Goal: Information Seeking & Learning: Learn about a topic

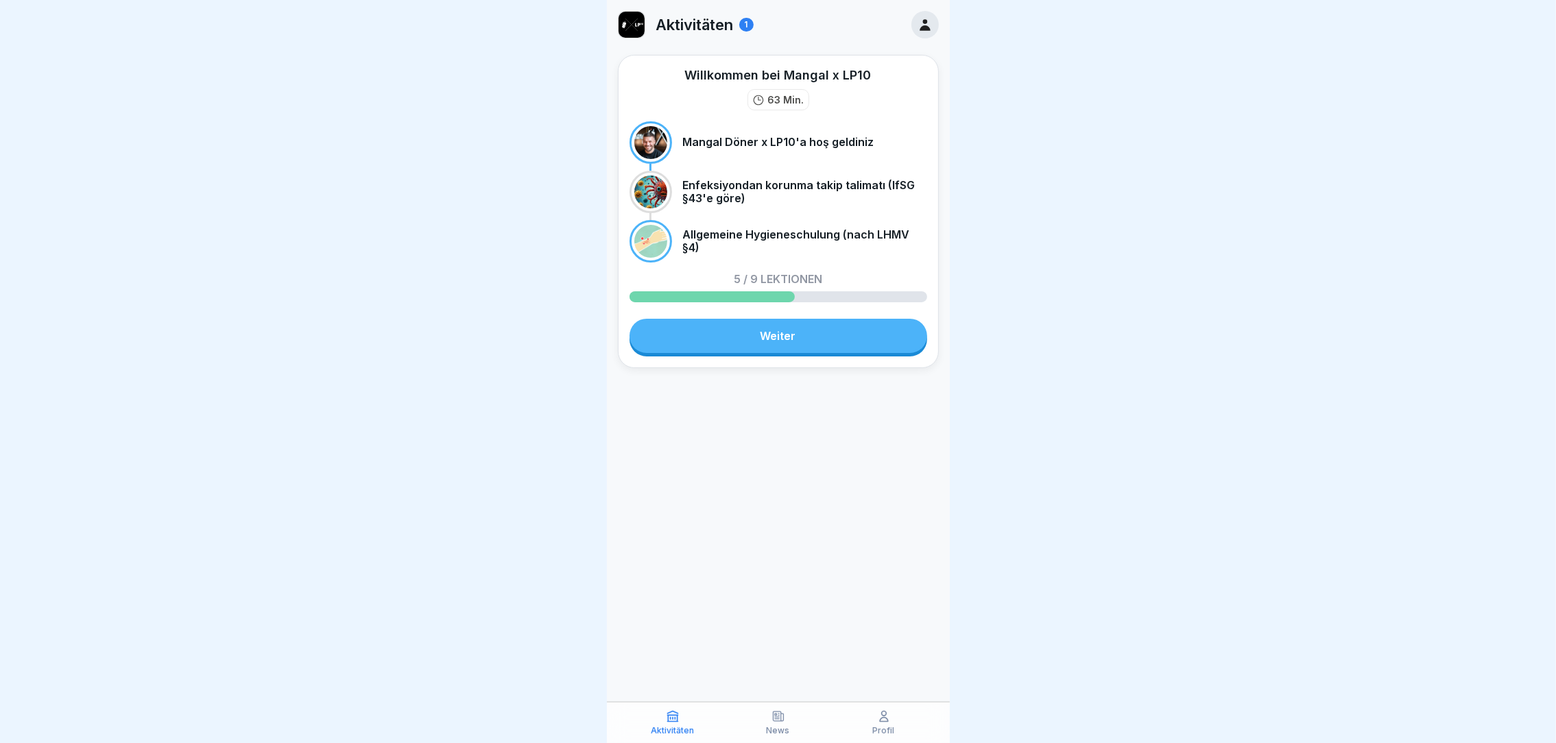
click at [782, 361] on div "Willkommen bei Mangal x LP10 63 Min. Mangal Döner x LP10'a hoş geldiniz Enfeksi…" at bounding box center [778, 211] width 321 height 313
click at [812, 339] on link "Weiter" at bounding box center [779, 336] width 298 height 34
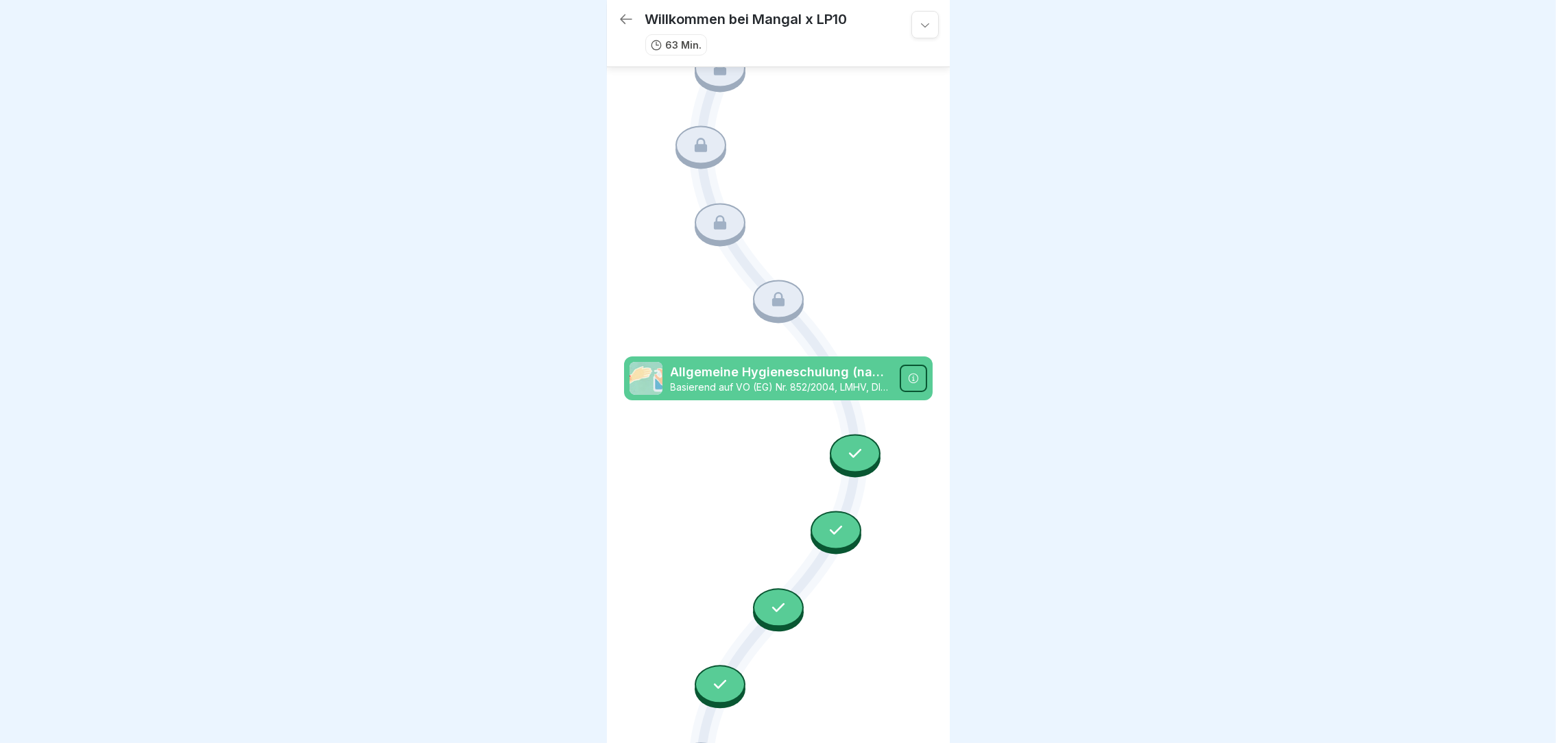
scroll to position [186, 0]
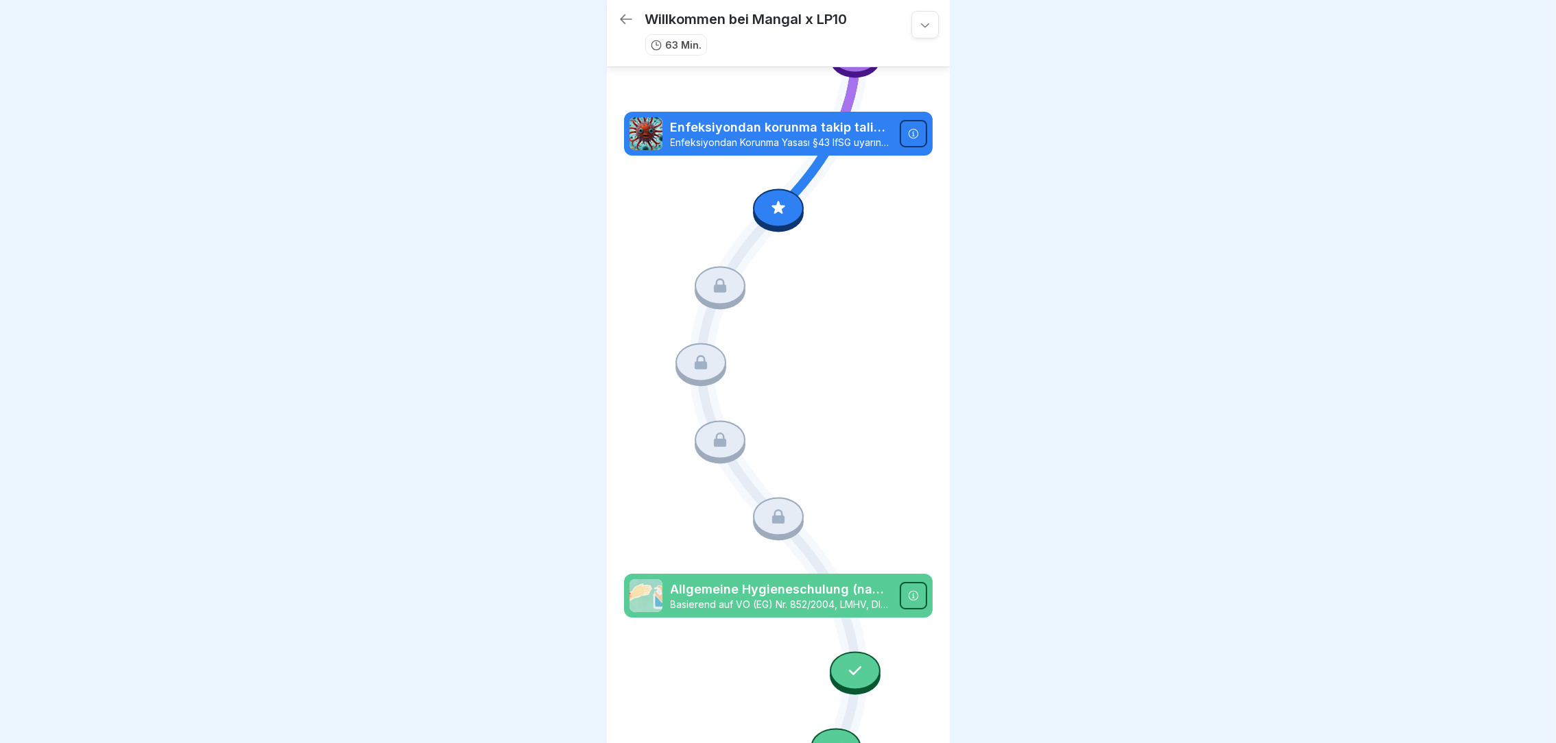
click at [769, 199] on icon at bounding box center [778, 208] width 18 height 18
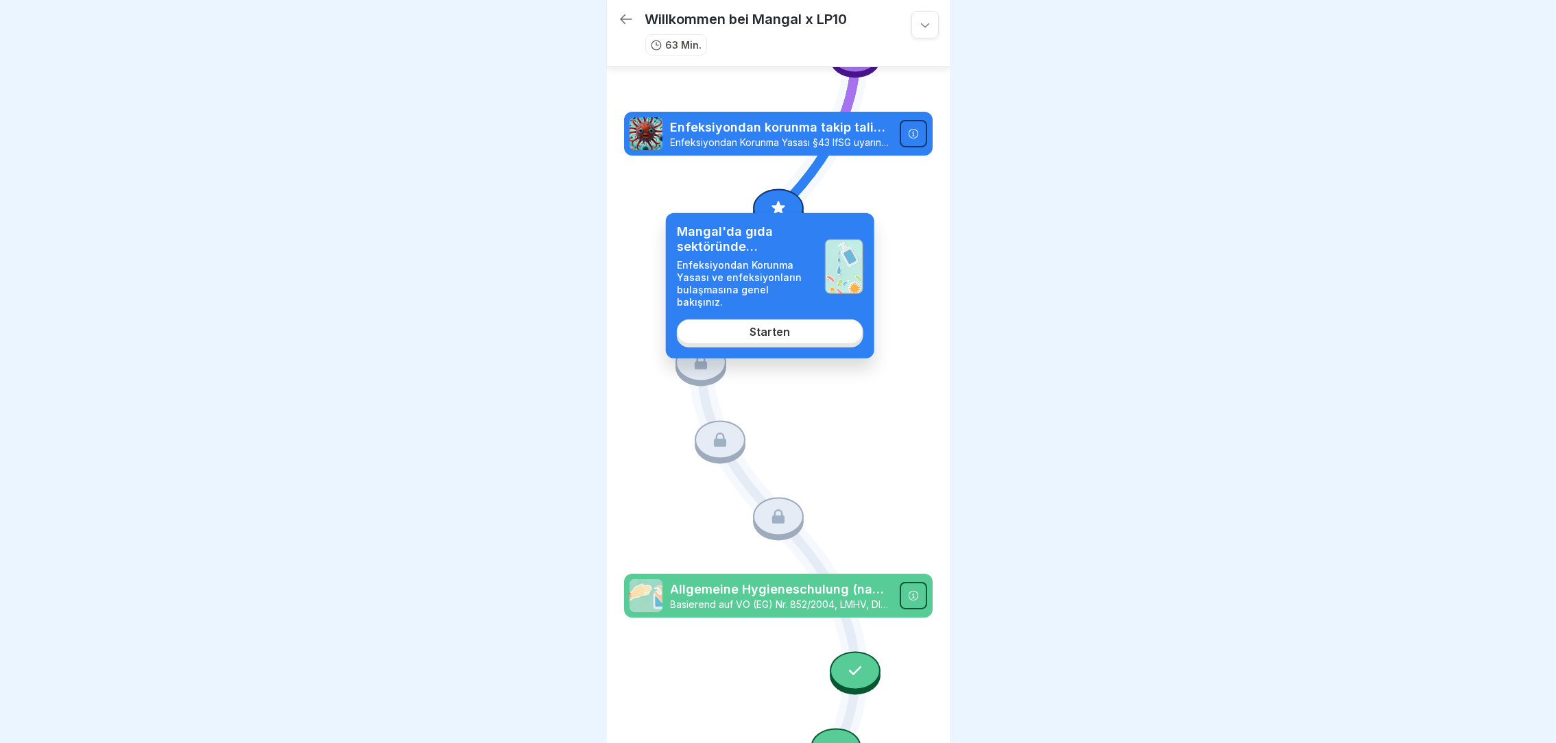
click at [782, 329] on link "Starten" at bounding box center [770, 332] width 187 height 25
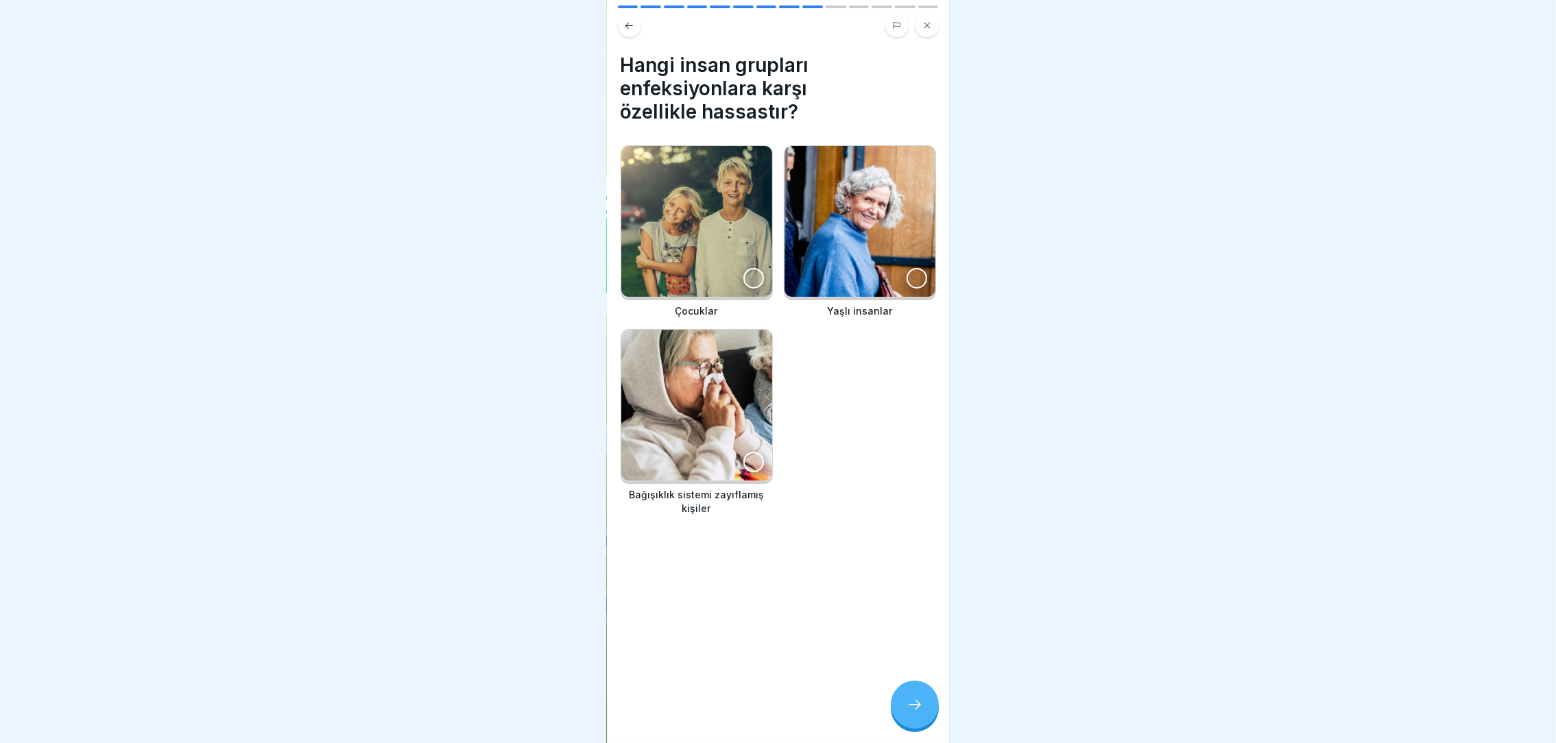
click at [740, 250] on img at bounding box center [696, 221] width 151 height 151
click at [789, 250] on img at bounding box center [860, 221] width 151 height 151
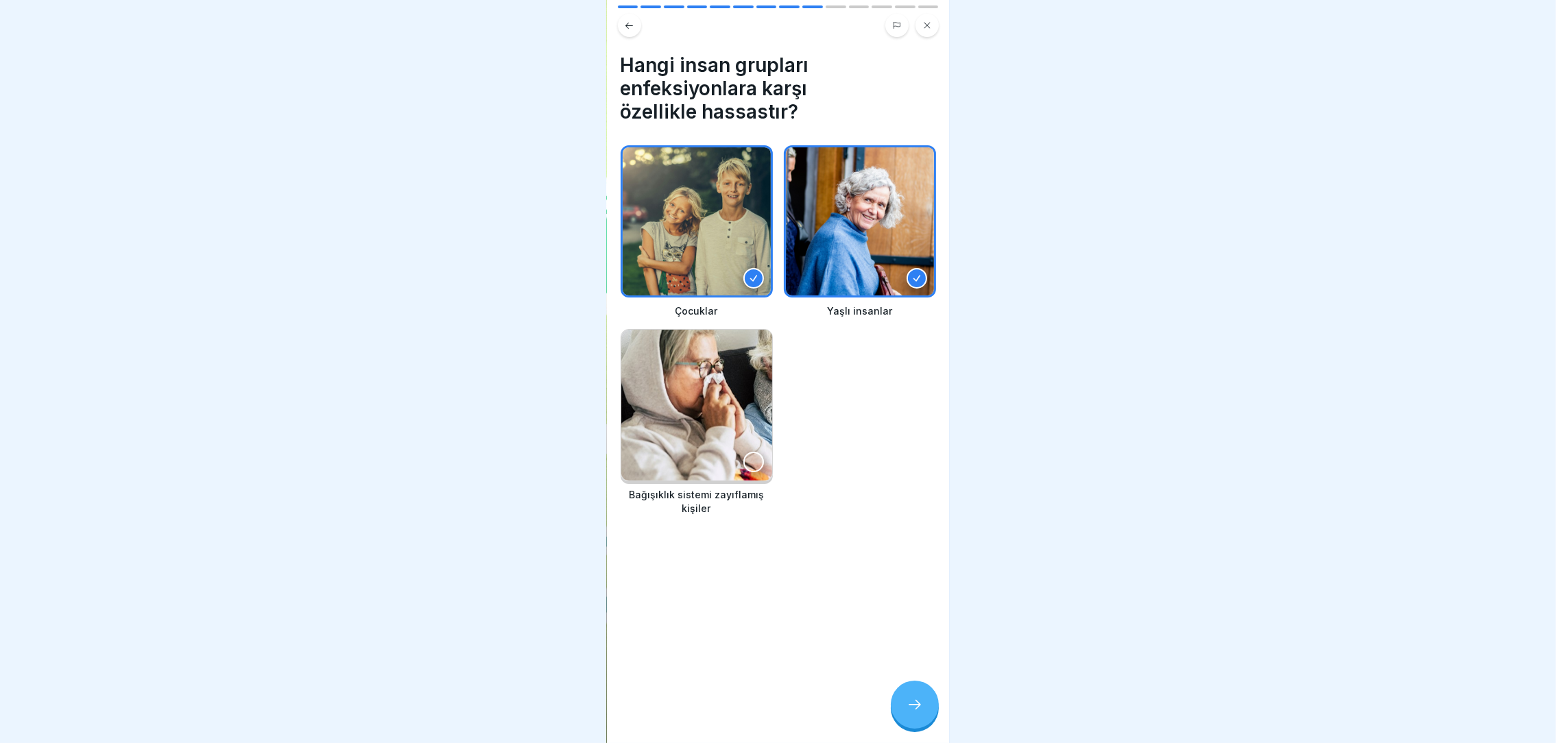
click at [704, 387] on img at bounding box center [696, 405] width 151 height 151
click at [917, 729] on div at bounding box center [915, 705] width 48 height 48
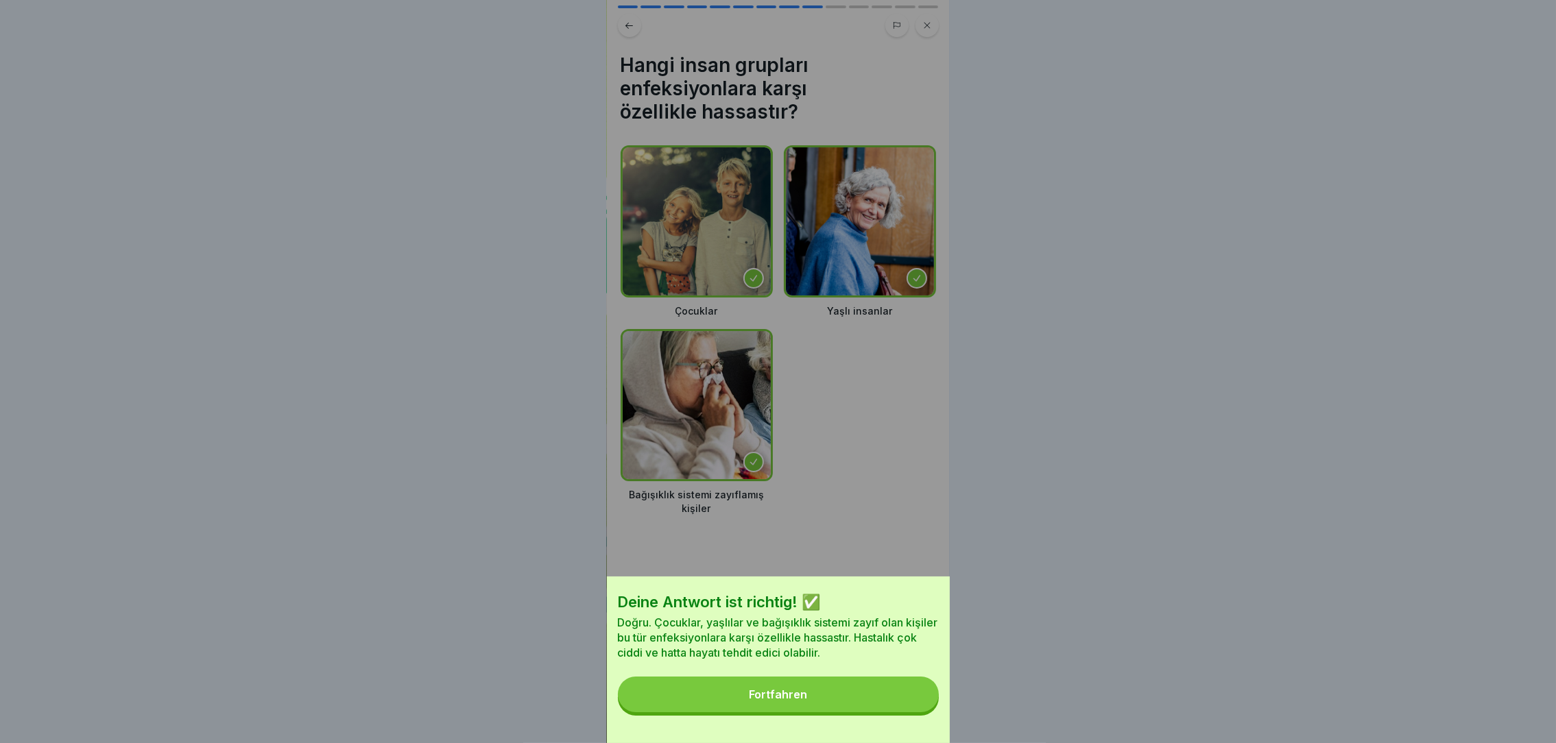
drag, startPoint x: 798, startPoint y: 731, endPoint x: 809, endPoint y: 705, distance: 28.5
click at [809, 705] on div "Deine Antwort ist richtig! ✅ Doğru. Çocuklar, yaşlılar ve bağışıklık sistemi za…" at bounding box center [778, 660] width 343 height 167
click at [807, 701] on div "Fortfahren" at bounding box center [778, 695] width 58 height 12
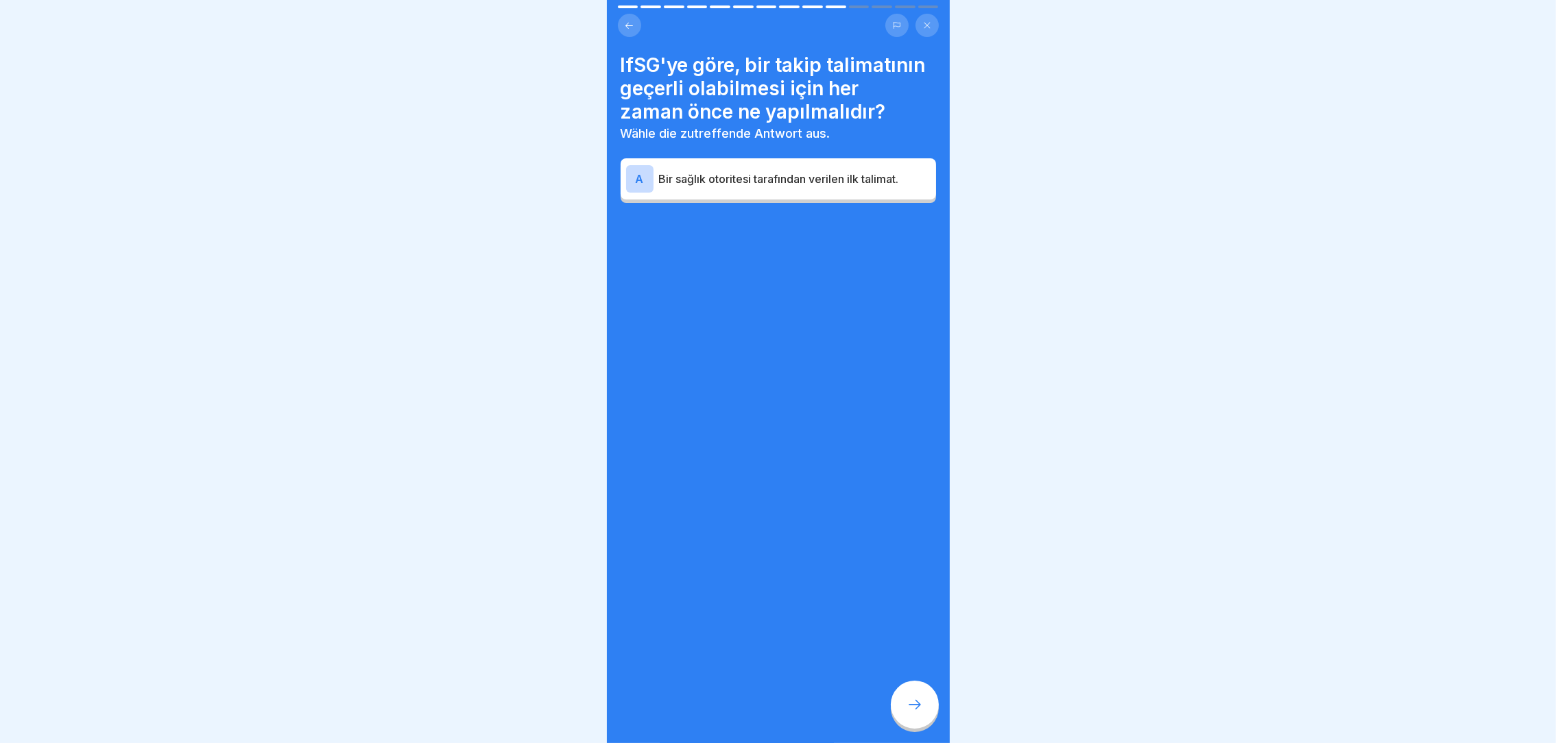
click at [816, 187] on p "Bir sağlık otoritesi tarafından verilen ilk talimat." at bounding box center [795, 179] width 272 height 16
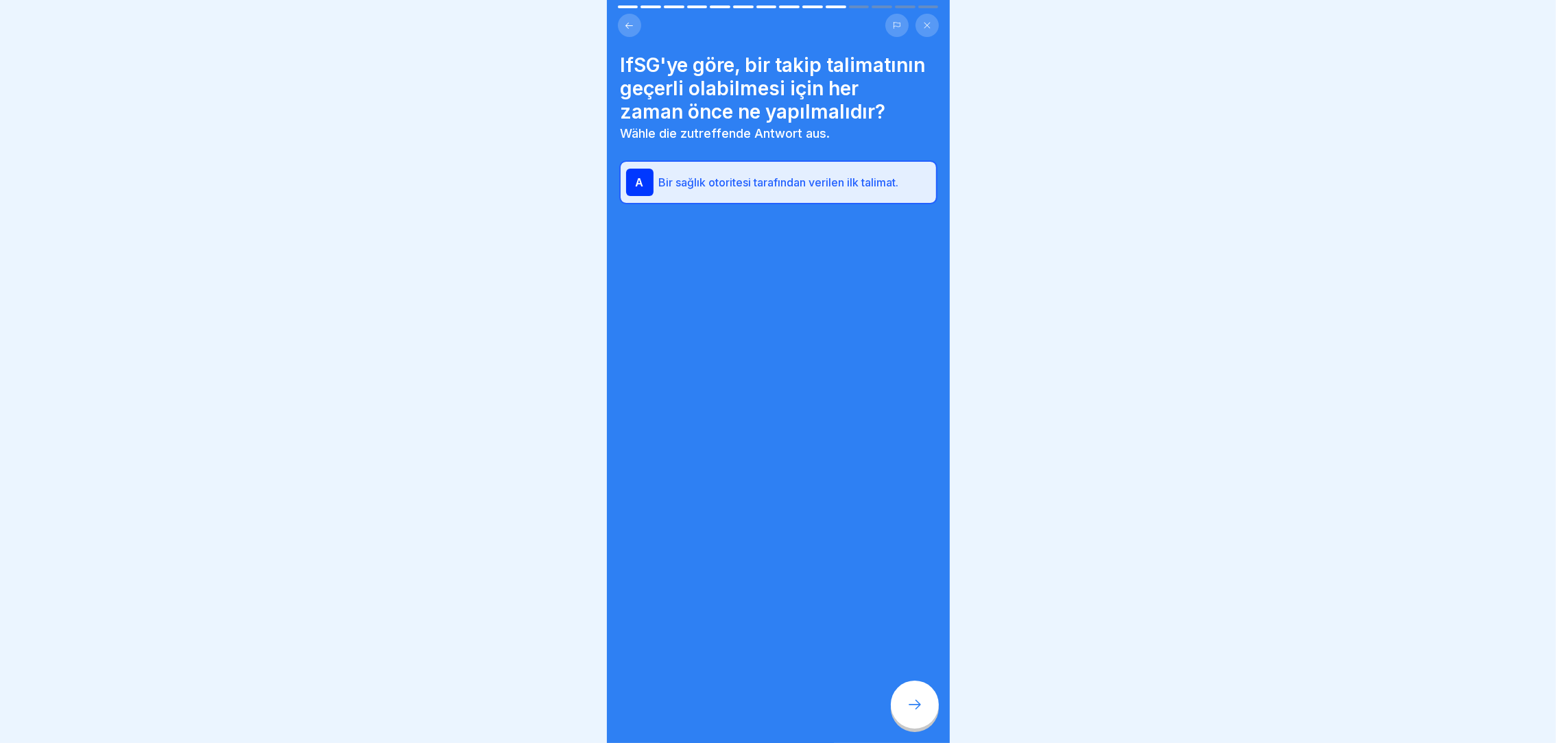
click at [895, 708] on div at bounding box center [915, 705] width 48 height 48
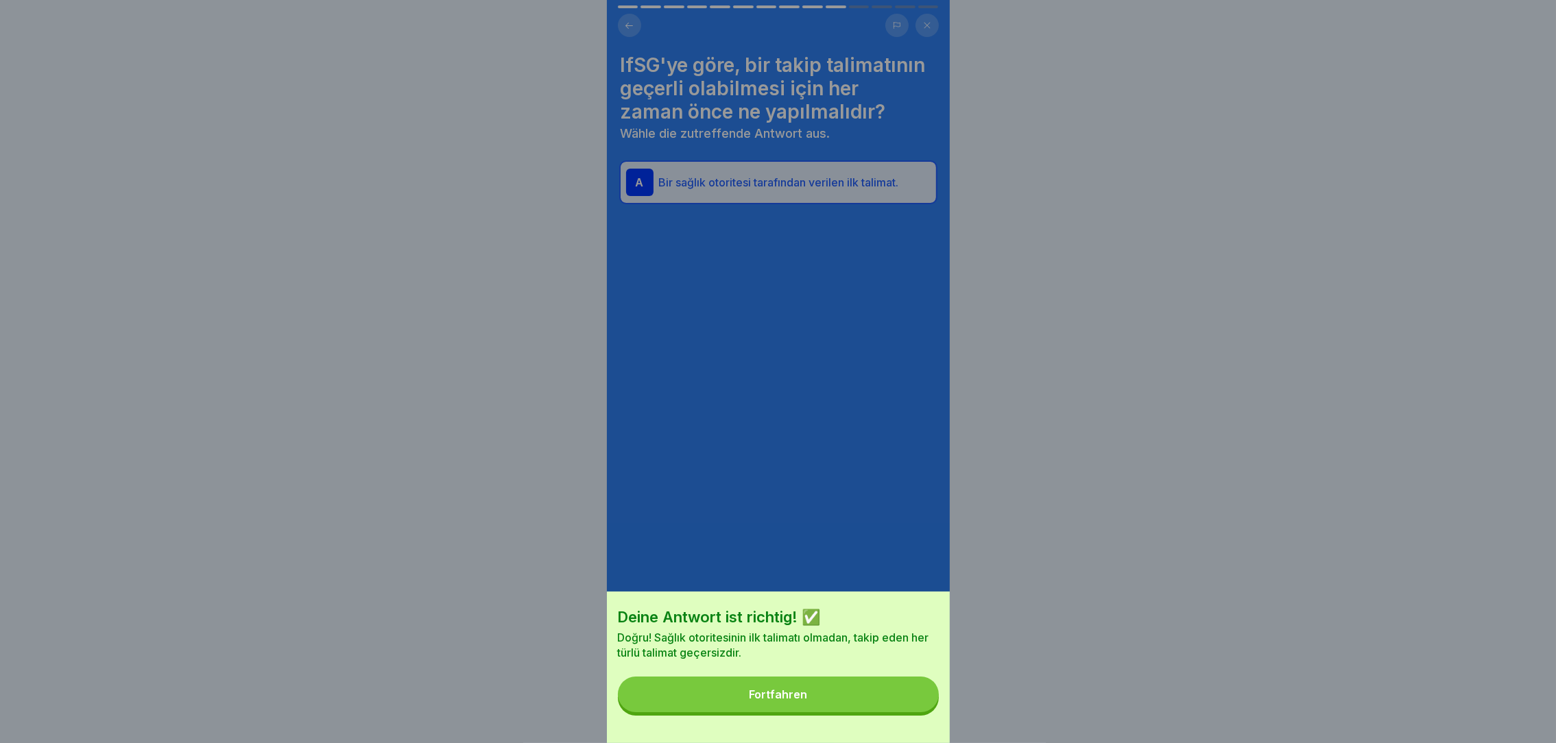
click at [778, 701] on div "Fortfahren" at bounding box center [778, 695] width 58 height 12
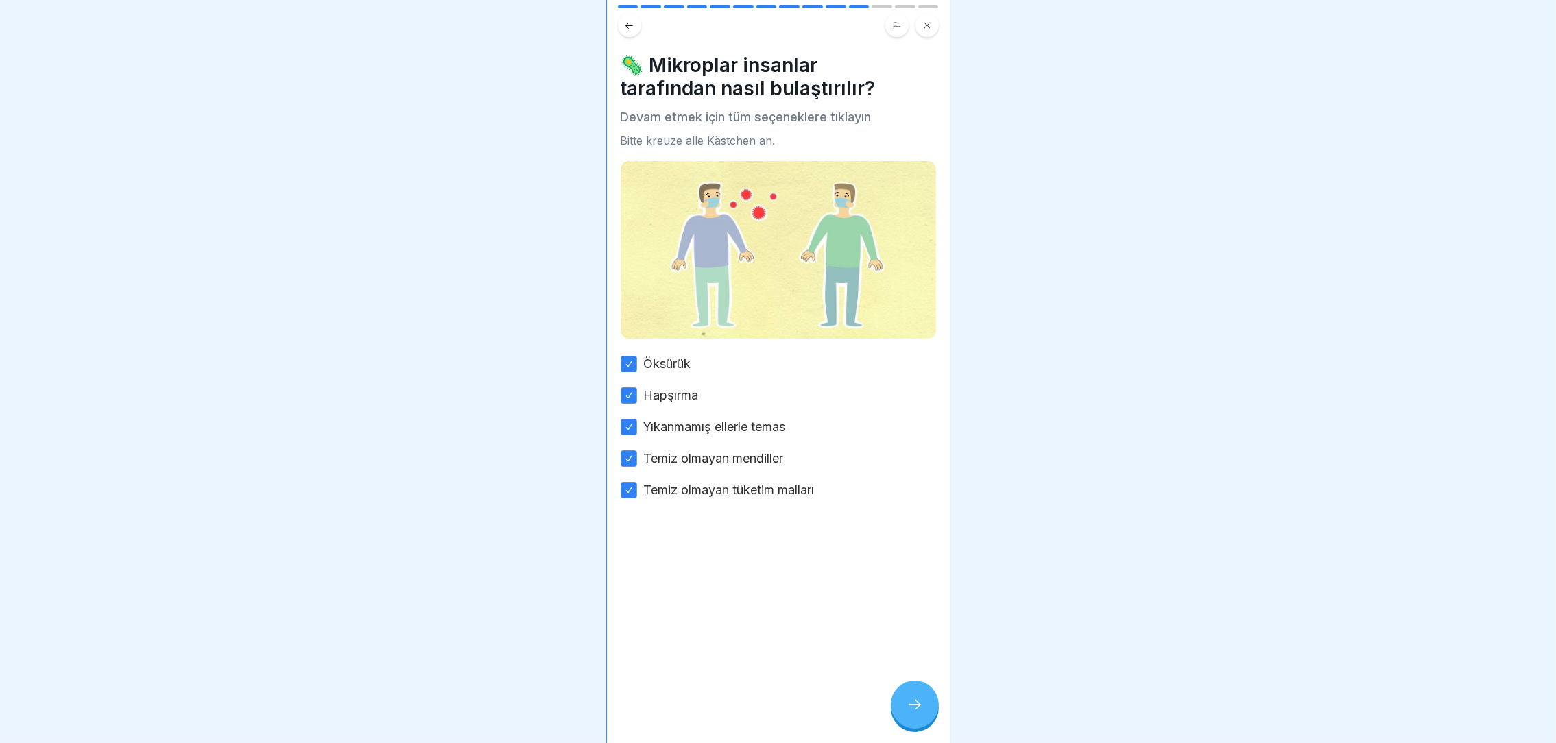
click at [912, 729] on div at bounding box center [915, 705] width 48 height 48
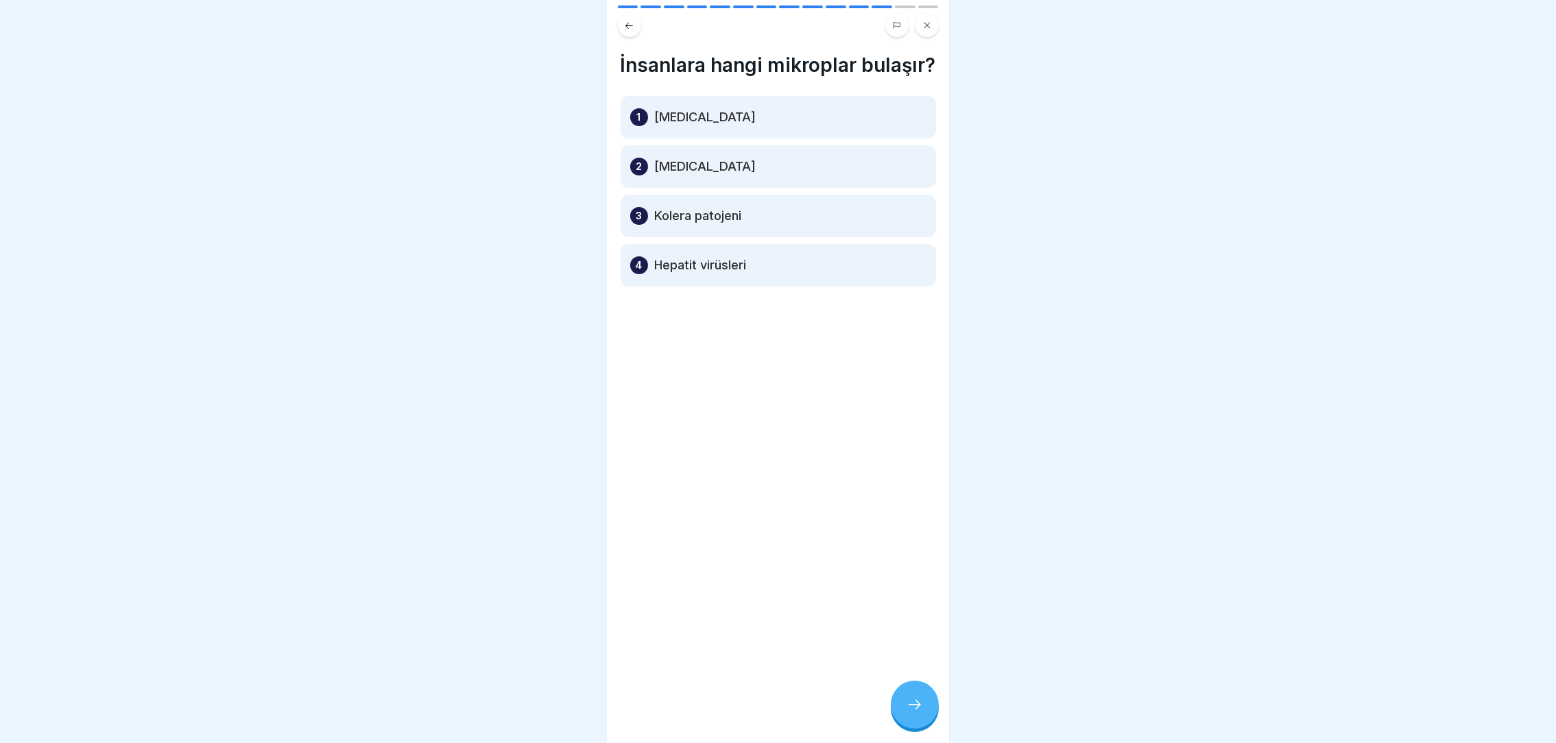
click at [912, 729] on div at bounding box center [915, 705] width 48 height 48
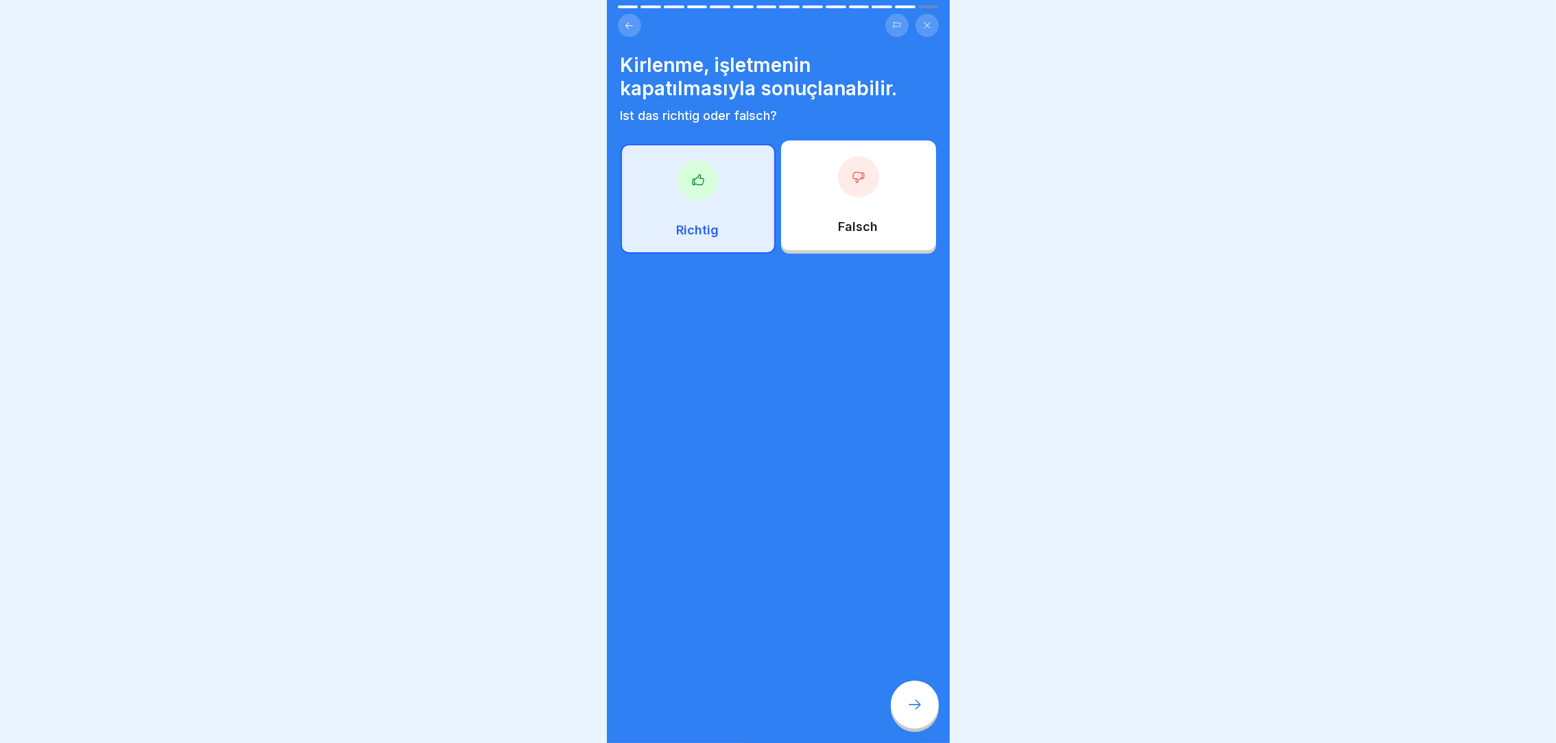
click at [912, 729] on div at bounding box center [915, 705] width 48 height 48
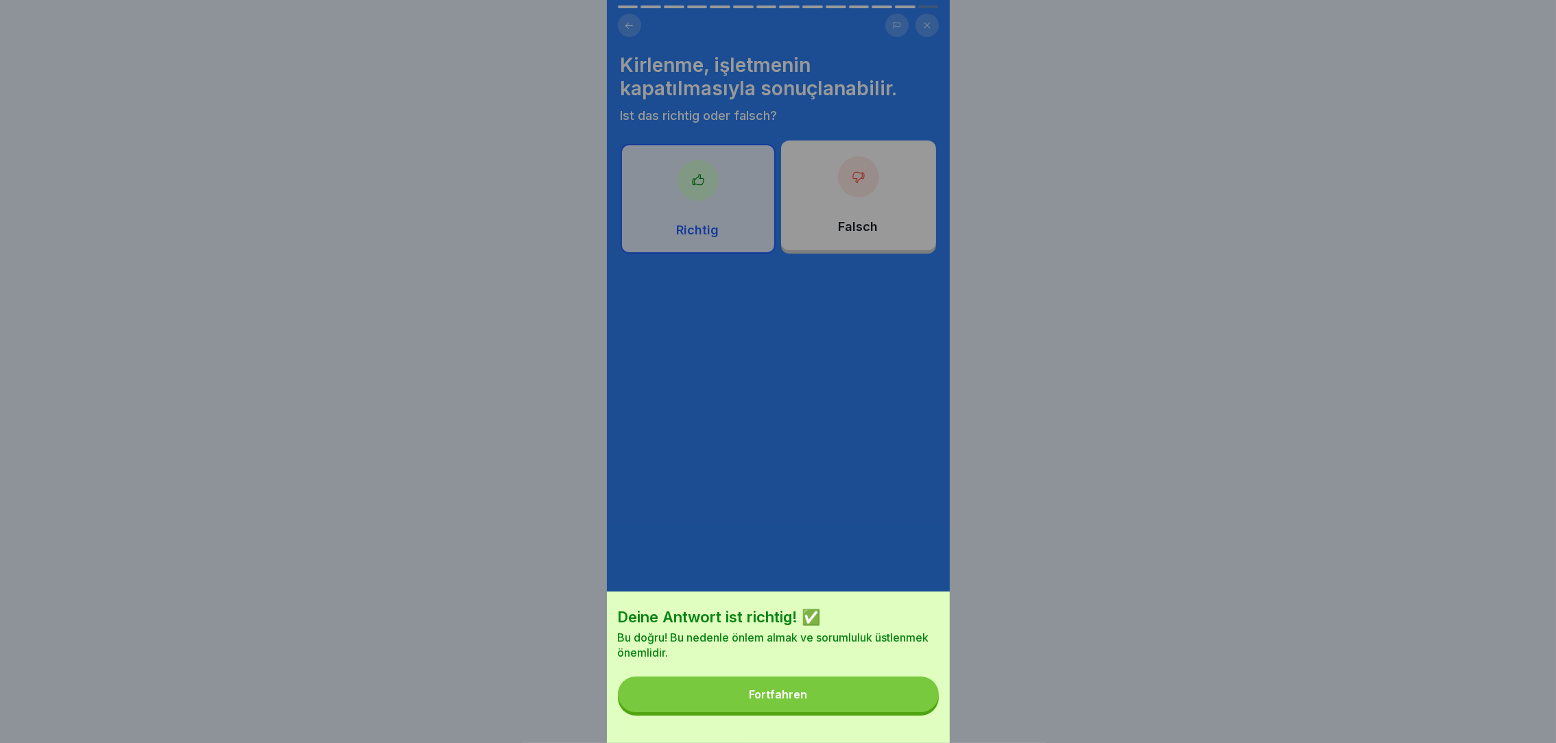
click at [894, 713] on button "Fortfahren" at bounding box center [778, 695] width 321 height 36
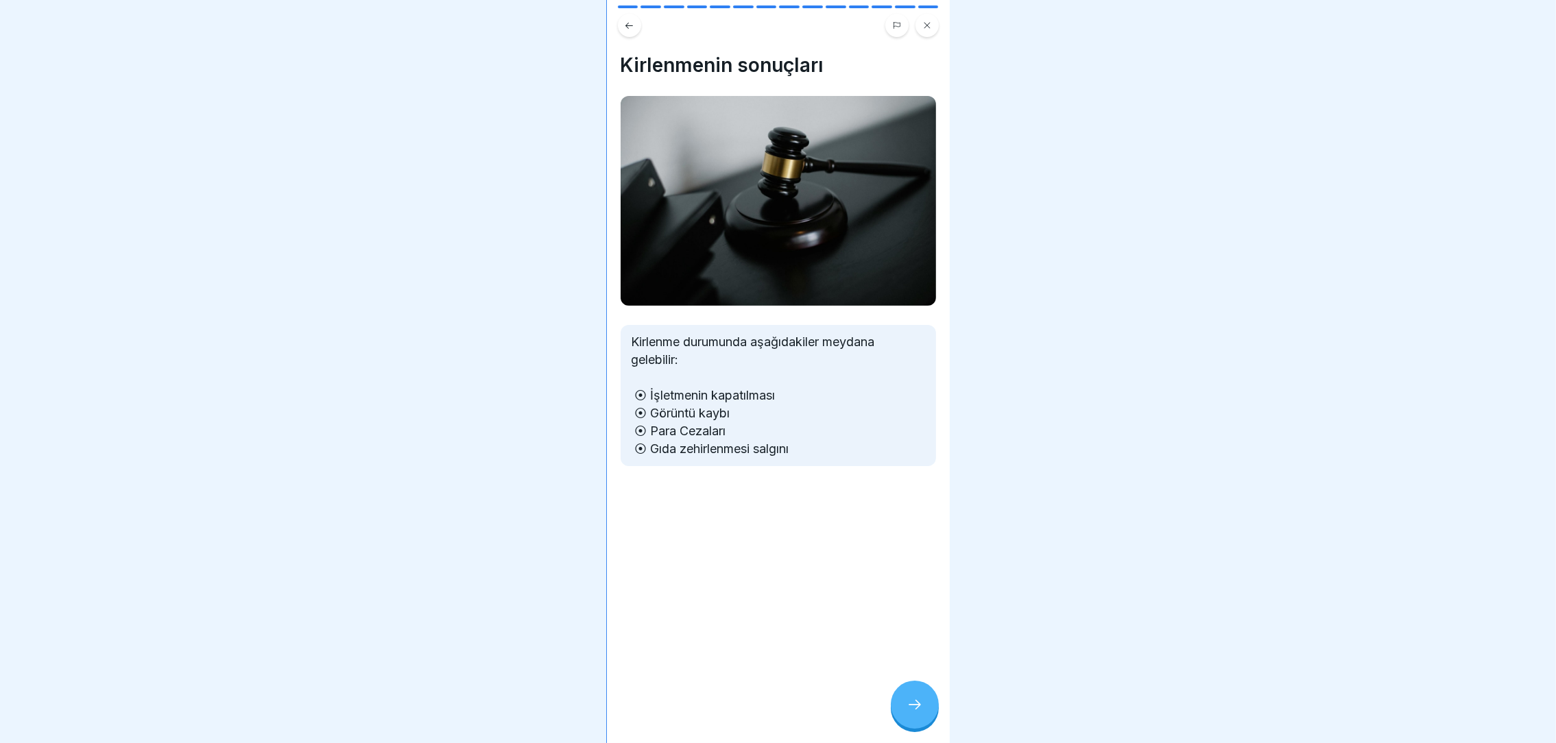
click at [900, 723] on div at bounding box center [915, 705] width 48 height 48
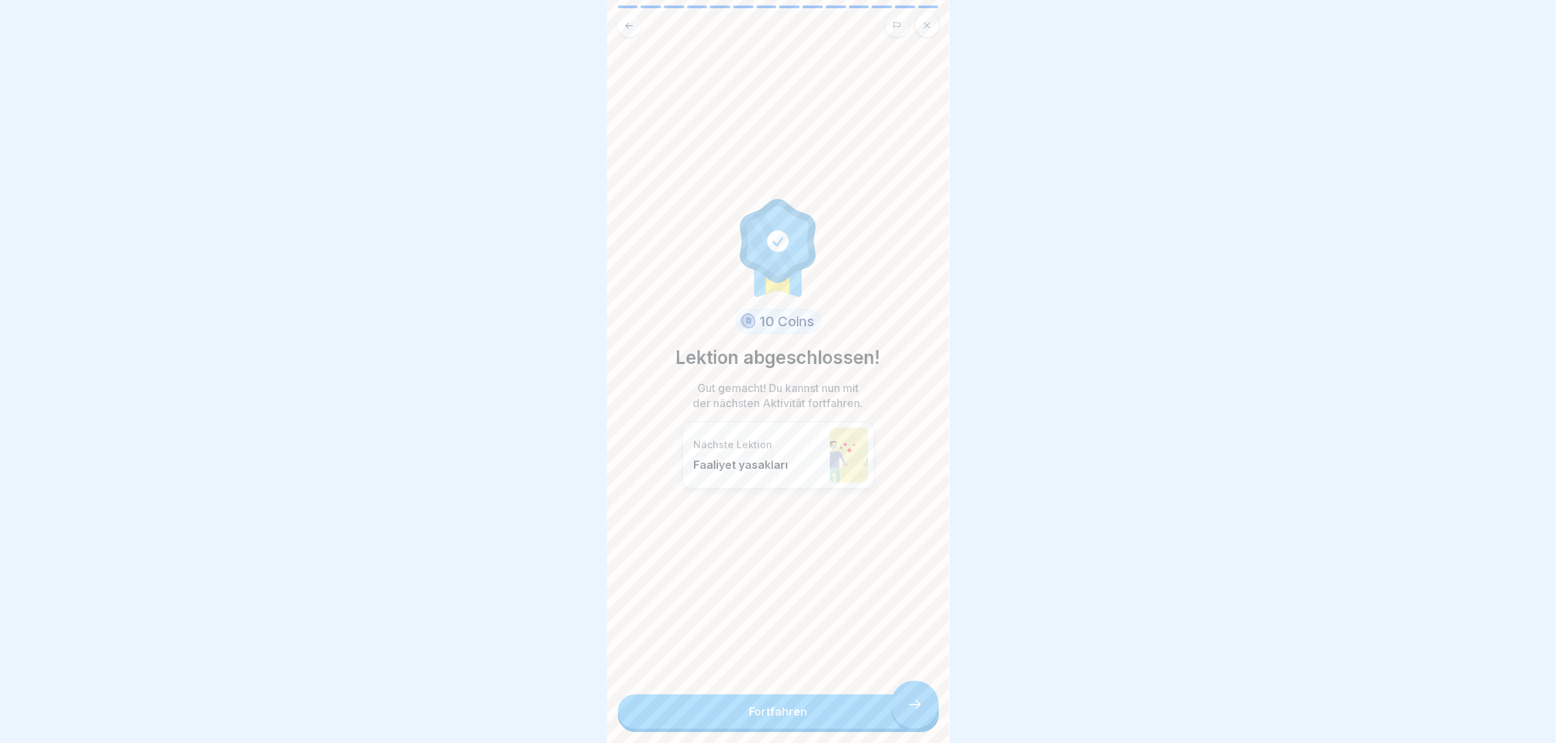
click at [900, 723] on div "10 Coins Lektion abgeschlossen! Gut gemacht! Du kannst nun mit der nächsten Akt…" at bounding box center [778, 371] width 343 height 743
click at [841, 702] on link "Fortfahren" at bounding box center [778, 712] width 321 height 34
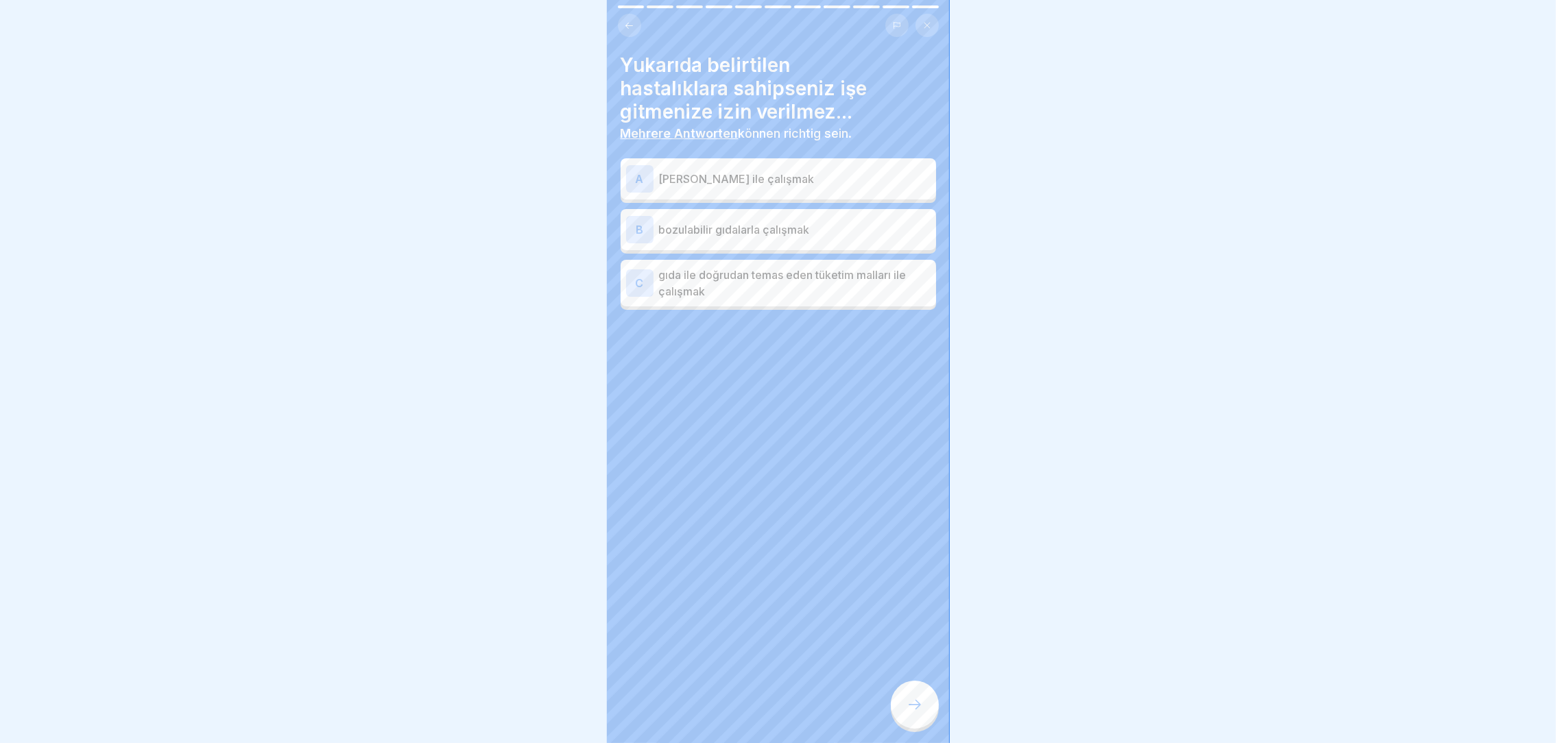
click at [818, 158] on div "A açık gıda ile çalışmak" at bounding box center [778, 178] width 315 height 41
click at [800, 222] on p "bozulabilir gıdalarla çalışmak" at bounding box center [795, 230] width 272 height 16
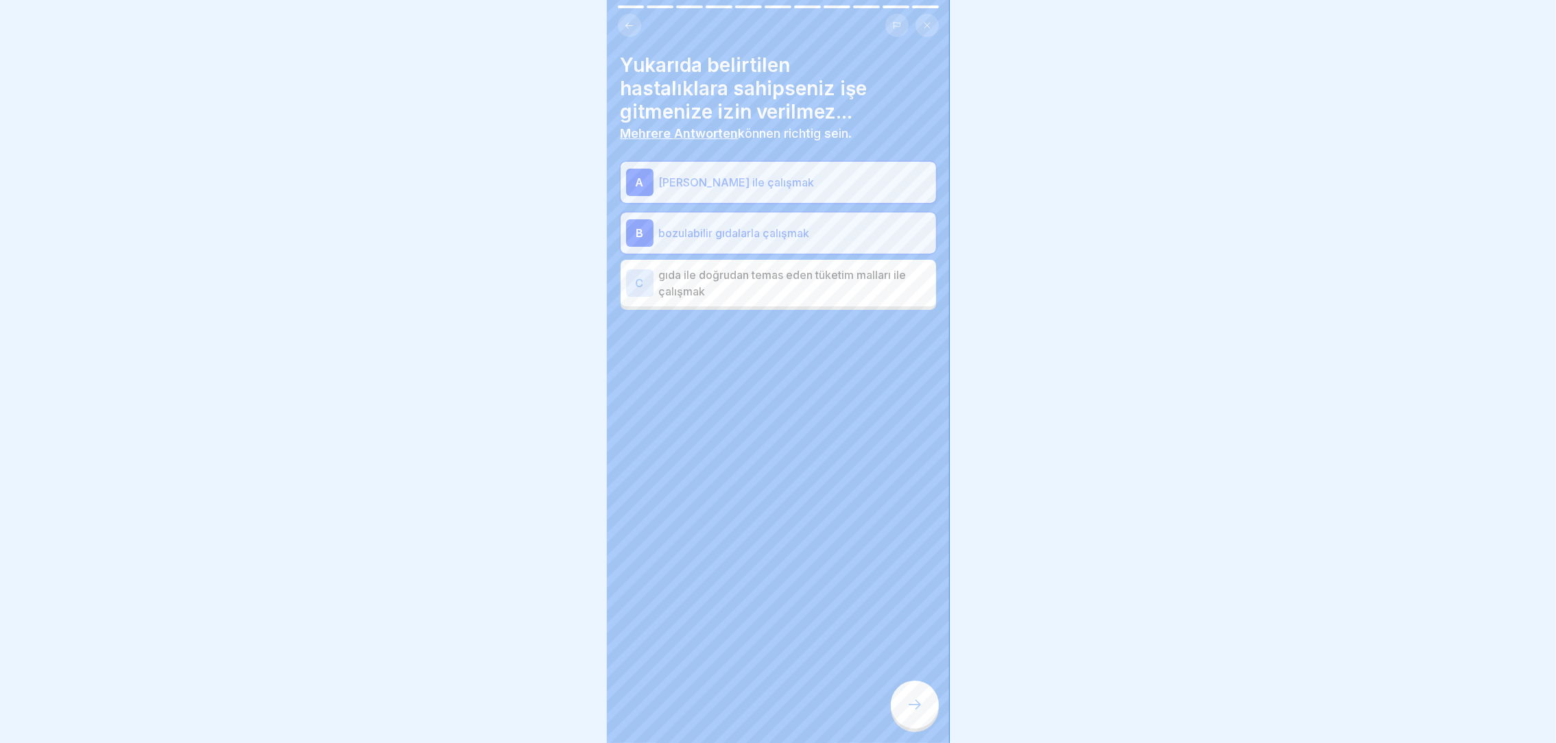
click at [851, 285] on p "gıda ile doğrudan temas eden tüketim malları ile çalışmak" at bounding box center [795, 283] width 272 height 33
click at [920, 713] on icon at bounding box center [915, 705] width 16 height 16
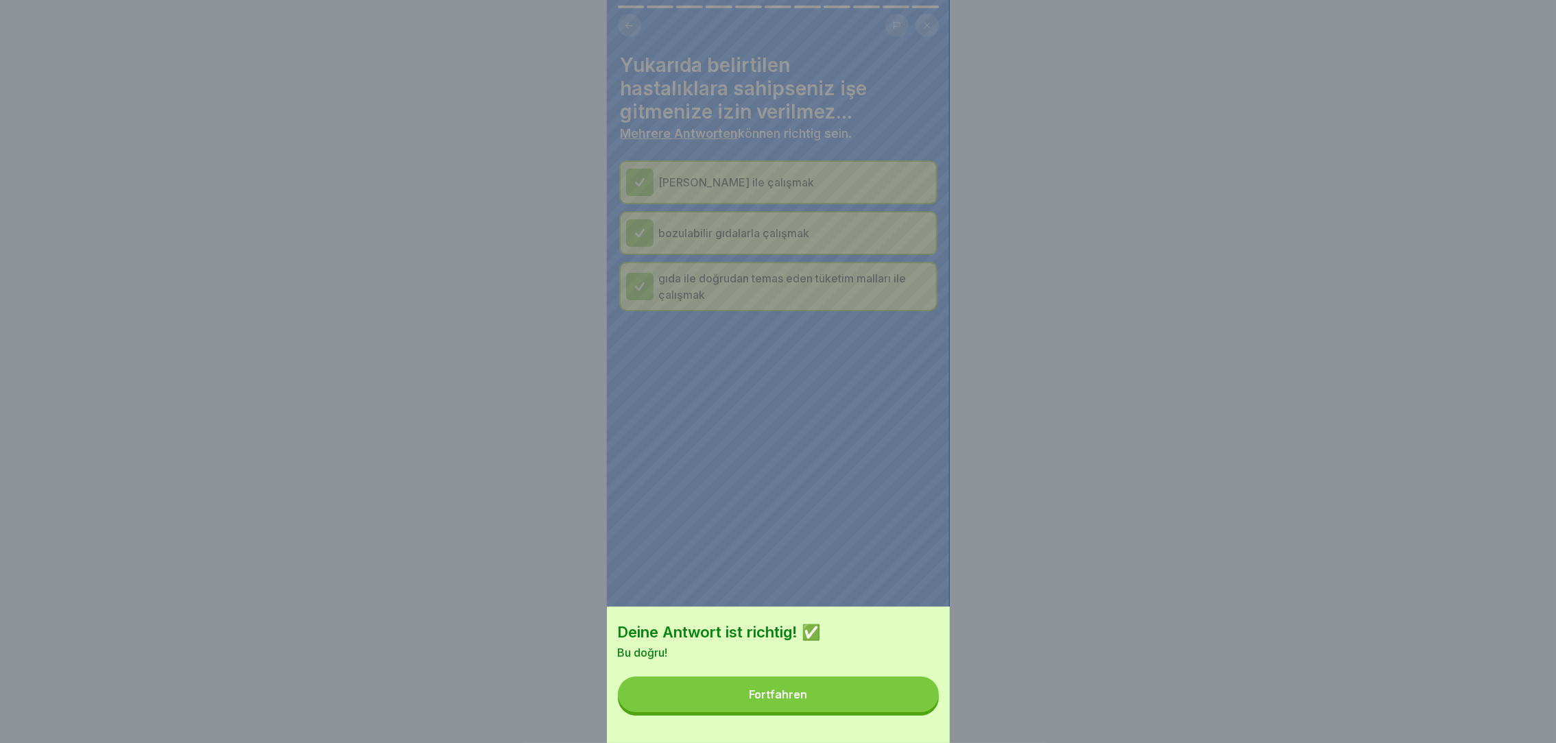
click at [900, 729] on div "Deine Antwort ist richtig! ✅ Bu doğru! Fortfahren" at bounding box center [778, 675] width 343 height 136
click at [906, 713] on button "Fortfahren" at bounding box center [778, 695] width 321 height 36
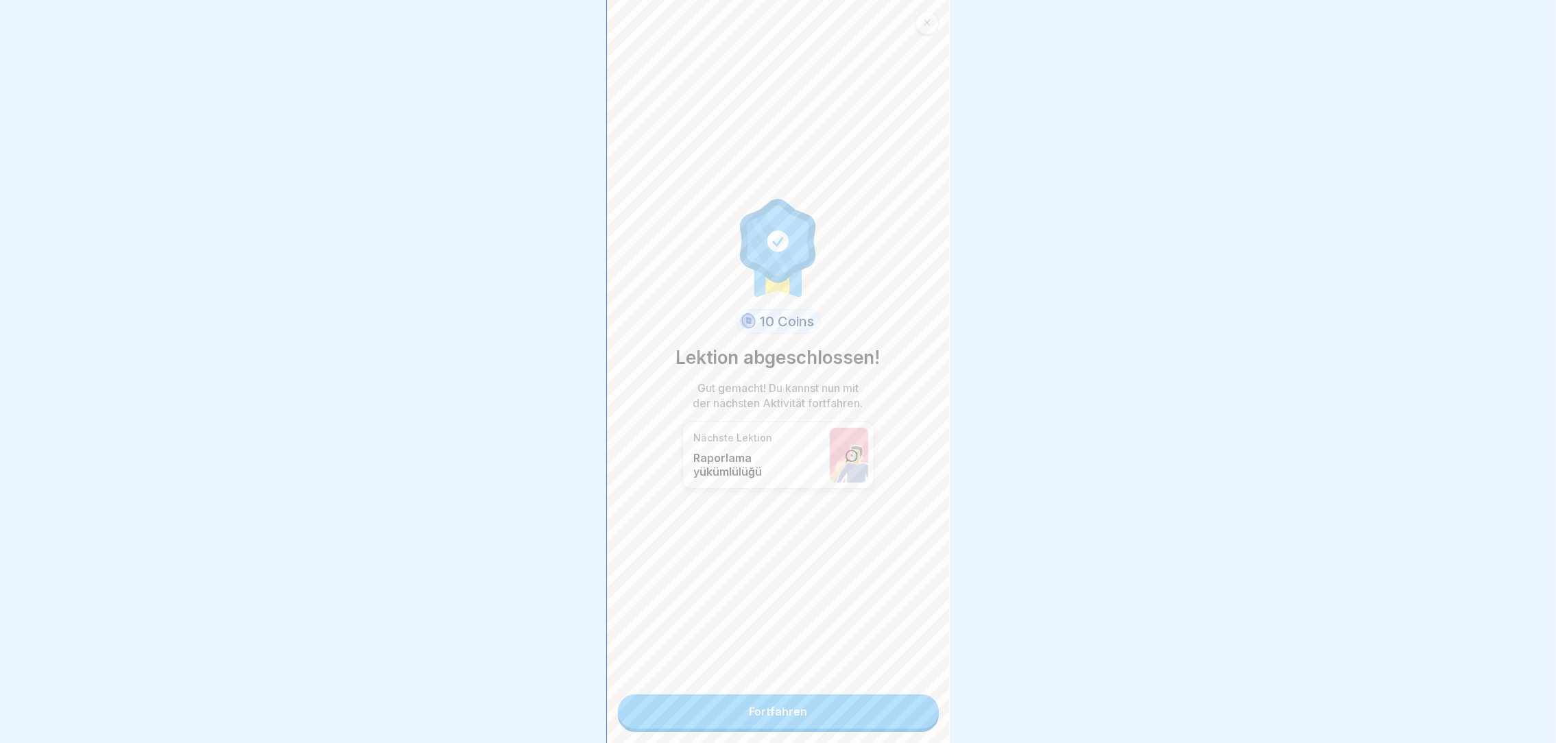
click at [814, 708] on link "Fortfahren" at bounding box center [778, 712] width 321 height 34
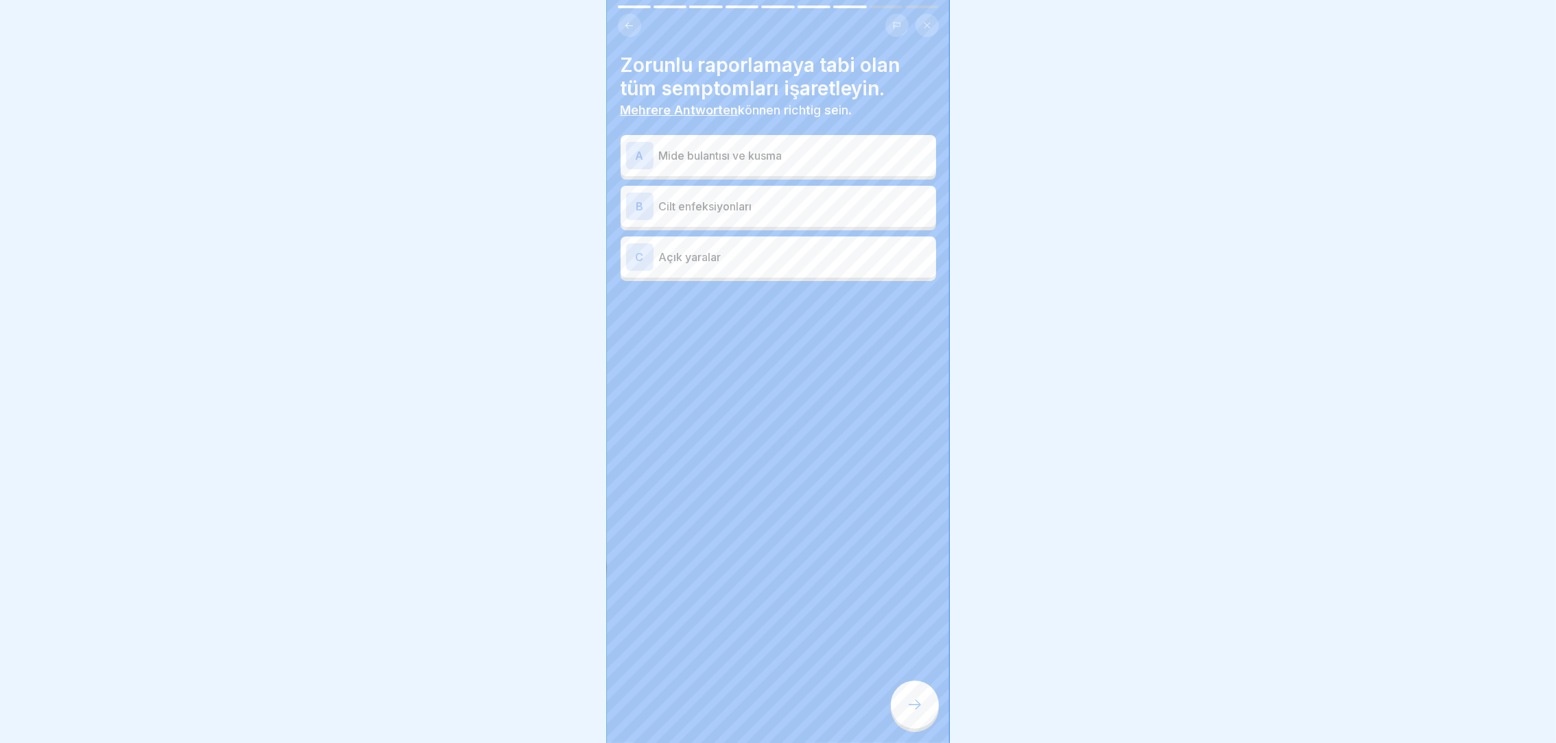
click at [824, 157] on div "A Mide bulantısı ve kusma" at bounding box center [778, 155] width 304 height 27
click at [809, 198] on p "Cilt enfeksiyonları" at bounding box center [795, 206] width 272 height 16
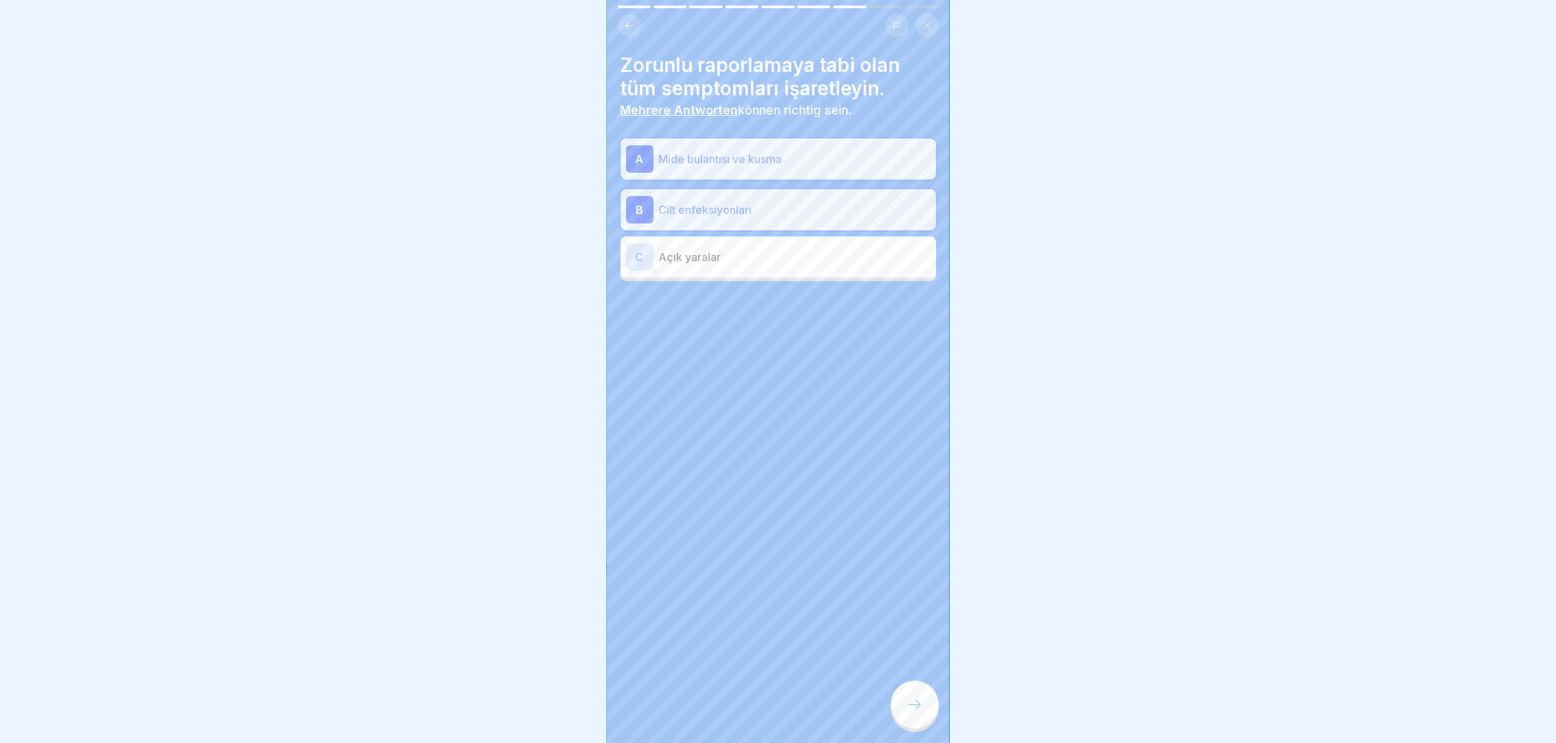
click at [800, 249] on p "Açık yaralar" at bounding box center [795, 257] width 272 height 16
click at [912, 693] on div at bounding box center [915, 705] width 48 height 48
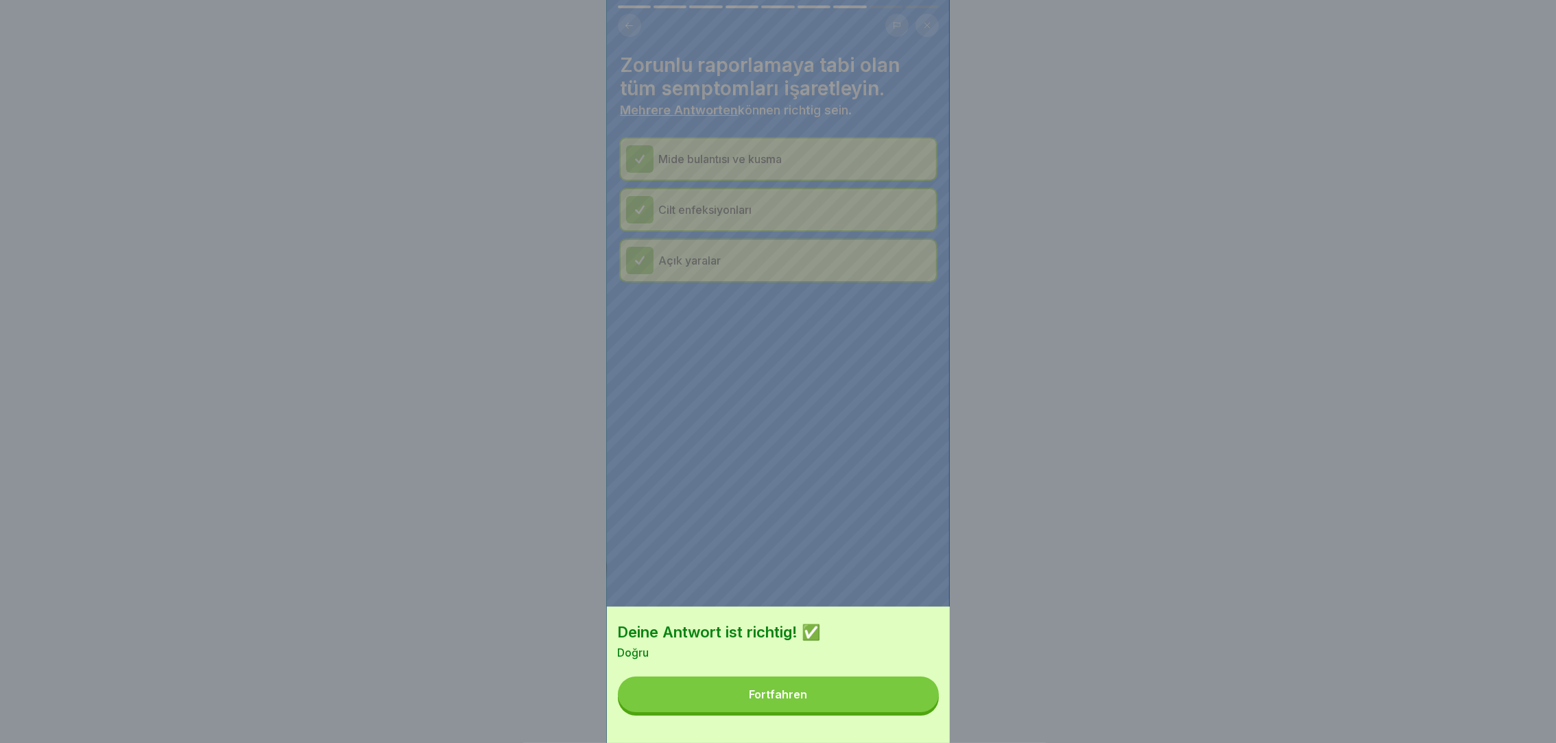
click at [839, 691] on div "Deine Antwort ist richtig! ✅ Doğru Fortfahren" at bounding box center [778, 675] width 343 height 136
click at [836, 700] on button "Fortfahren" at bounding box center [778, 695] width 321 height 36
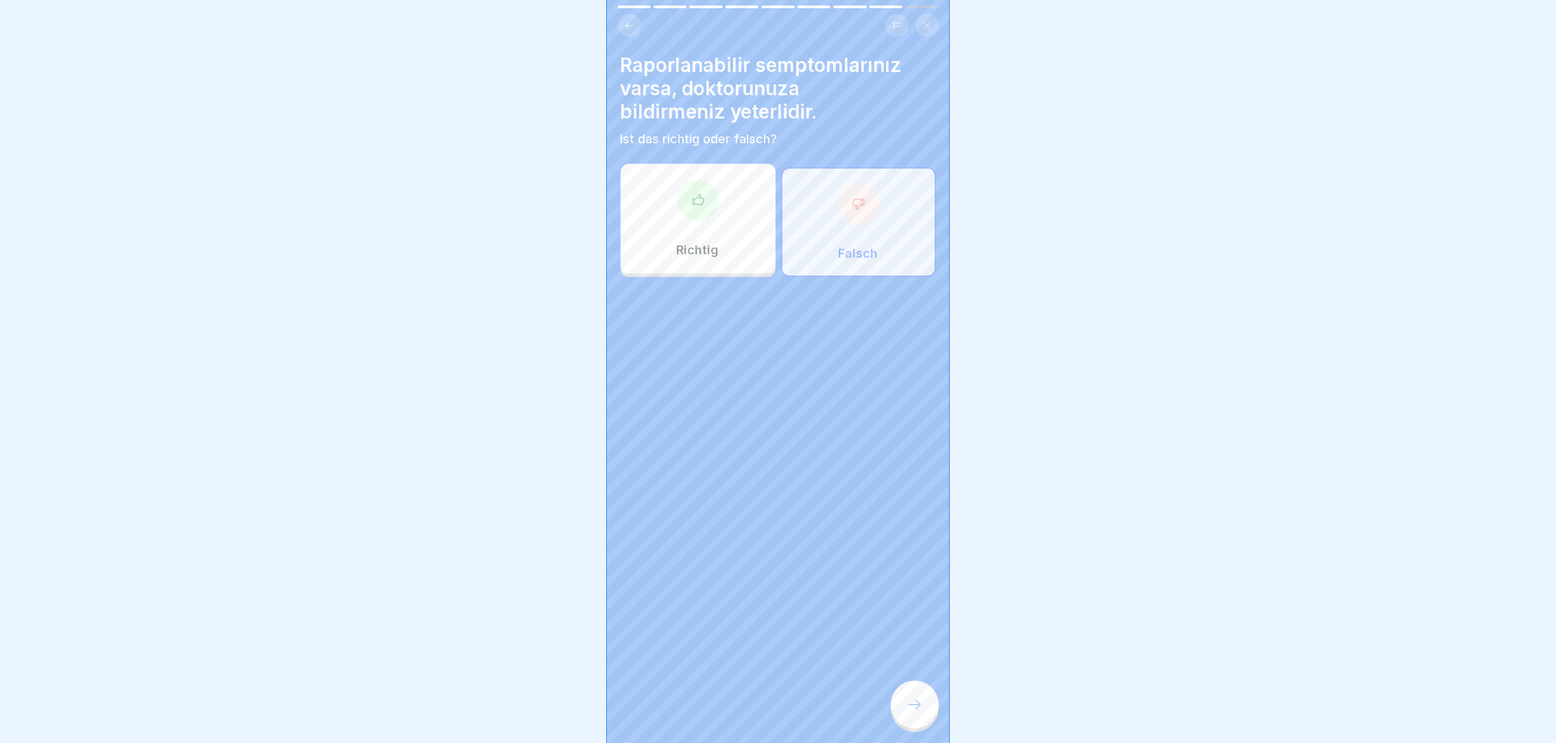
click at [849, 230] on div "Falsch" at bounding box center [858, 222] width 155 height 110
click at [722, 224] on div "Richtig" at bounding box center [698, 219] width 155 height 110
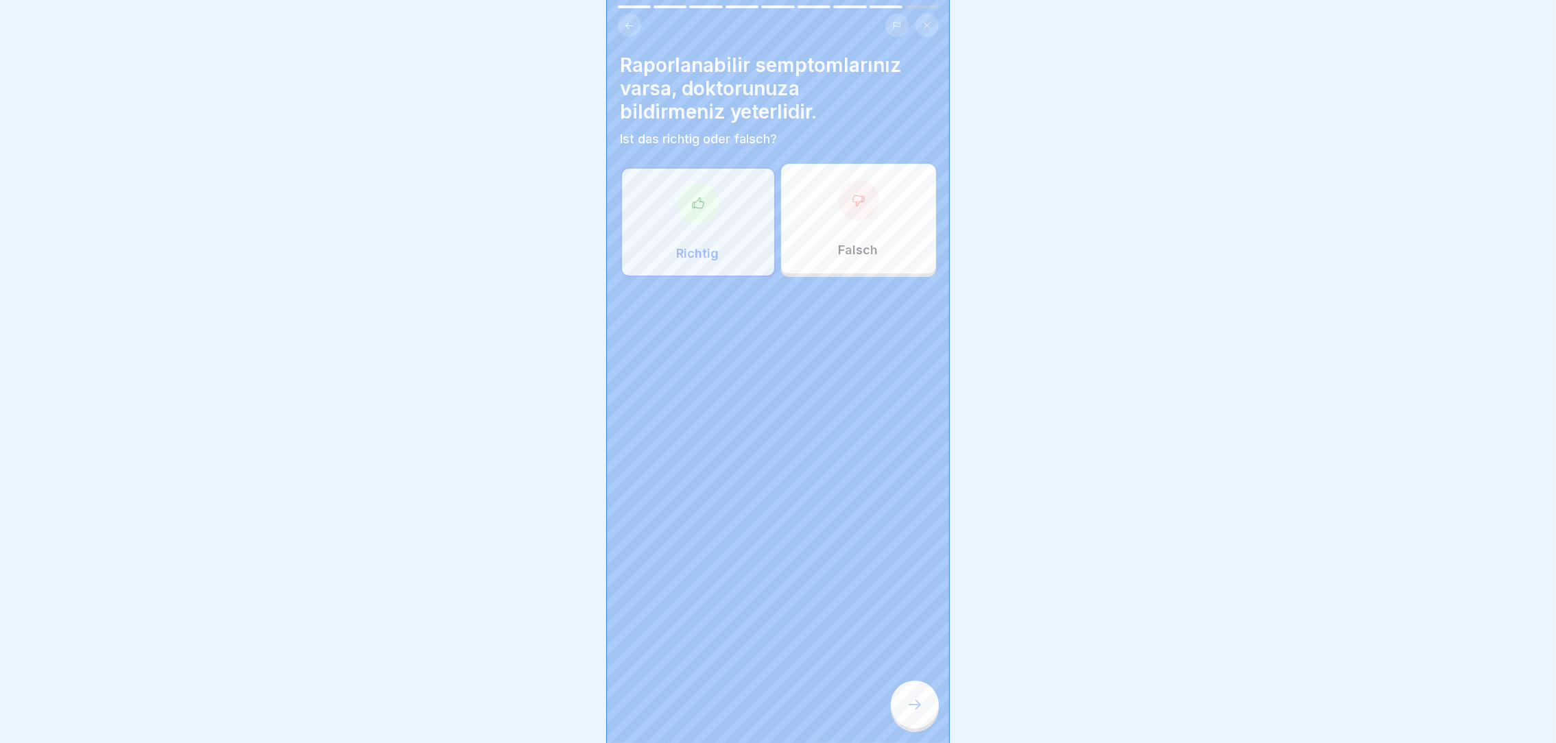
click at [916, 713] on icon at bounding box center [915, 705] width 16 height 16
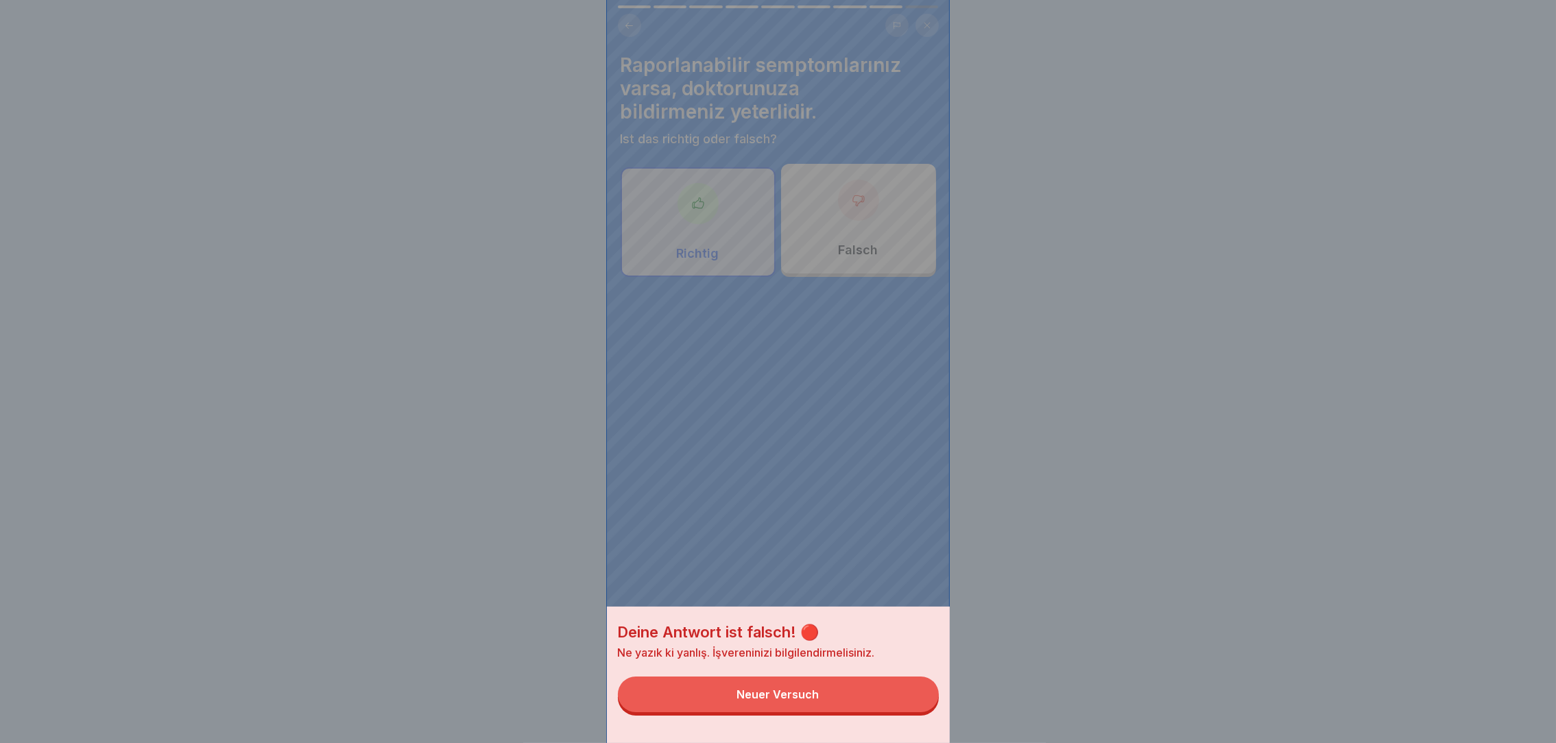
drag, startPoint x: 881, startPoint y: 702, endPoint x: 854, endPoint y: 725, distance: 35.6
click at [854, 713] on button "Neuer Versuch" at bounding box center [778, 695] width 321 height 36
click at [854, 725] on div "Deine Antwort ist falsch! 🔴 Ne yazık ki yanlış. İşvereninizi bilgilendirmelisin…" at bounding box center [778, 371] width 343 height 743
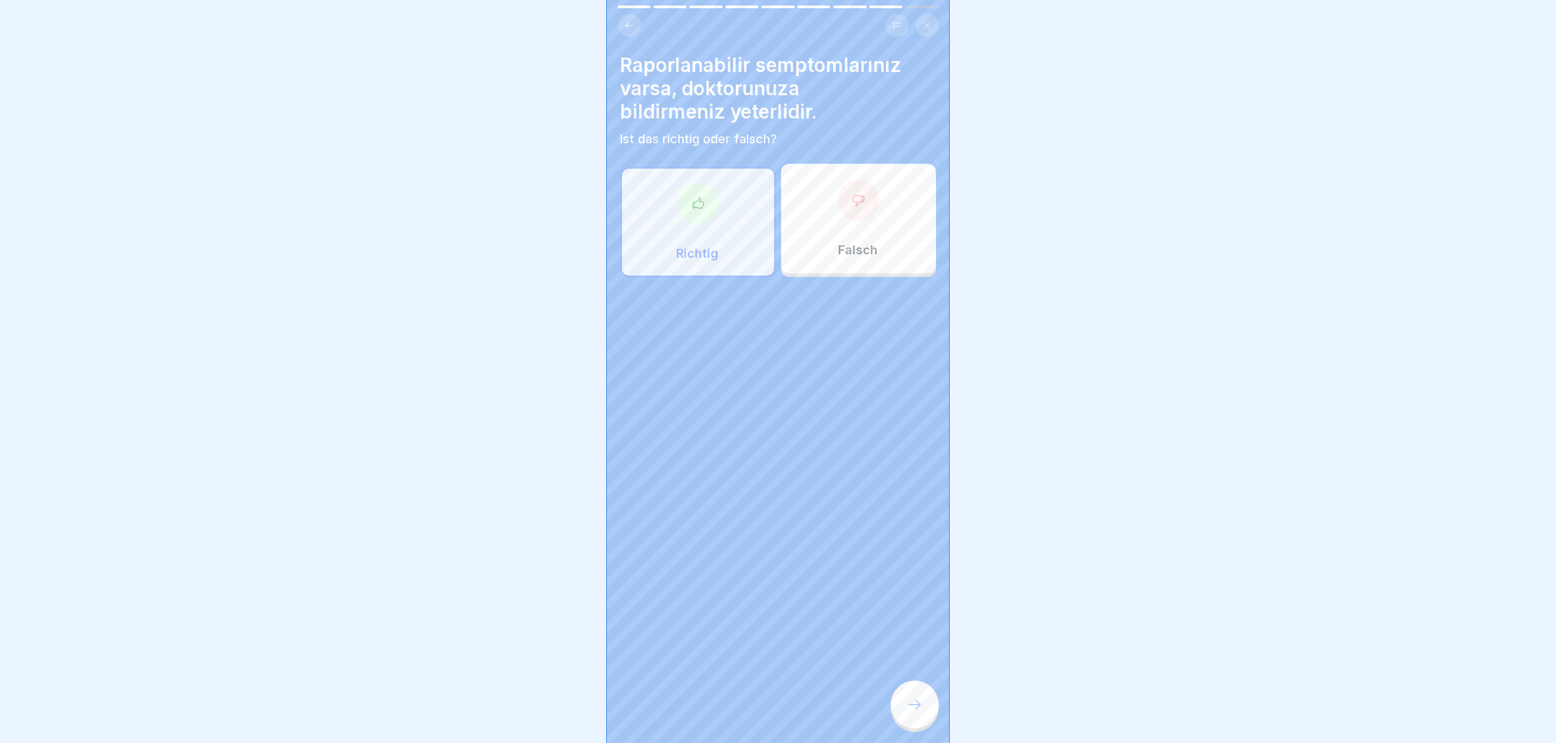
click at [880, 213] on div "Falsch" at bounding box center [858, 219] width 155 height 110
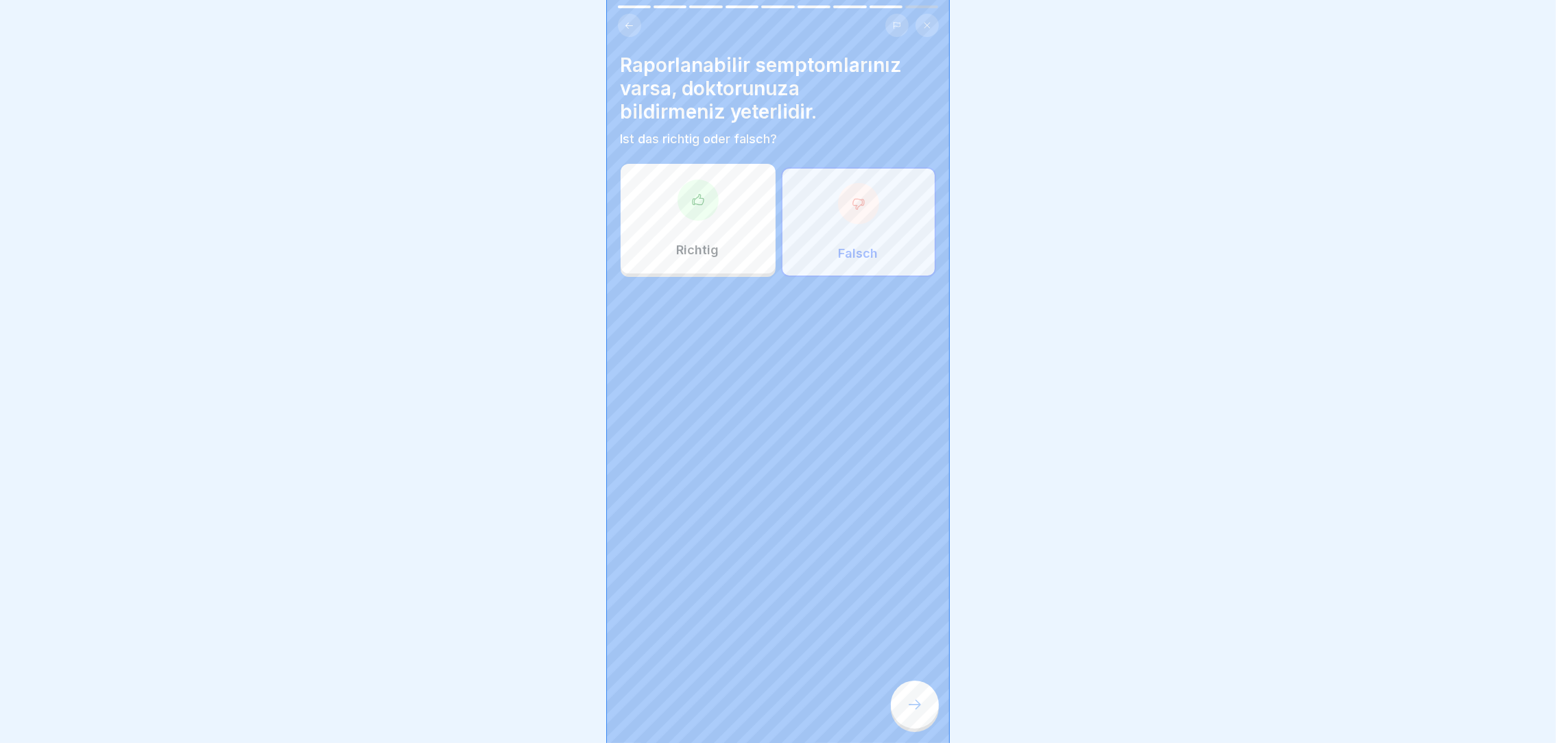
click at [925, 713] on div at bounding box center [915, 705] width 48 height 48
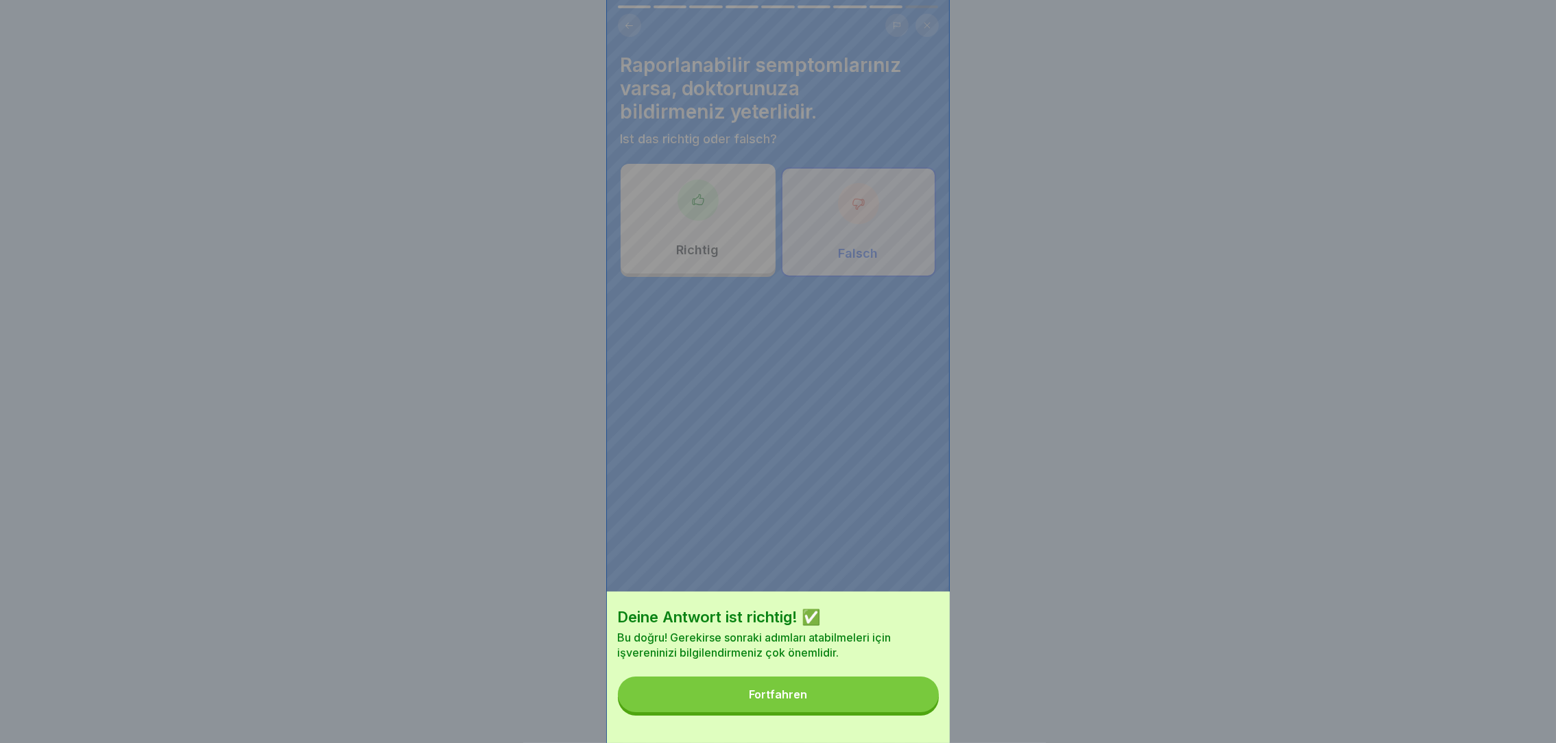
click at [895, 708] on button "Fortfahren" at bounding box center [778, 695] width 321 height 36
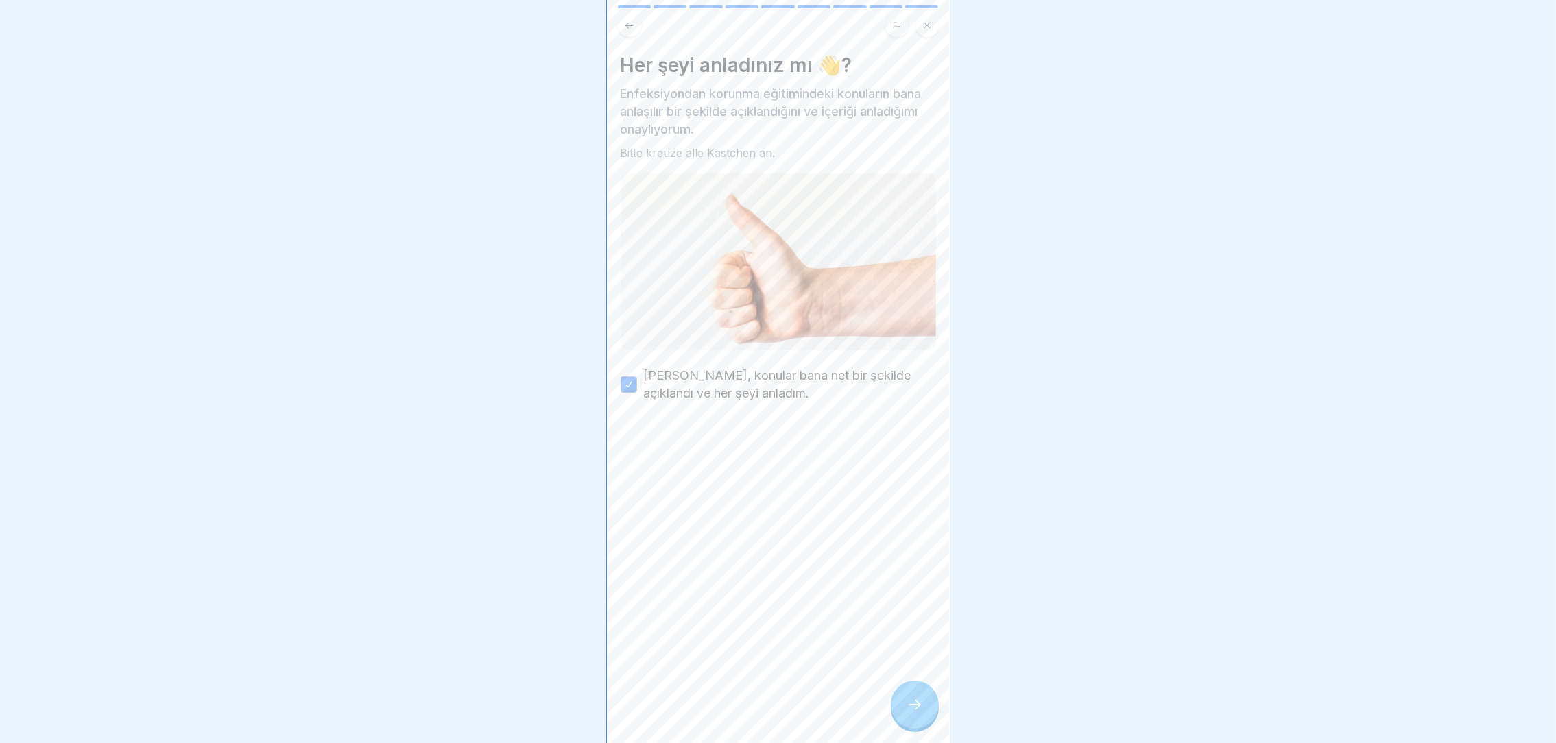
click at [905, 715] on div at bounding box center [915, 705] width 48 height 48
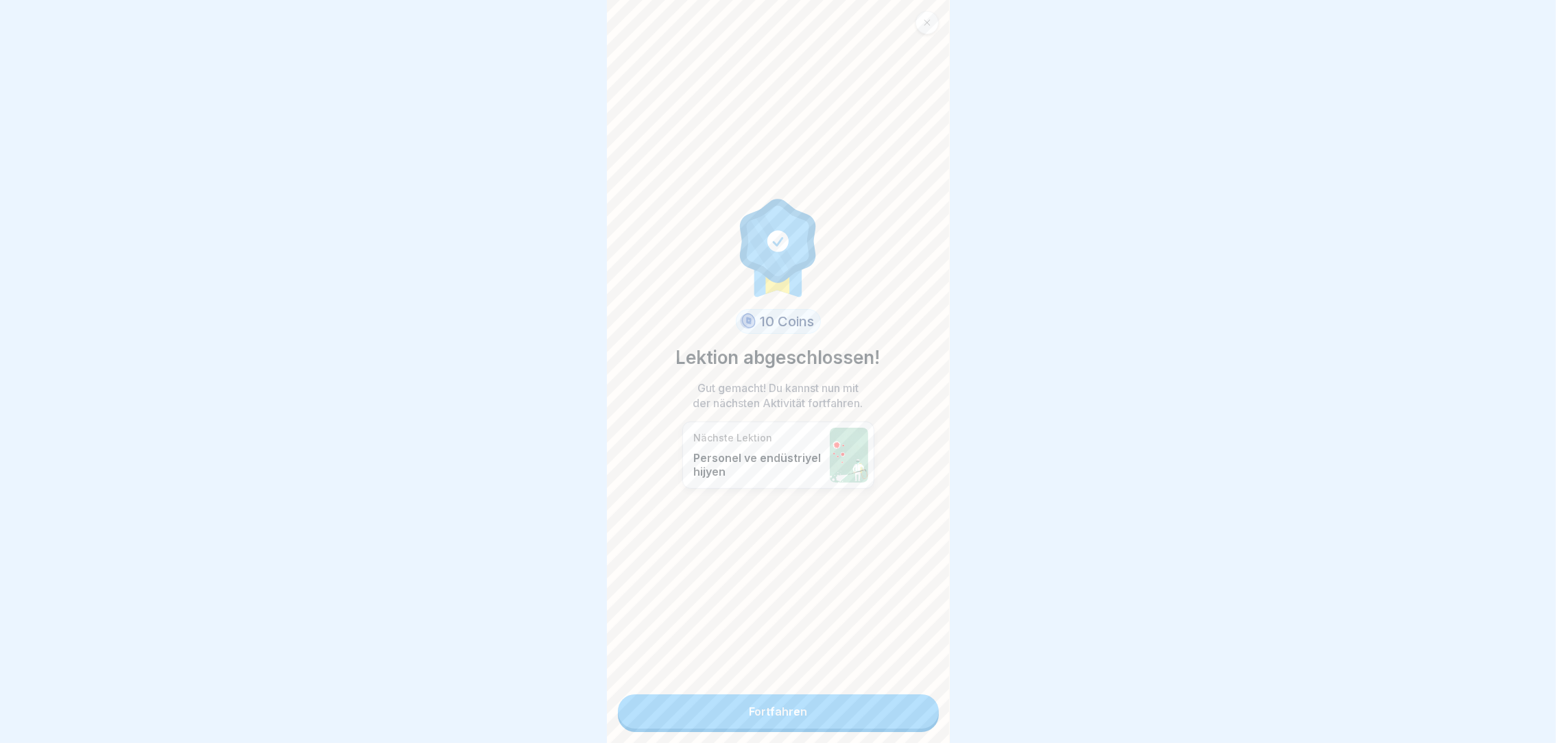
click at [905, 715] on link "Fortfahren" at bounding box center [778, 712] width 321 height 34
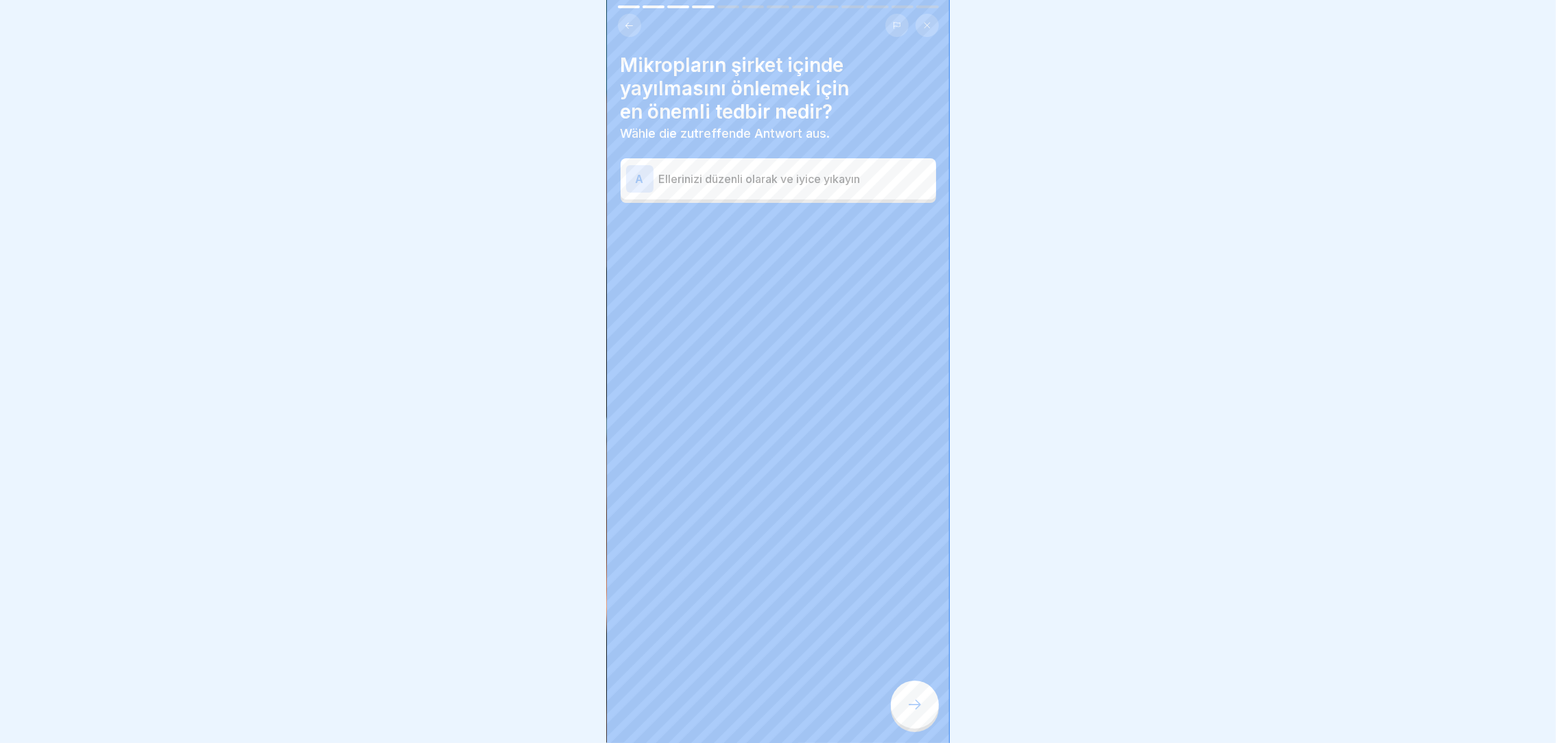
click at [847, 191] on div "A Ellerinizi düzenli olarak ve iyice yıkayın" at bounding box center [778, 182] width 315 height 41
click at [837, 171] on p "Ellerinizi düzenli olarak ve iyice yıkayın" at bounding box center [795, 179] width 272 height 16
click at [907, 728] on div at bounding box center [915, 705] width 48 height 48
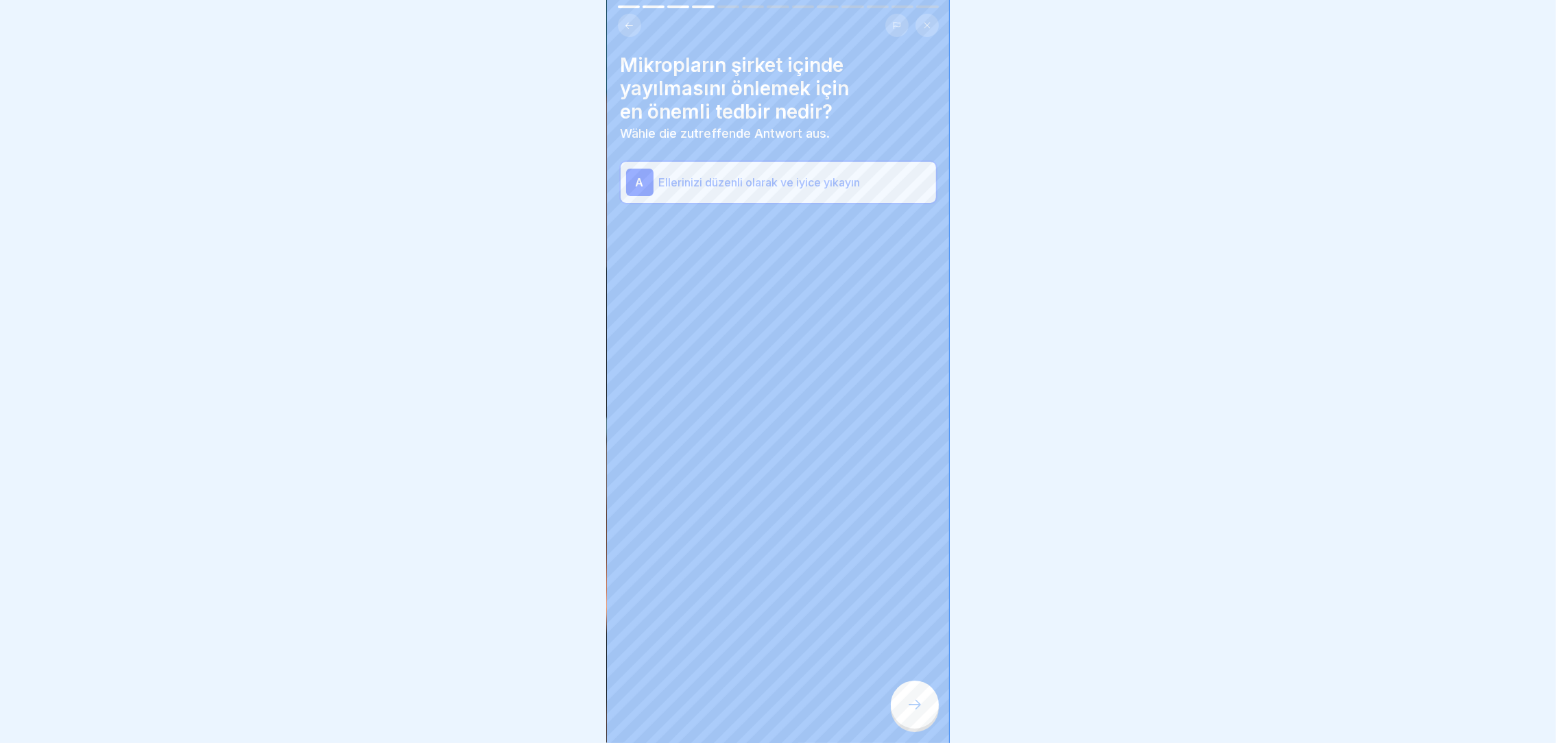
click at [915, 725] on div at bounding box center [915, 705] width 48 height 48
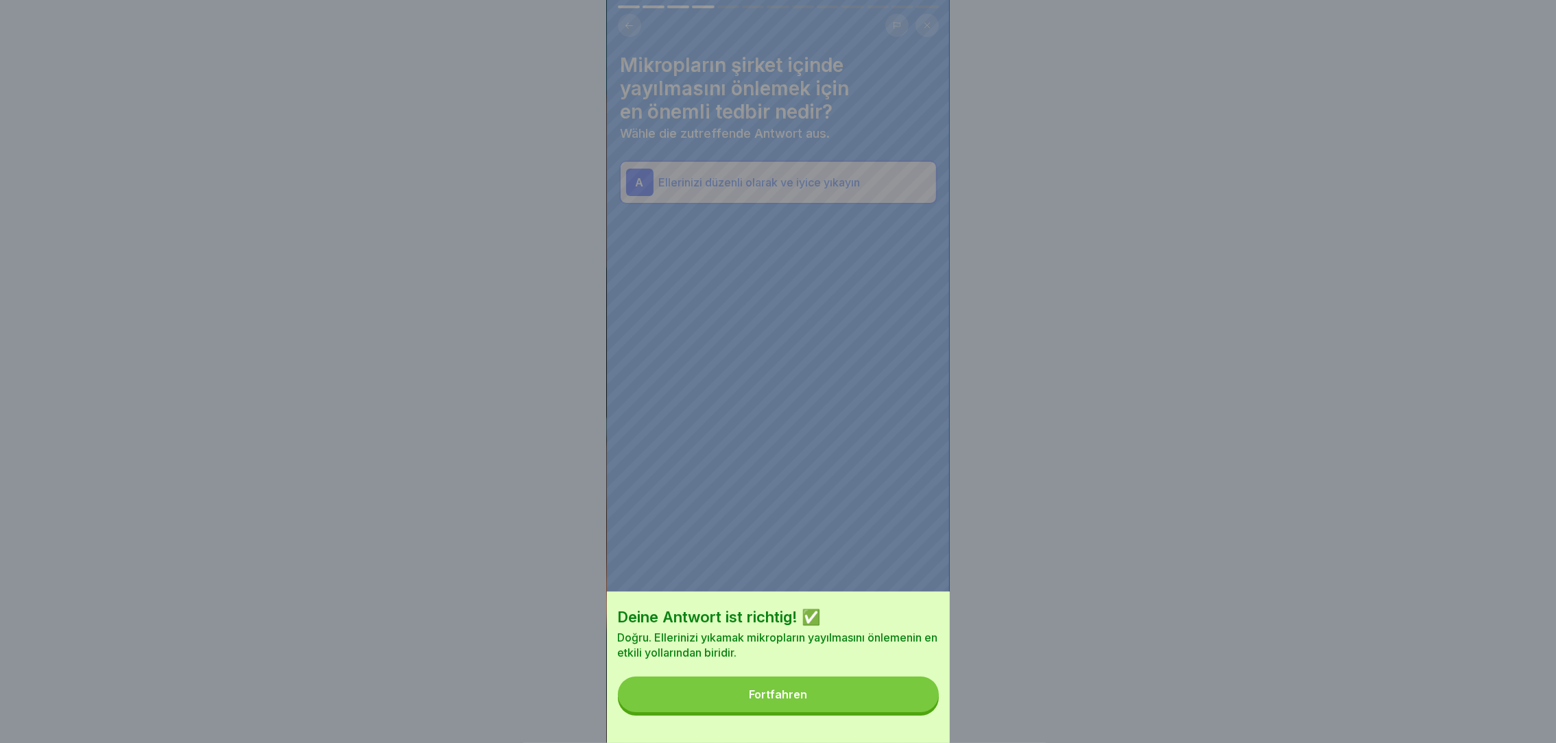
click at [867, 708] on button "Fortfahren" at bounding box center [778, 695] width 321 height 36
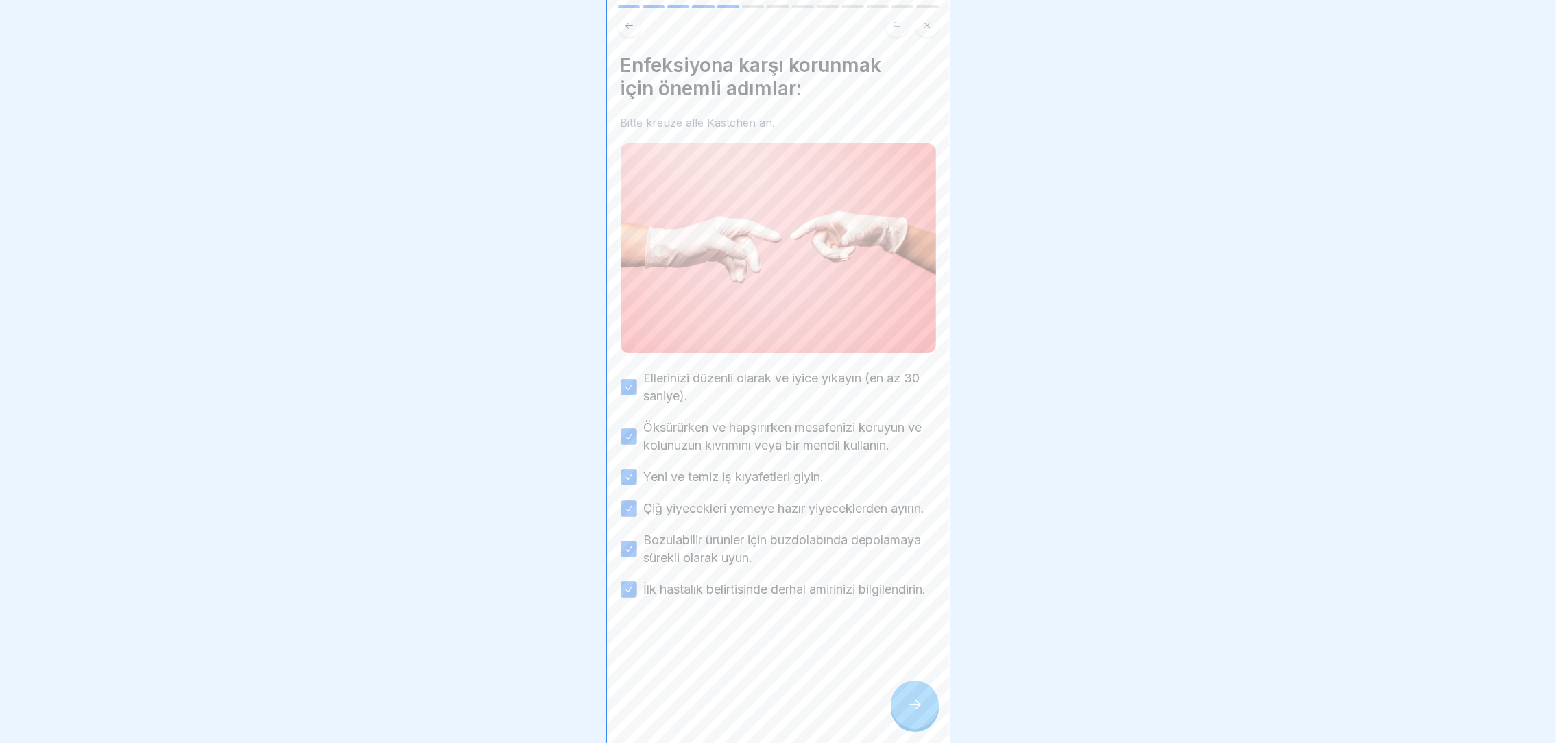
click at [908, 705] on div at bounding box center [915, 705] width 48 height 48
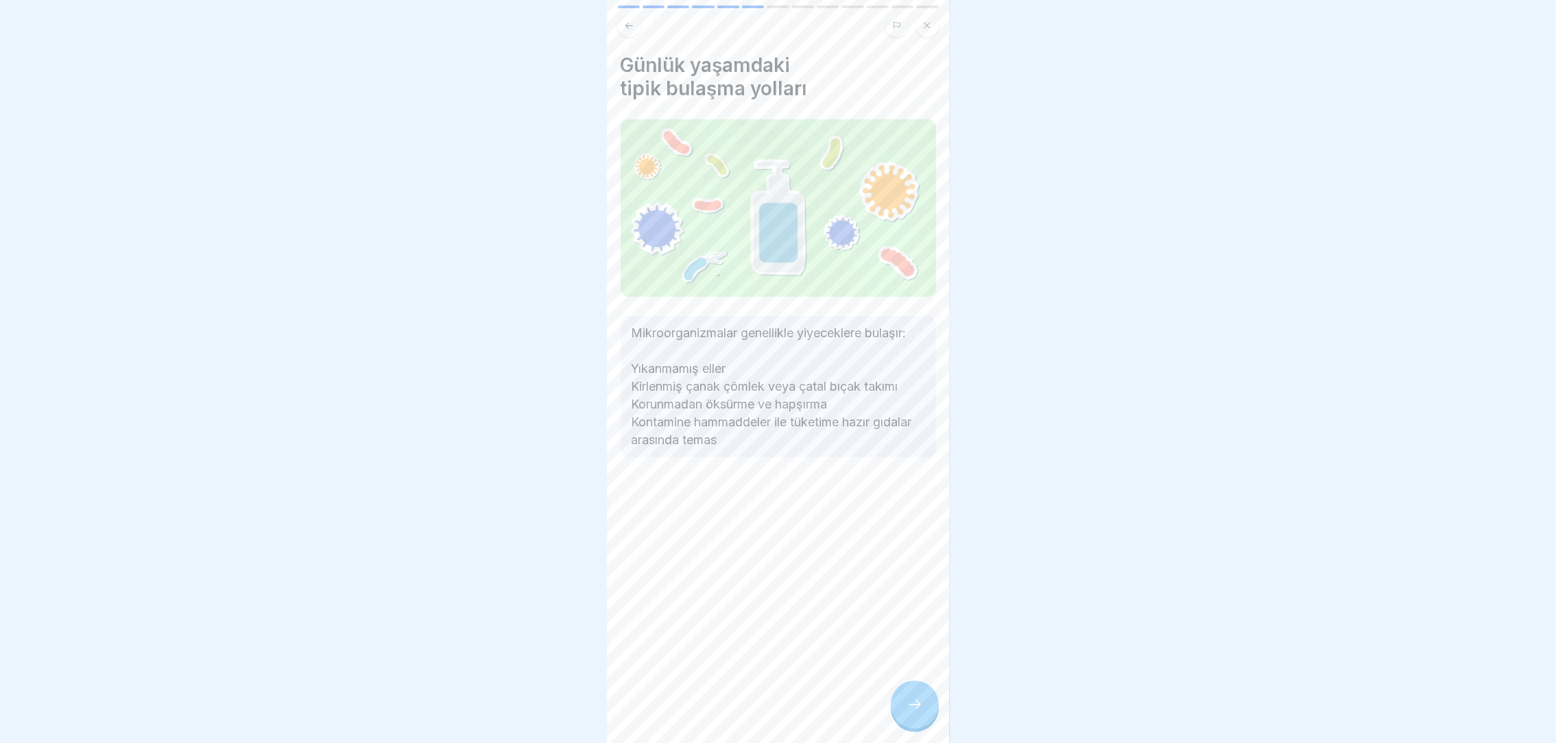
click at [908, 705] on div at bounding box center [915, 705] width 48 height 48
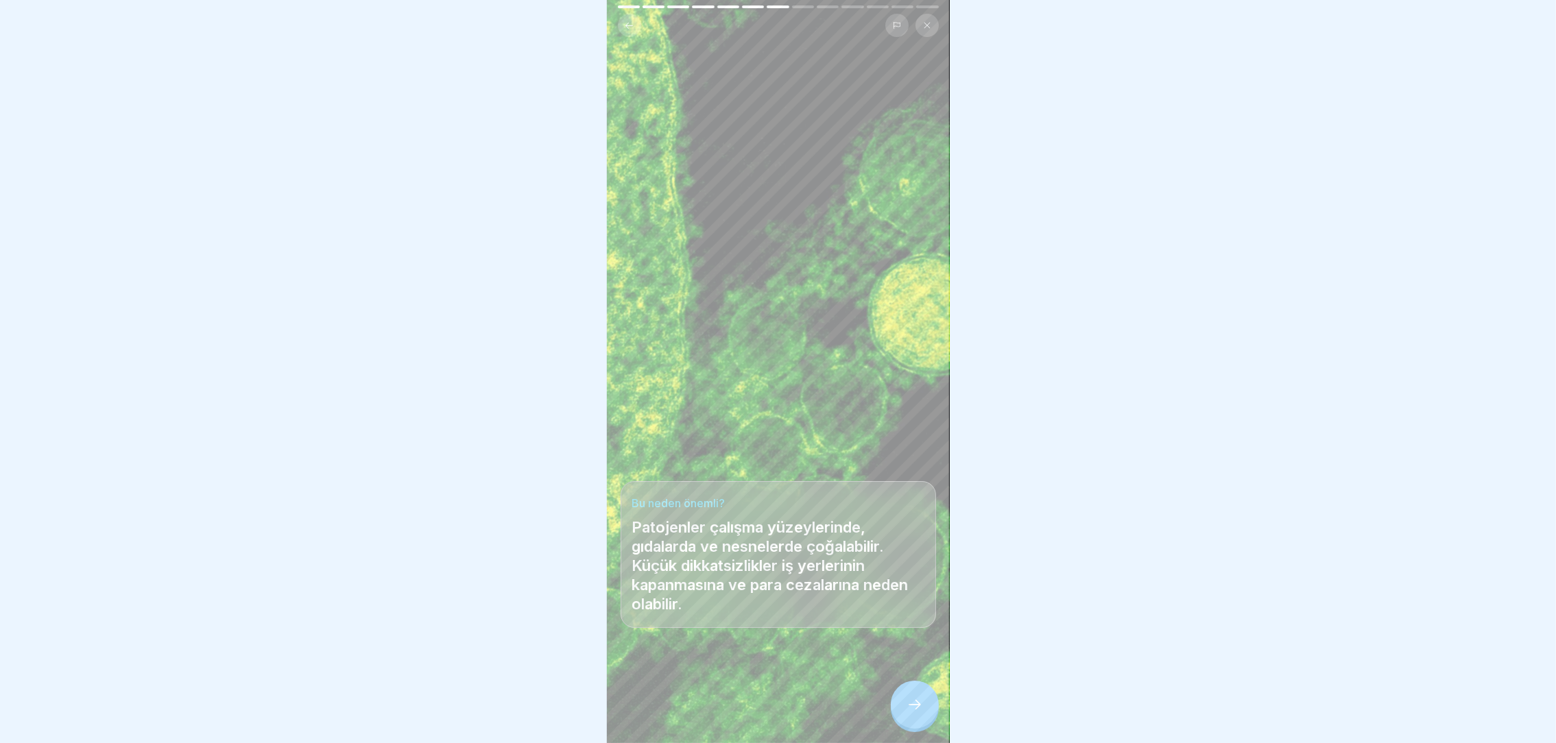
click at [908, 705] on div at bounding box center [915, 705] width 48 height 48
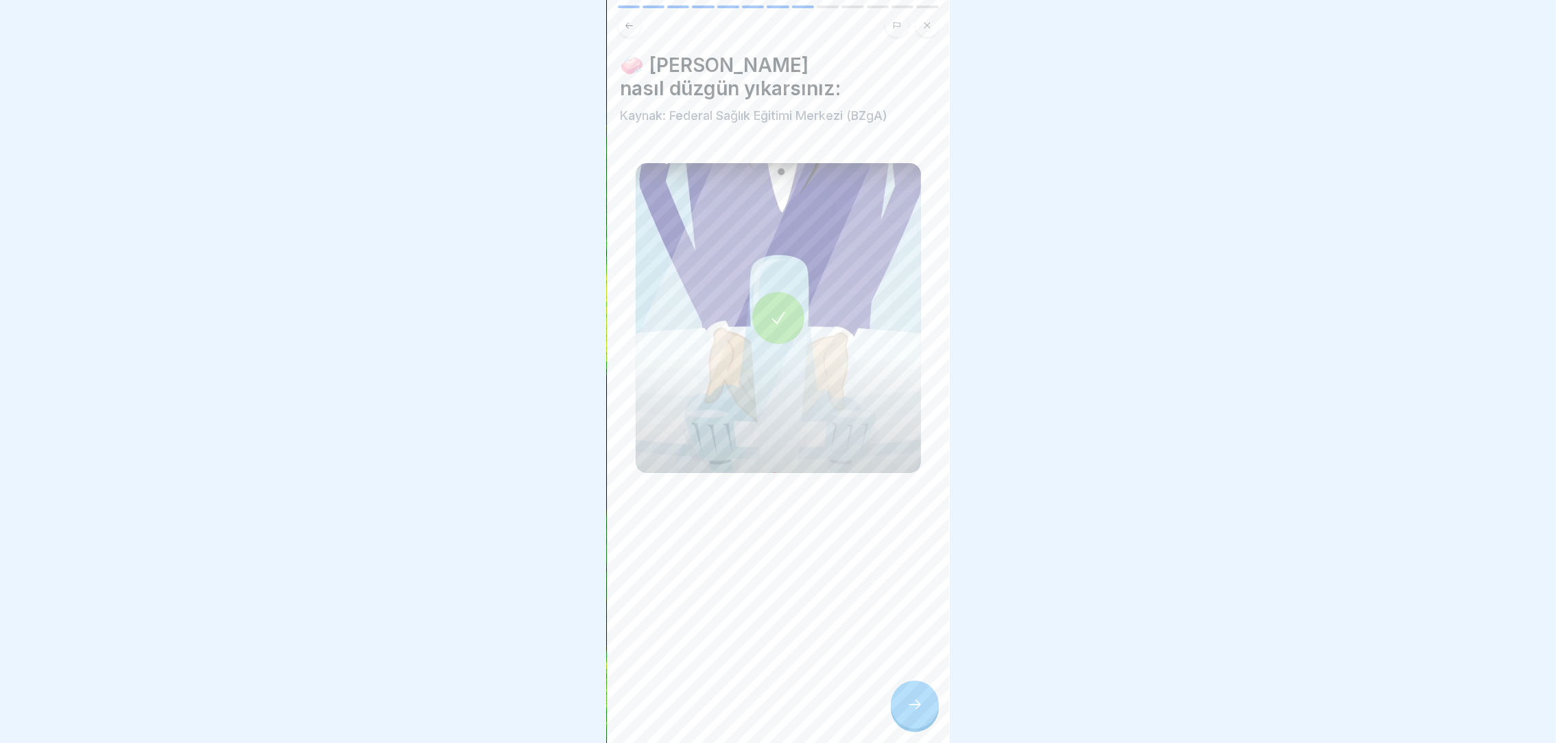
click at [908, 705] on div at bounding box center [915, 705] width 48 height 48
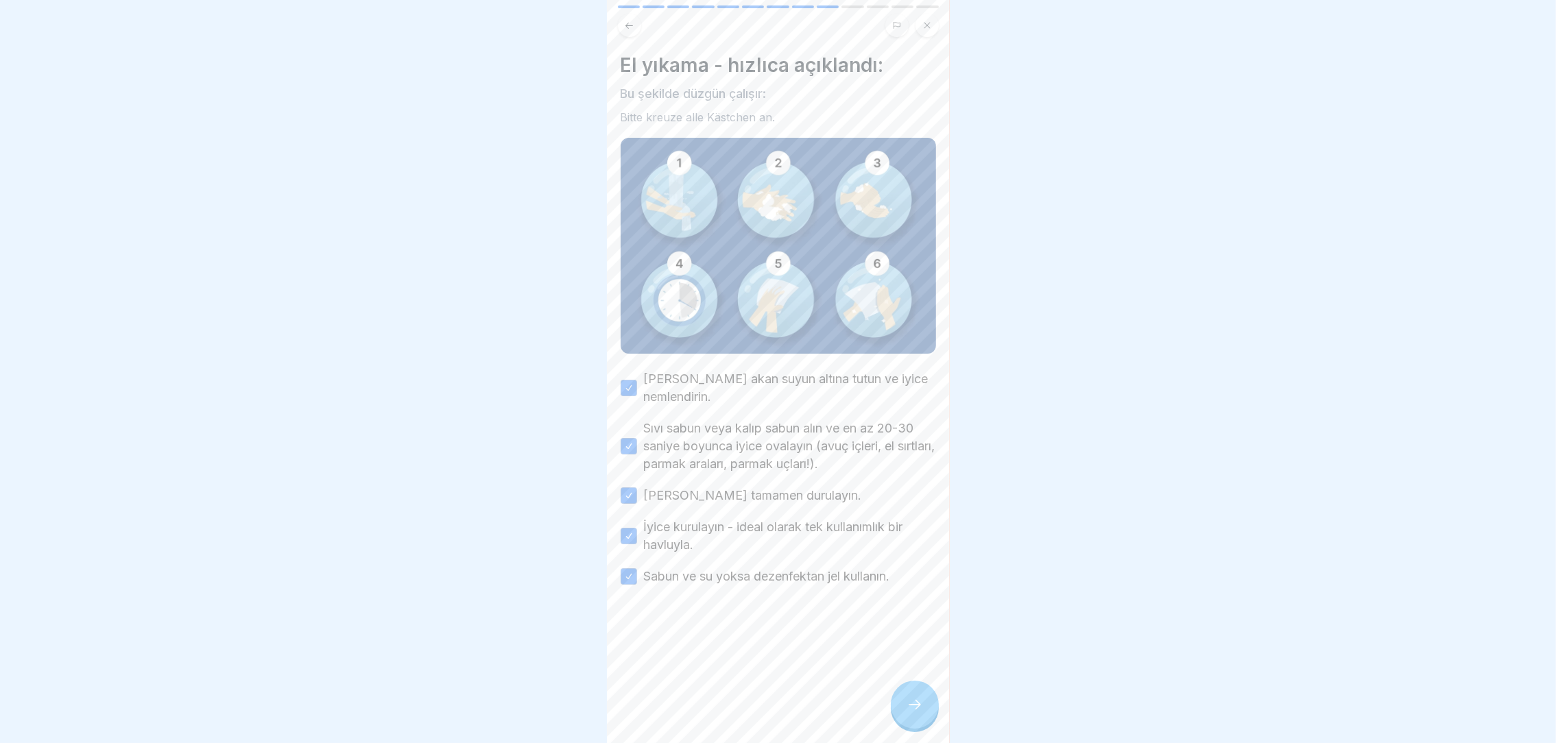
click at [908, 705] on div at bounding box center [915, 705] width 48 height 48
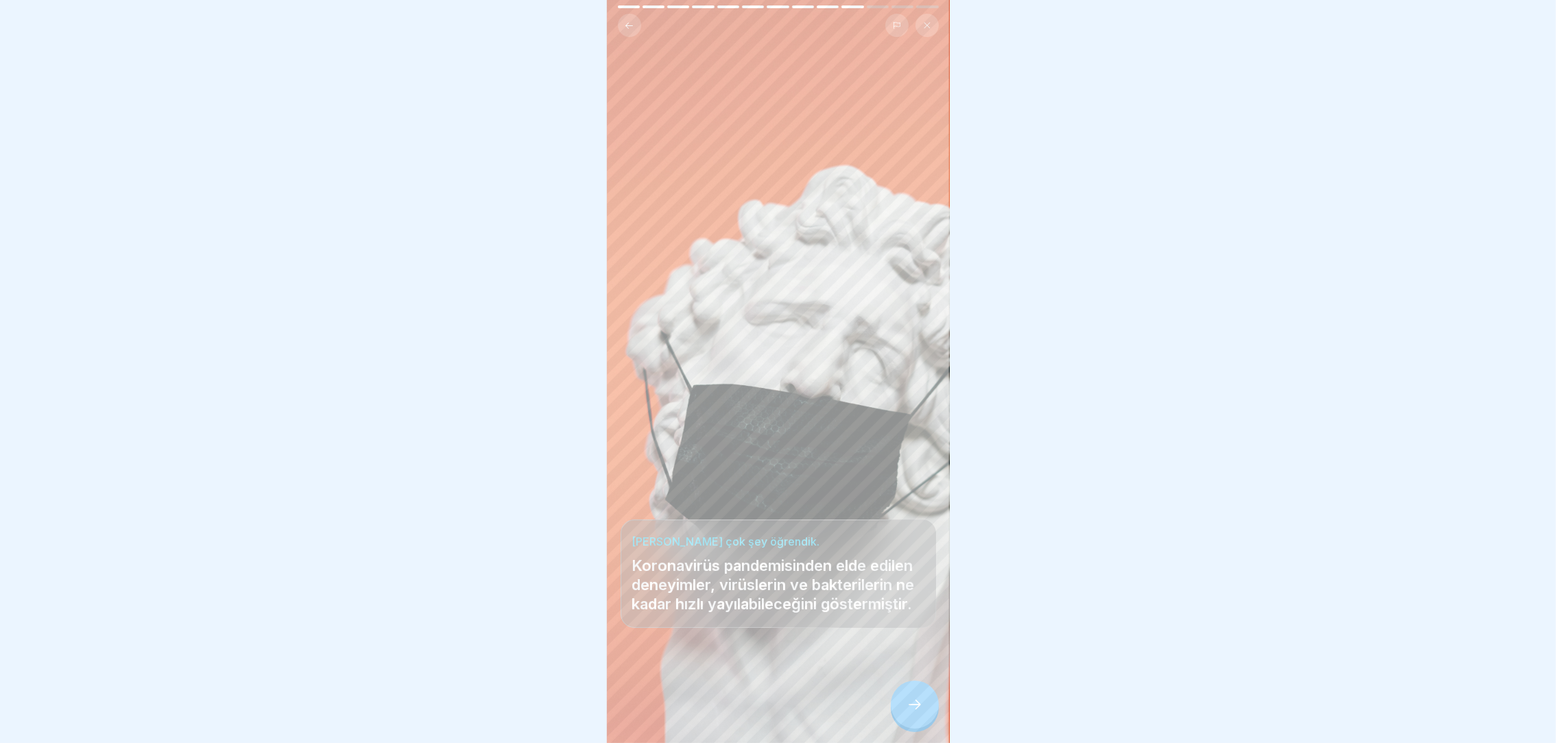
click at [908, 705] on div at bounding box center [915, 705] width 48 height 48
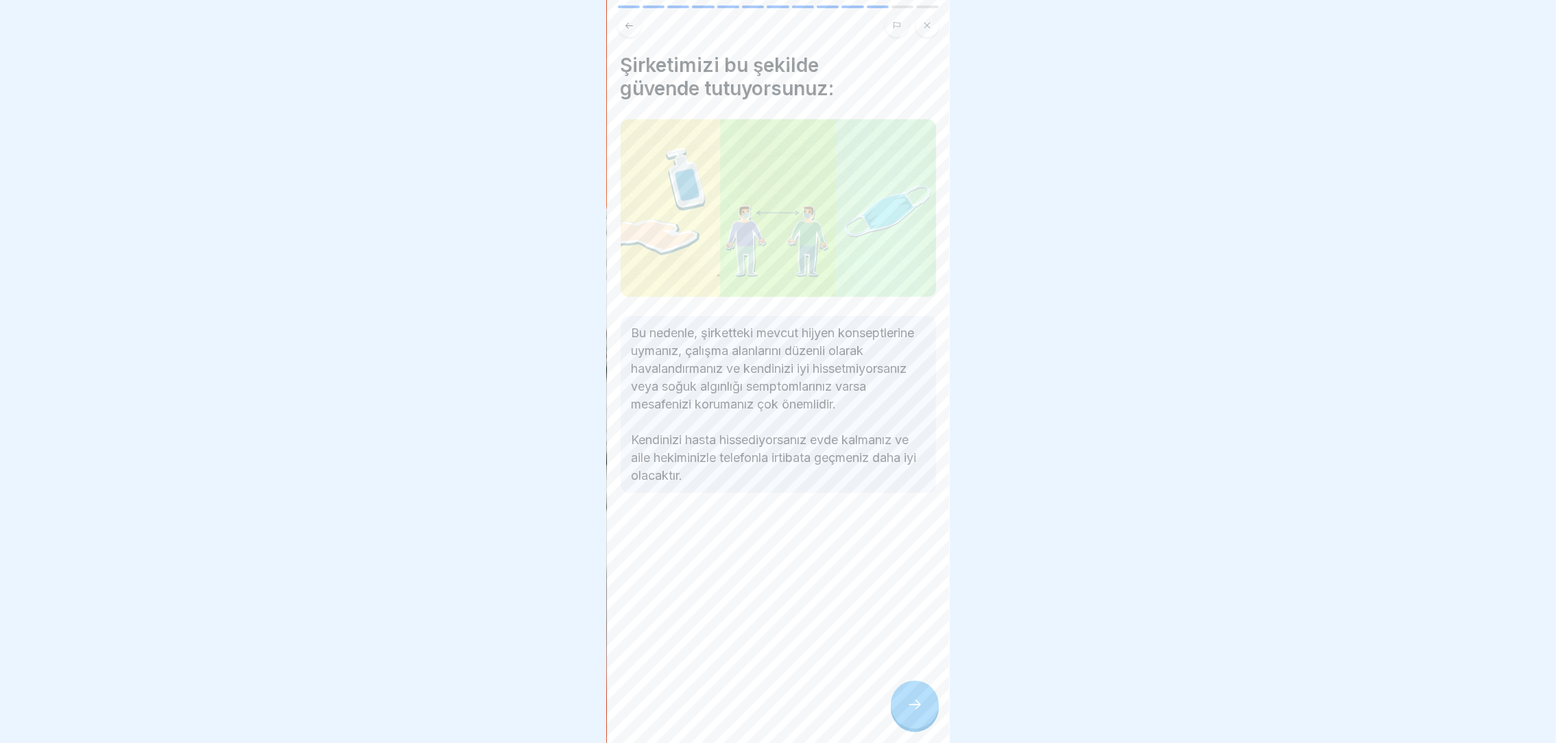
click at [908, 705] on div at bounding box center [915, 705] width 48 height 48
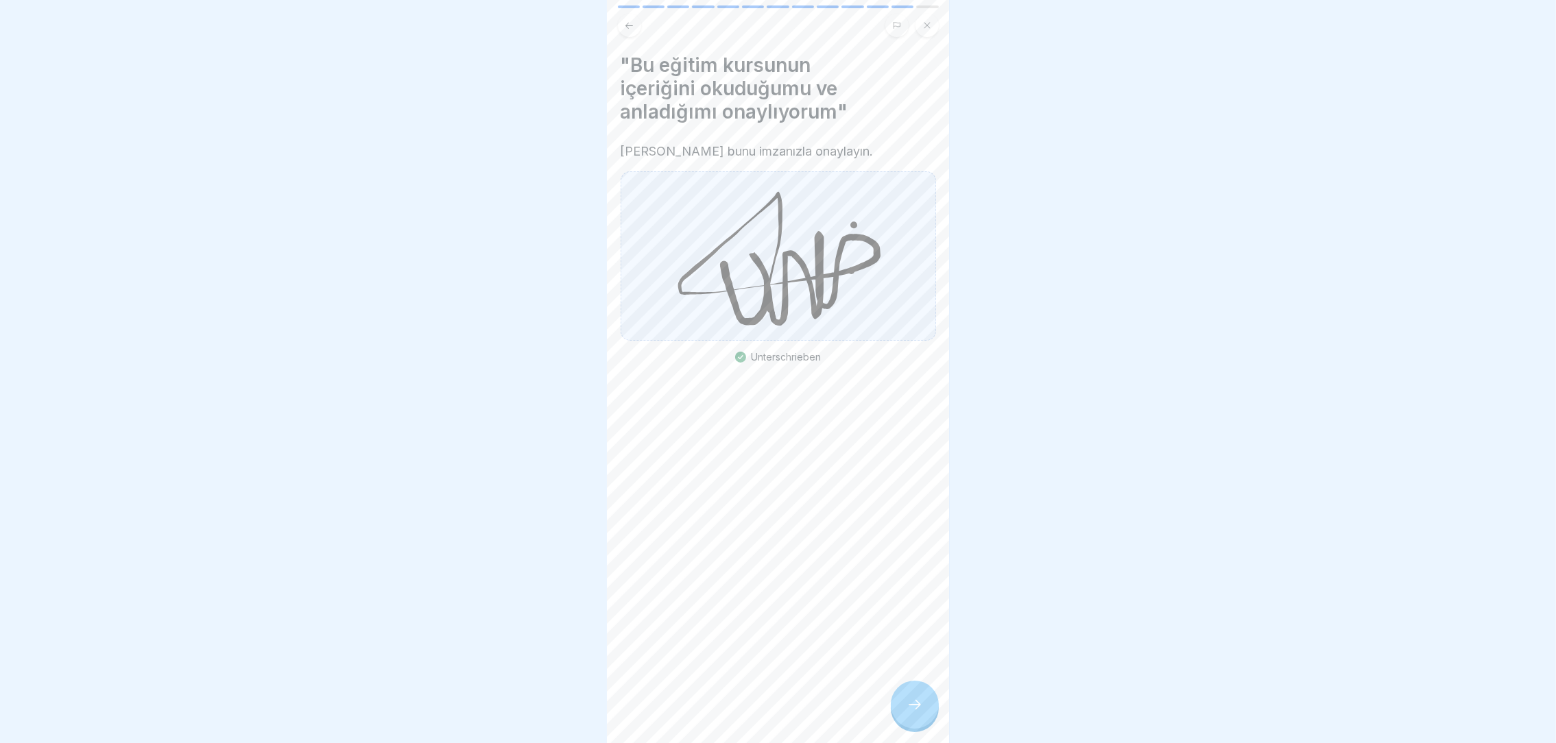
click at [908, 705] on div at bounding box center [915, 705] width 48 height 48
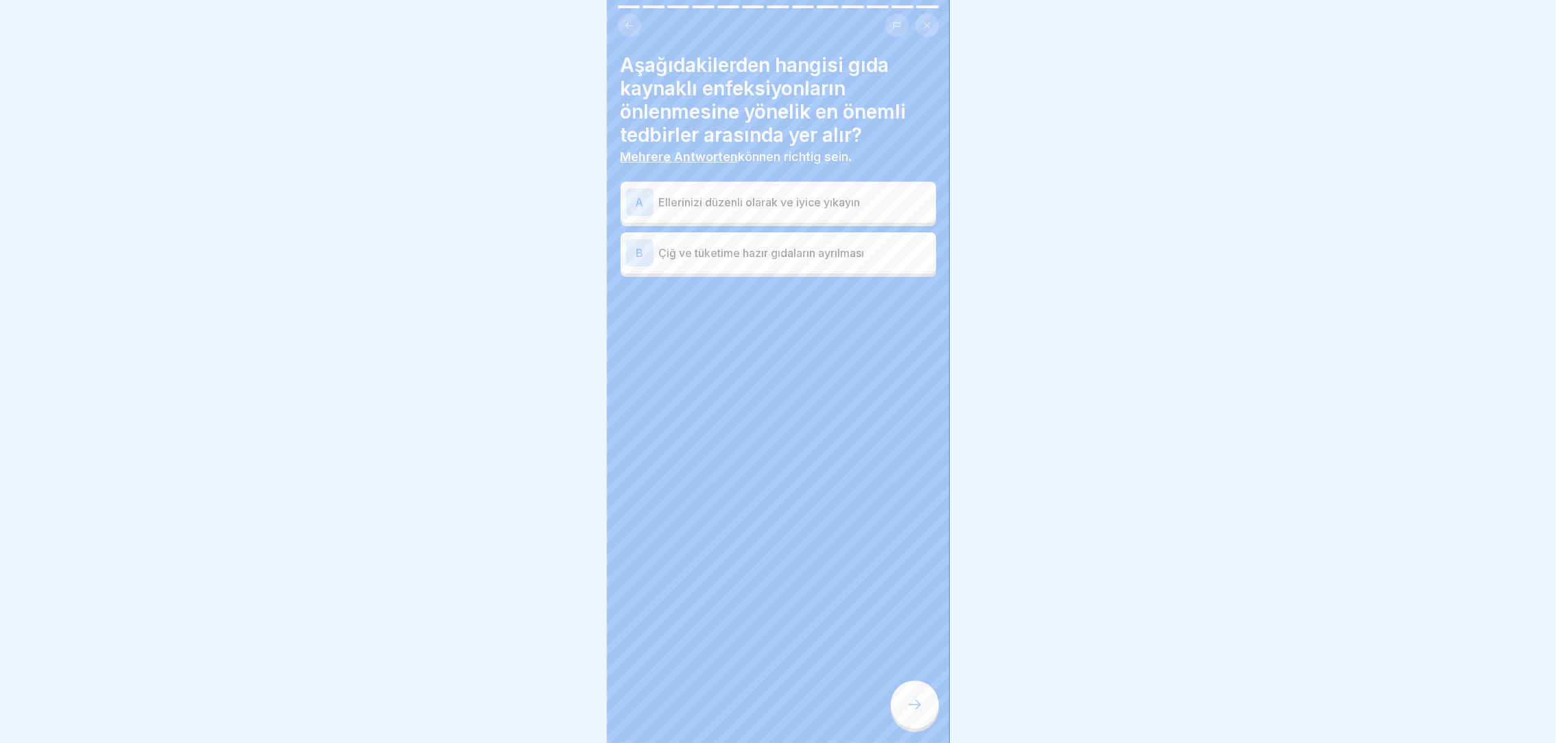
click at [841, 470] on div "Aşağıdakilerden hangisi gıda kaynaklı enfeksiyonların önlenmesine yönelik en ön…" at bounding box center [778, 371] width 343 height 743
click at [903, 194] on p "Ellerinizi düzenli olarak ve iyice yıkayın" at bounding box center [795, 202] width 272 height 16
click at [896, 708] on div at bounding box center [915, 705] width 48 height 48
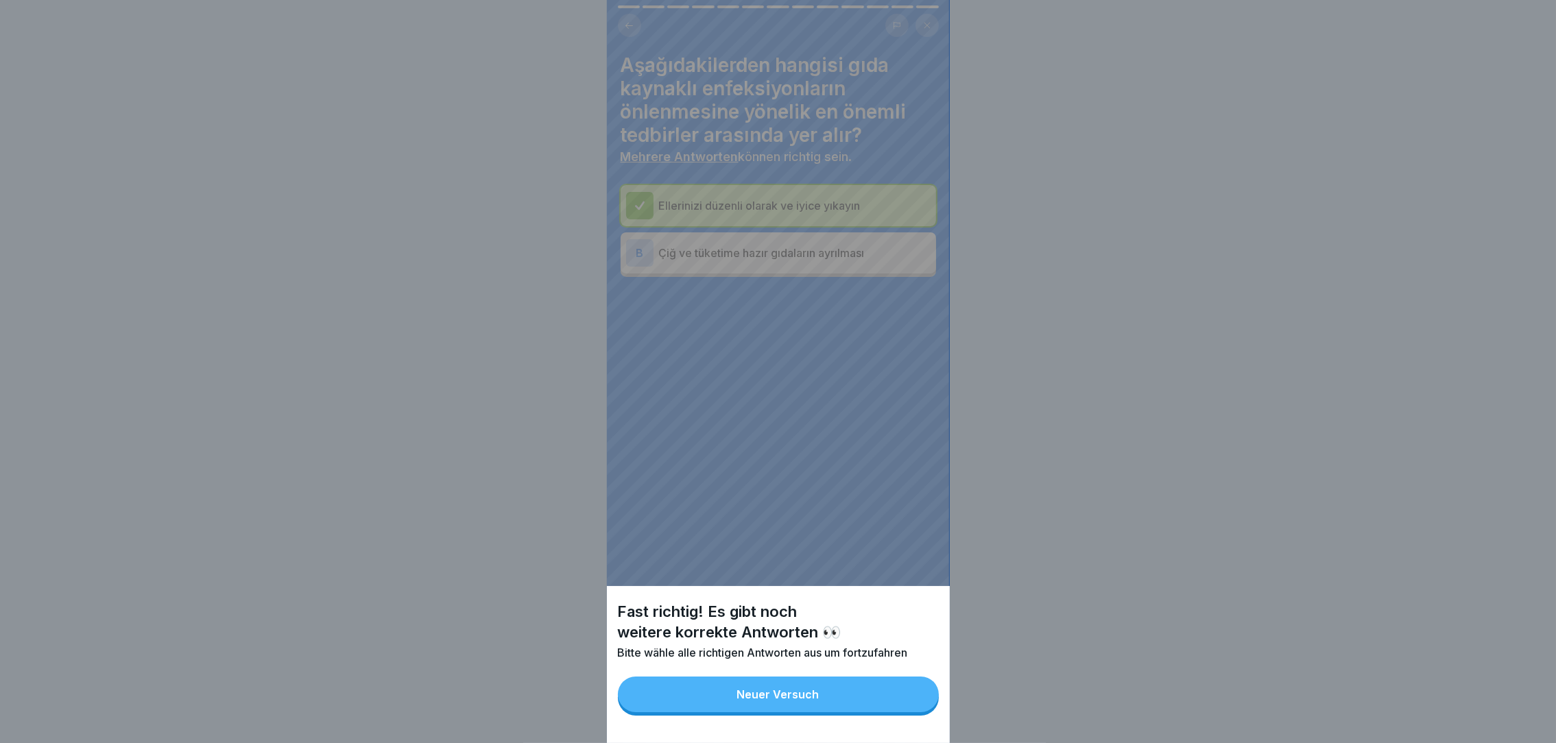
click at [896, 708] on button "Neuer Versuch" at bounding box center [778, 695] width 321 height 36
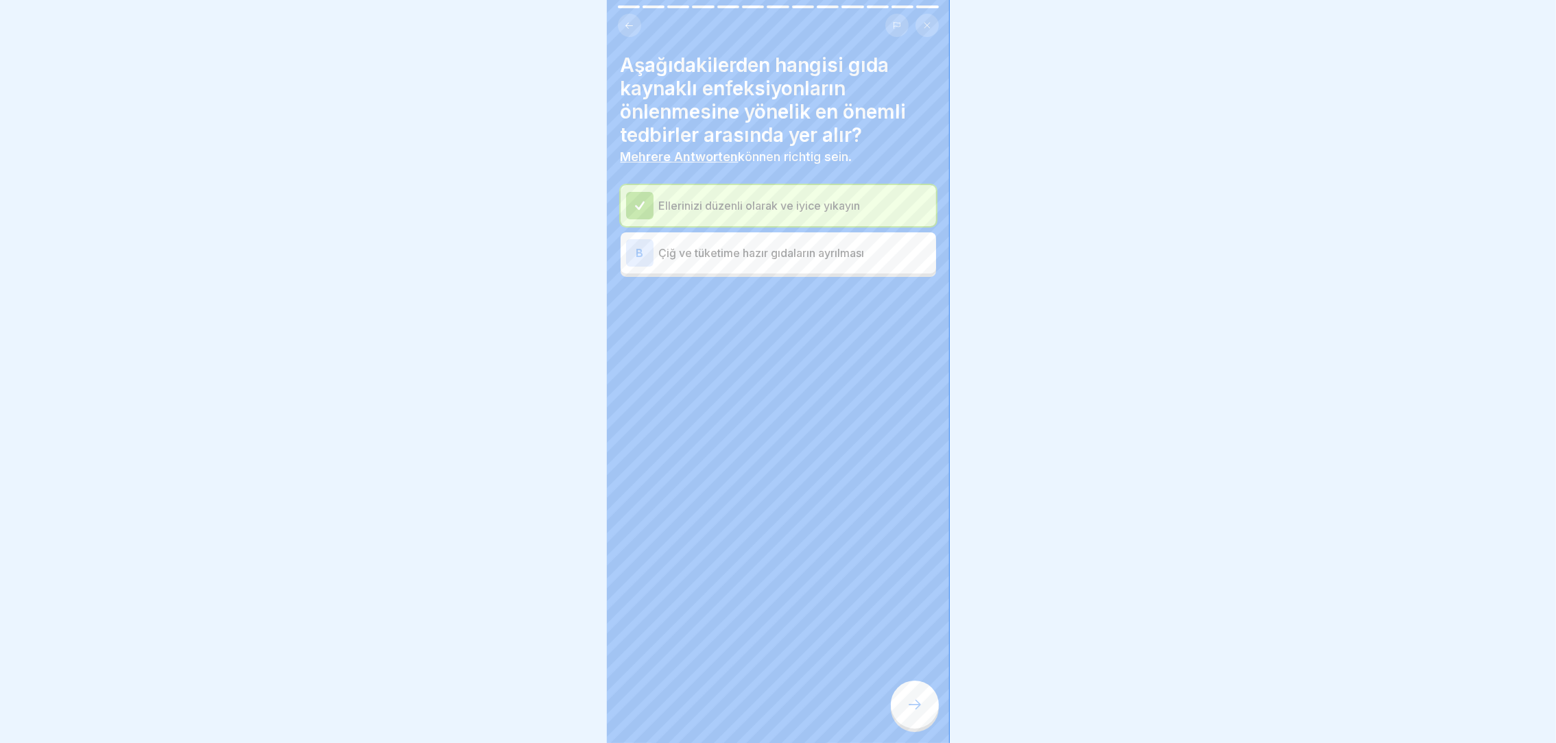
click at [832, 245] on p "Çiğ ve tüketime hazır gıdaların ayrılması" at bounding box center [795, 253] width 272 height 16
click at [916, 713] on icon at bounding box center [915, 705] width 16 height 16
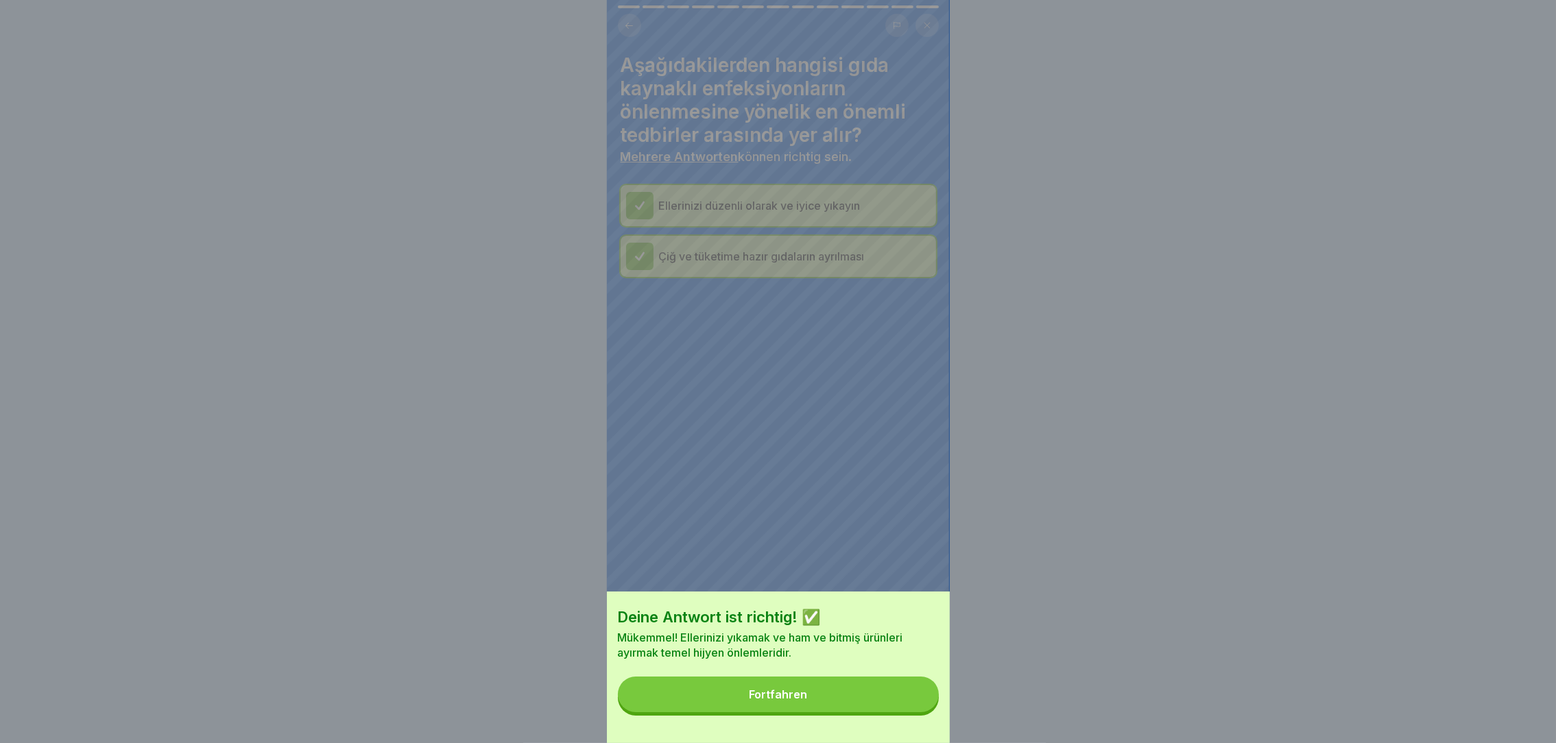
click at [916, 713] on button "Fortfahren" at bounding box center [778, 695] width 321 height 36
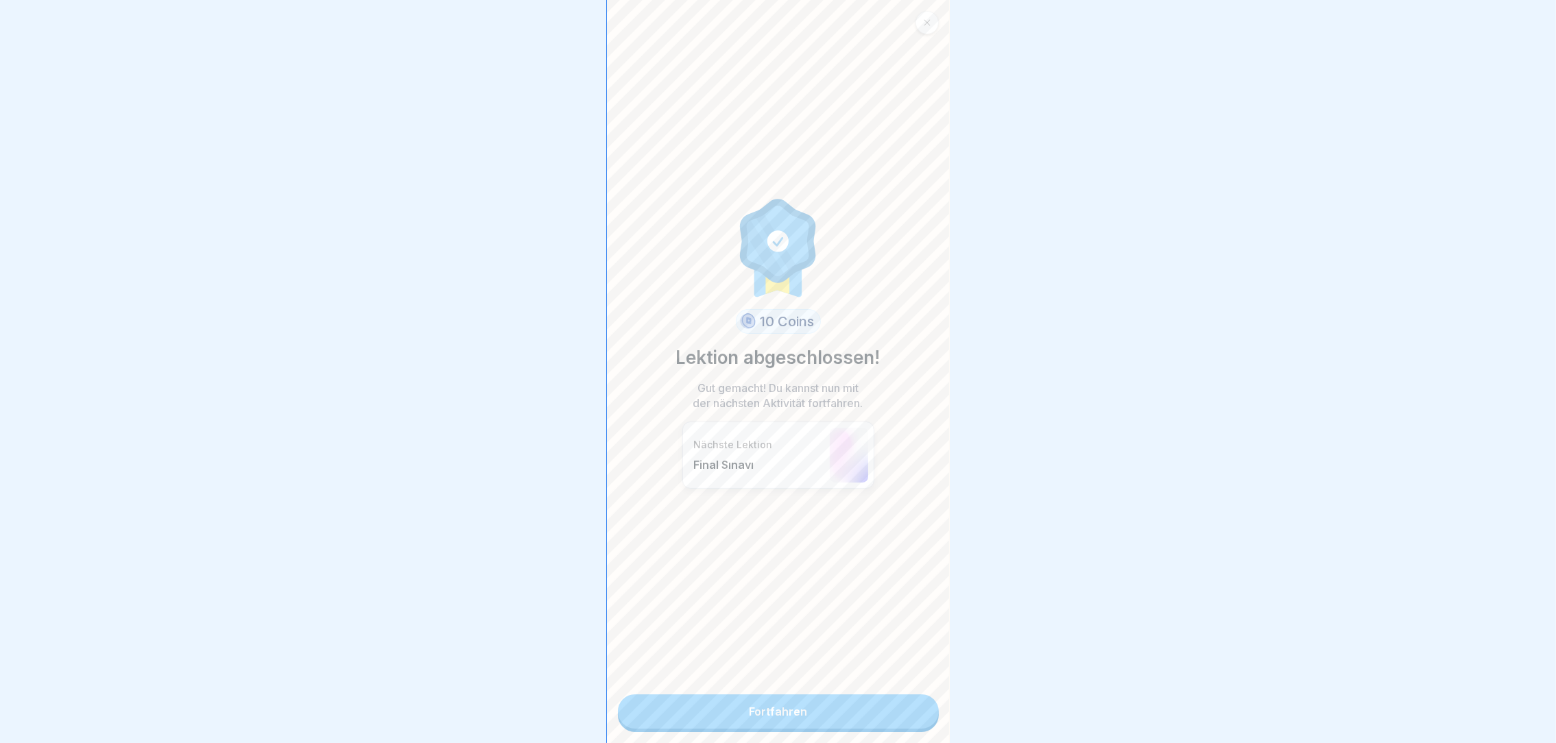
click at [916, 713] on link "Fortfahren" at bounding box center [778, 712] width 321 height 34
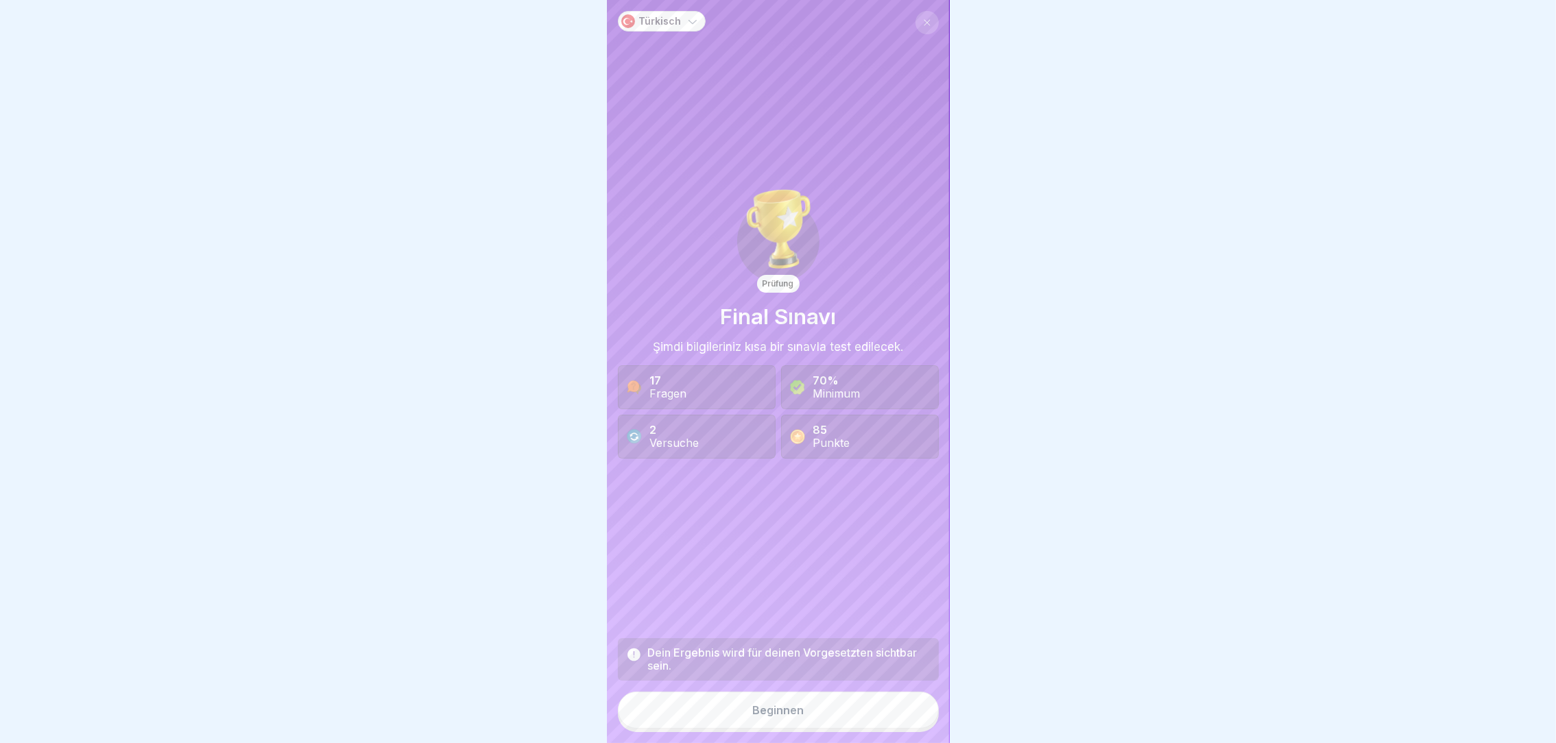
click at [880, 717] on button "Beginnen" at bounding box center [778, 710] width 321 height 37
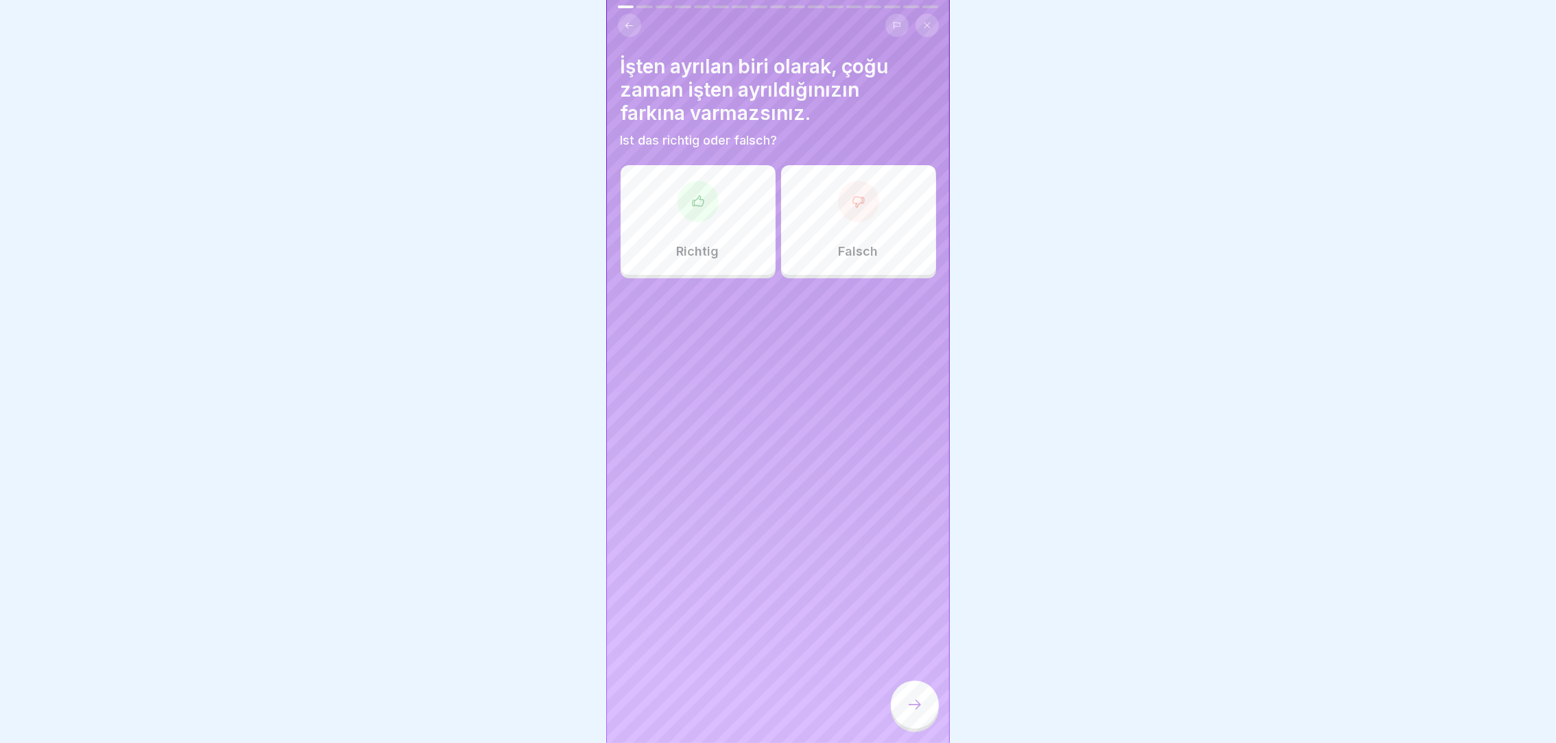
click at [925, 14] on button at bounding box center [927, 25] width 23 height 23
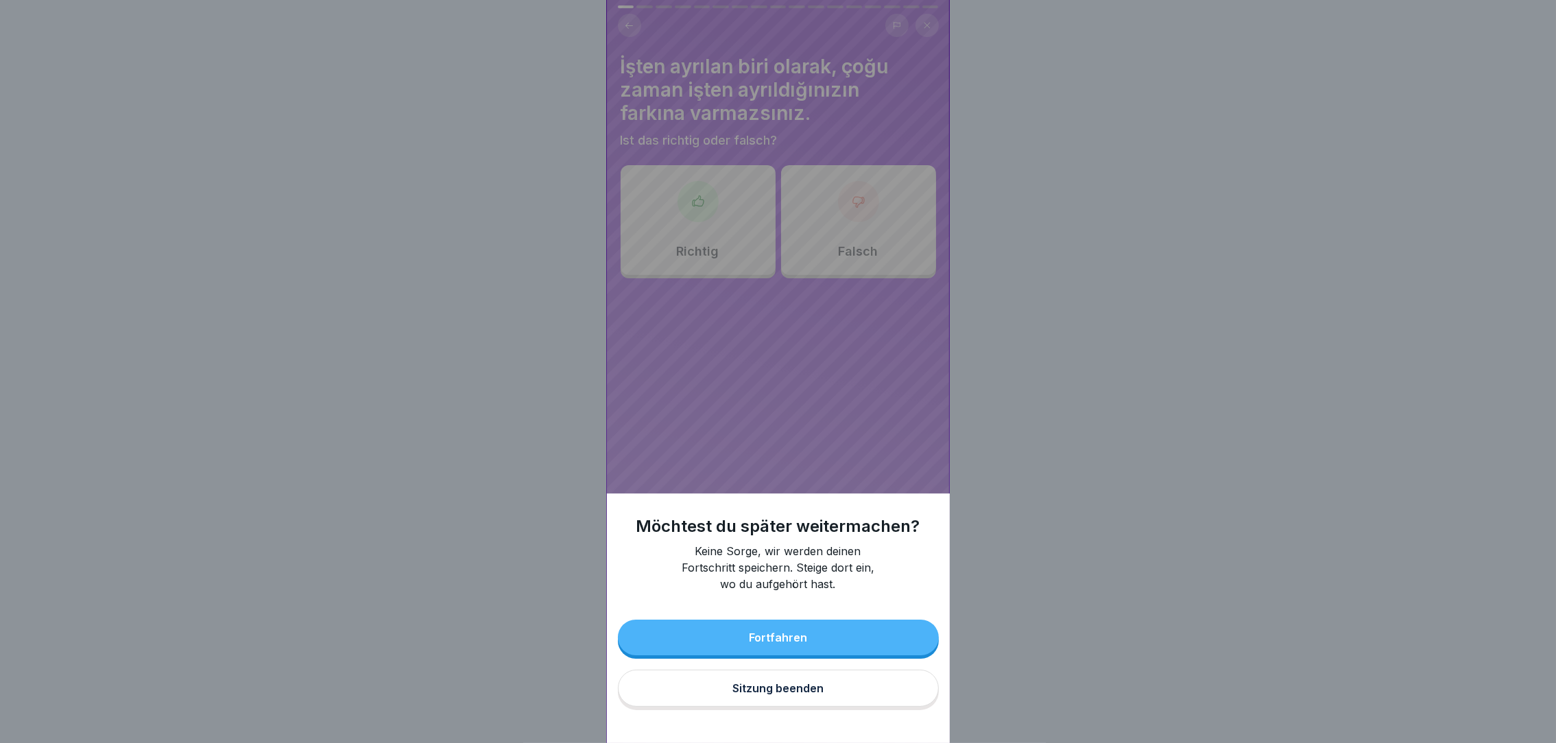
click at [834, 650] on button "Fortfahren" at bounding box center [778, 638] width 321 height 36
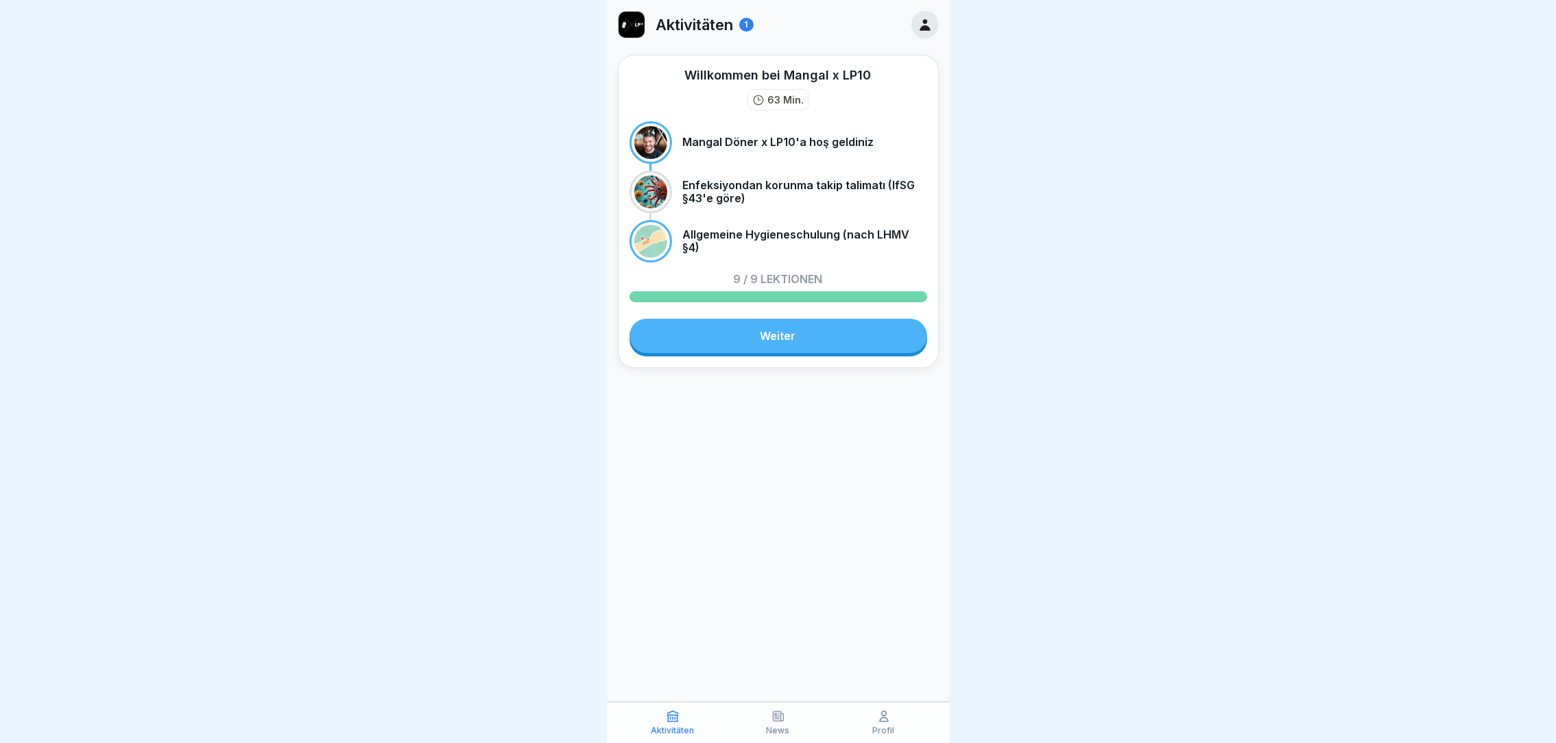
click at [932, 29] on div at bounding box center [924, 24] width 27 height 27
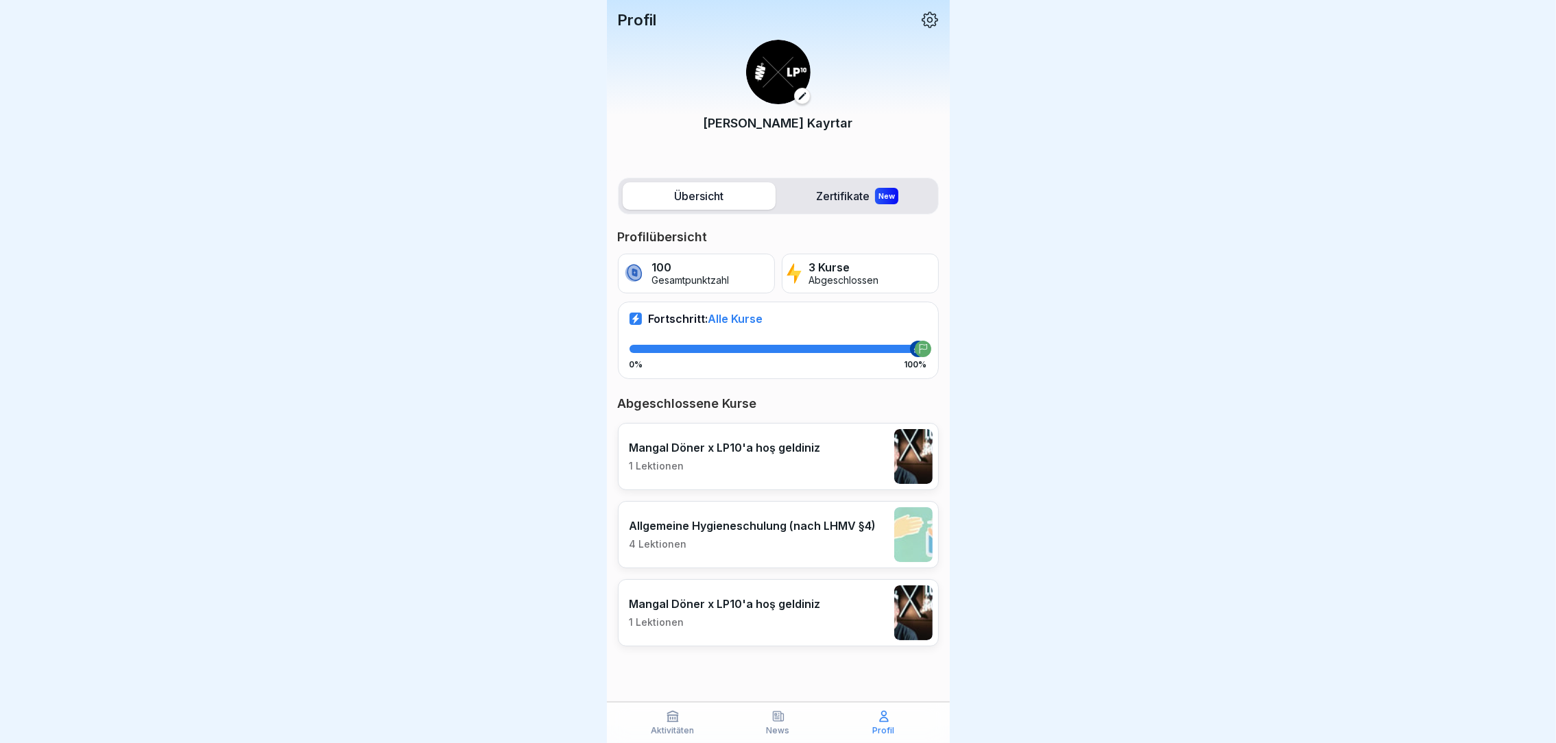
click at [831, 198] on label "Zertifikate New" at bounding box center [857, 195] width 153 height 27
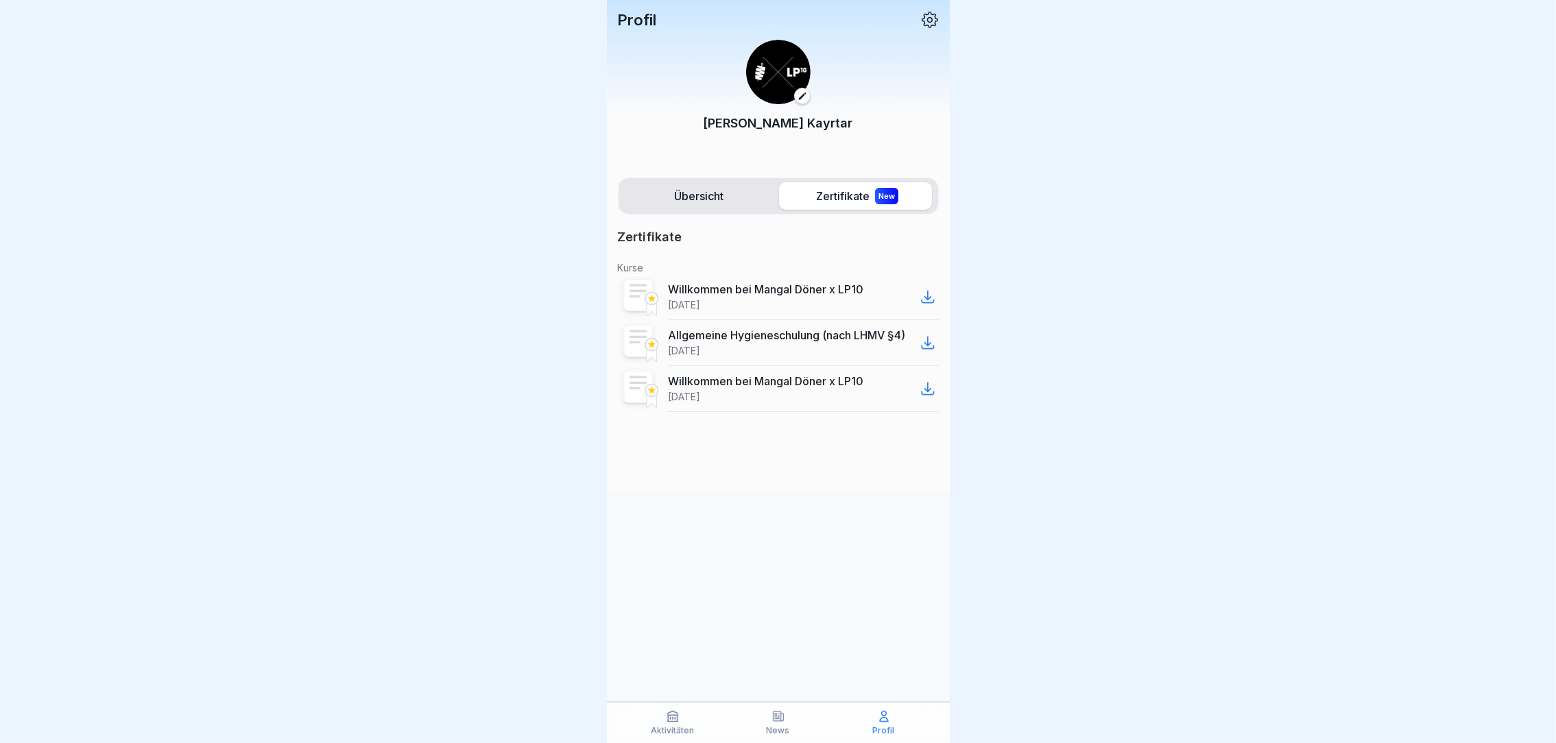
click at [721, 189] on label "Übersicht" at bounding box center [699, 195] width 153 height 27
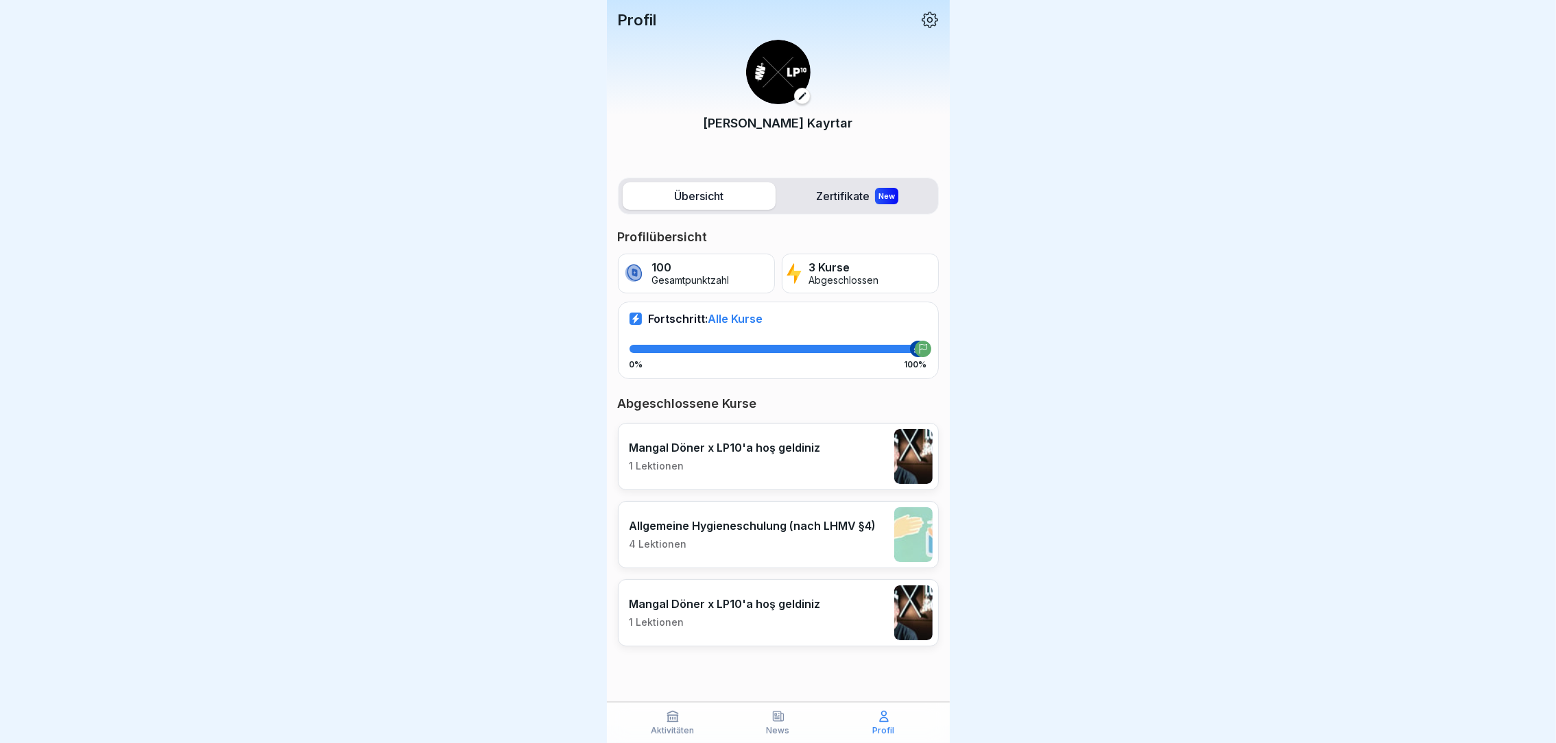
click at [937, 21] on icon at bounding box center [930, 20] width 18 height 18
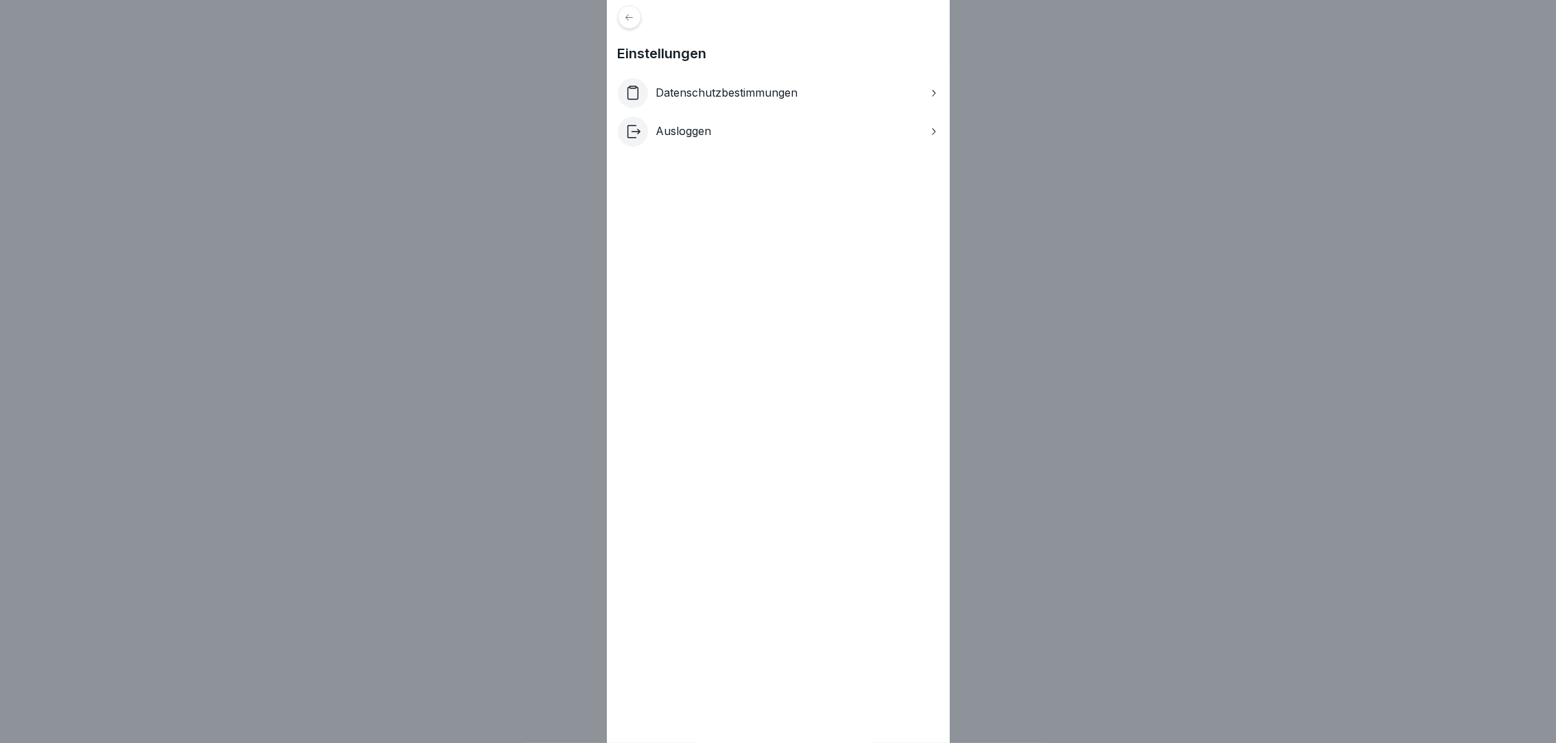
click at [634, 16] on icon at bounding box center [629, 17] width 10 height 10
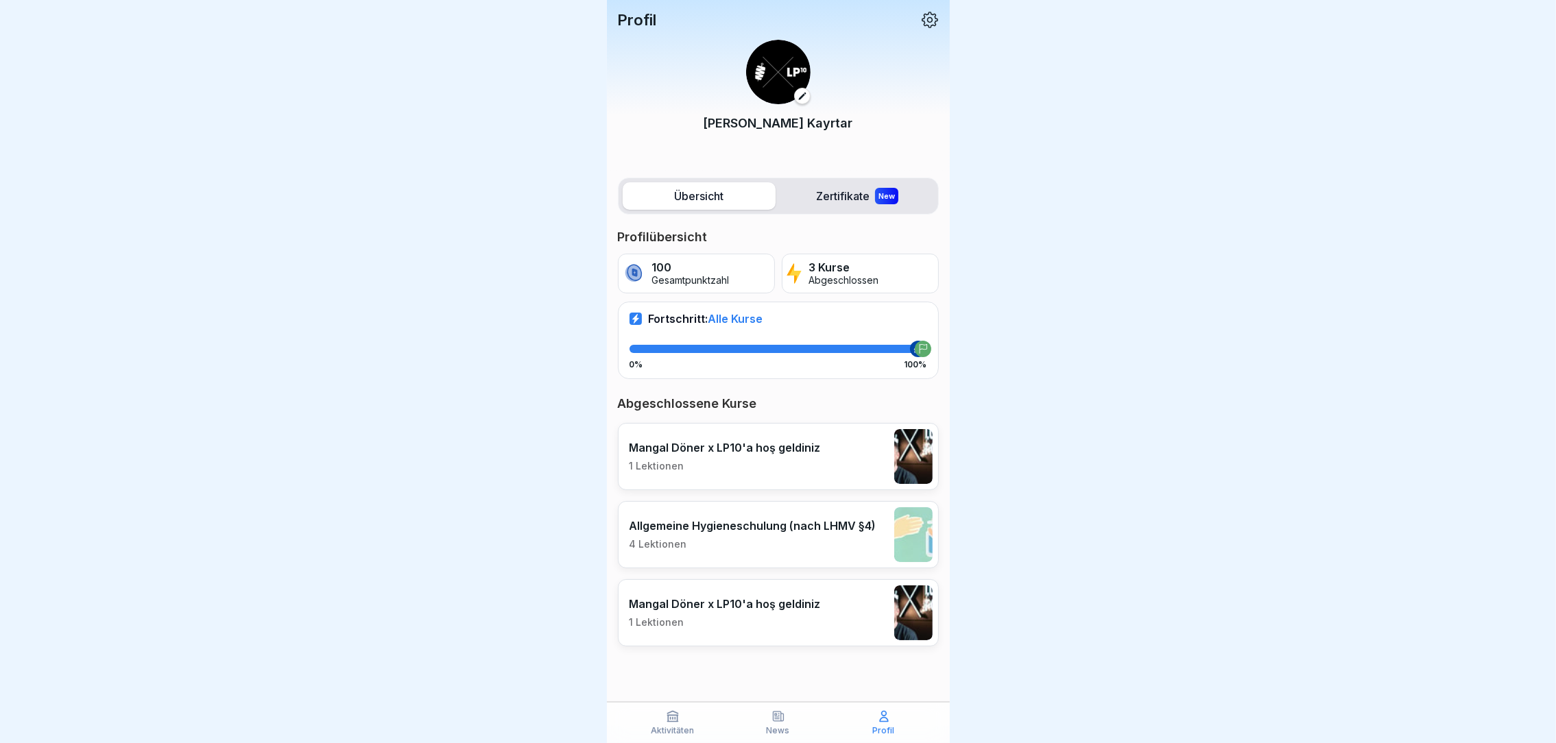
click at [698, 191] on label "Übersicht" at bounding box center [699, 195] width 153 height 27
click at [828, 233] on div "Profilübersicht 100 Gesamtpunktzahl 3 Kurse Abgeschlossen Fortschritt: Alle Kur…" at bounding box center [778, 304] width 321 height 150
click at [839, 217] on div "Übersicht Zertifikate New Profilübersicht 100 Gesamtpunktzahl 3 Kurse Abgeschlo…" at bounding box center [778, 448] width 343 height 555
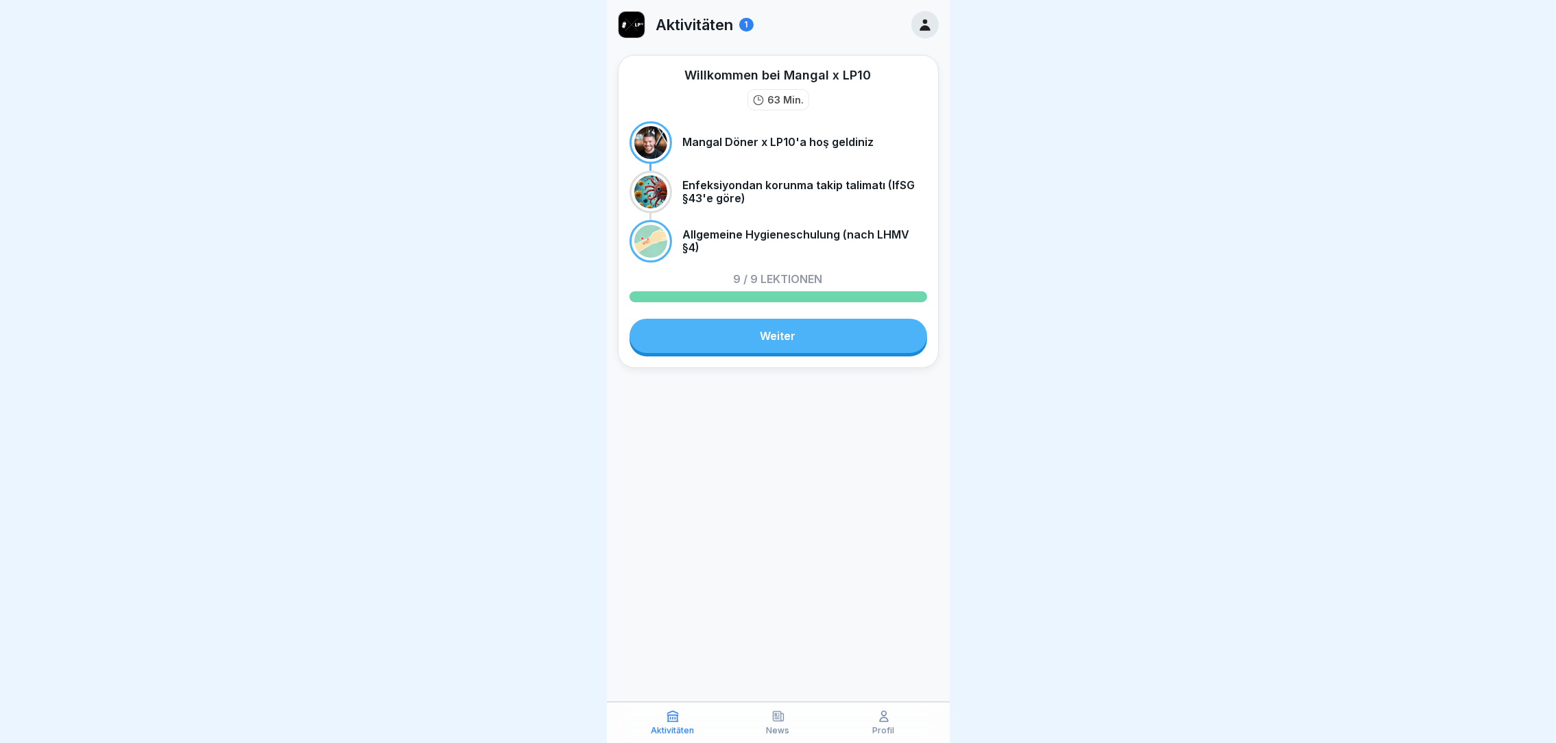
click at [761, 333] on link "Weiter" at bounding box center [779, 336] width 298 height 34
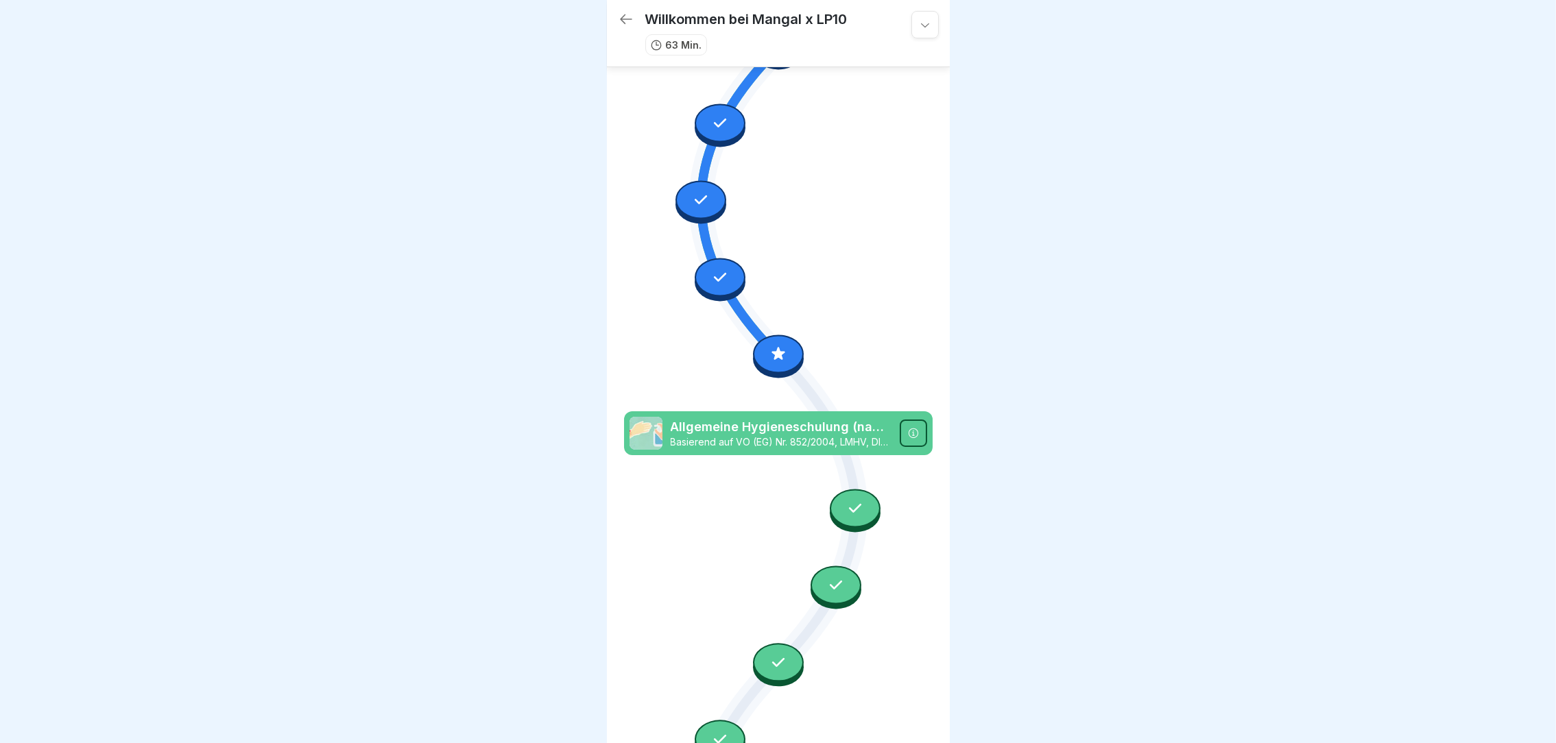
scroll to position [403, 0]
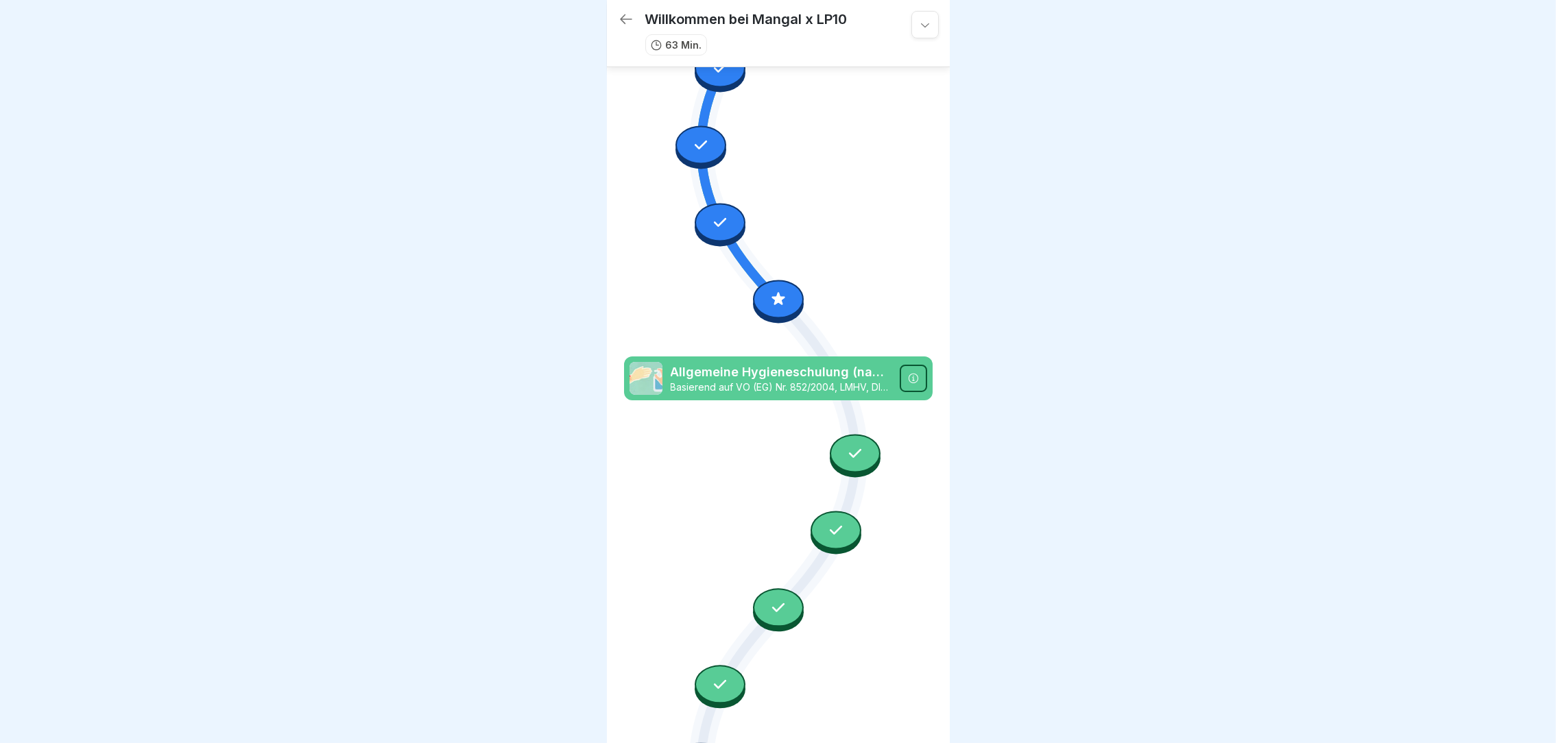
click at [773, 292] on icon at bounding box center [778, 298] width 13 height 13
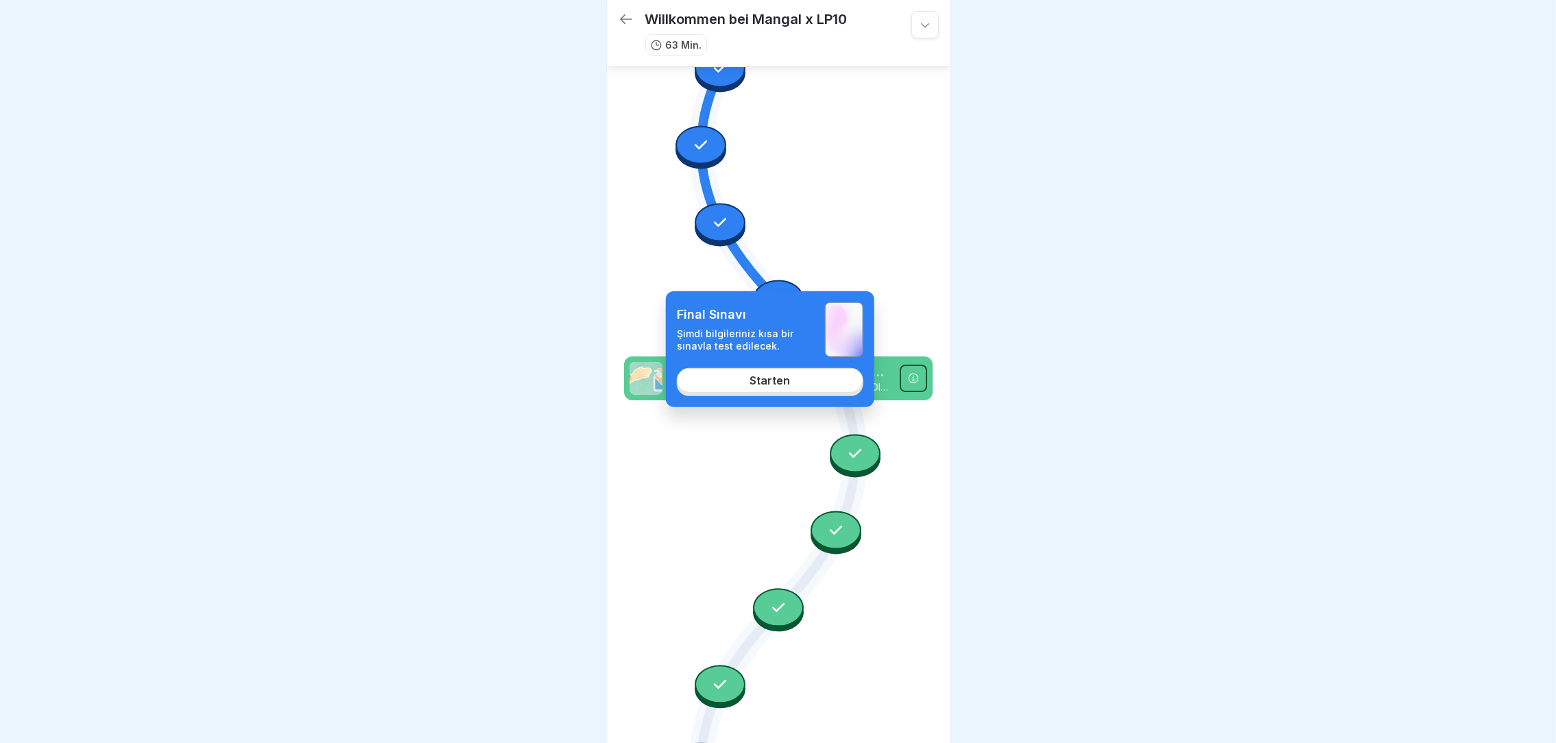
drag, startPoint x: 773, startPoint y: 265, endPoint x: 756, endPoint y: 380, distance: 116.5
click at [756, 380] on div "Starten" at bounding box center [770, 380] width 40 height 12
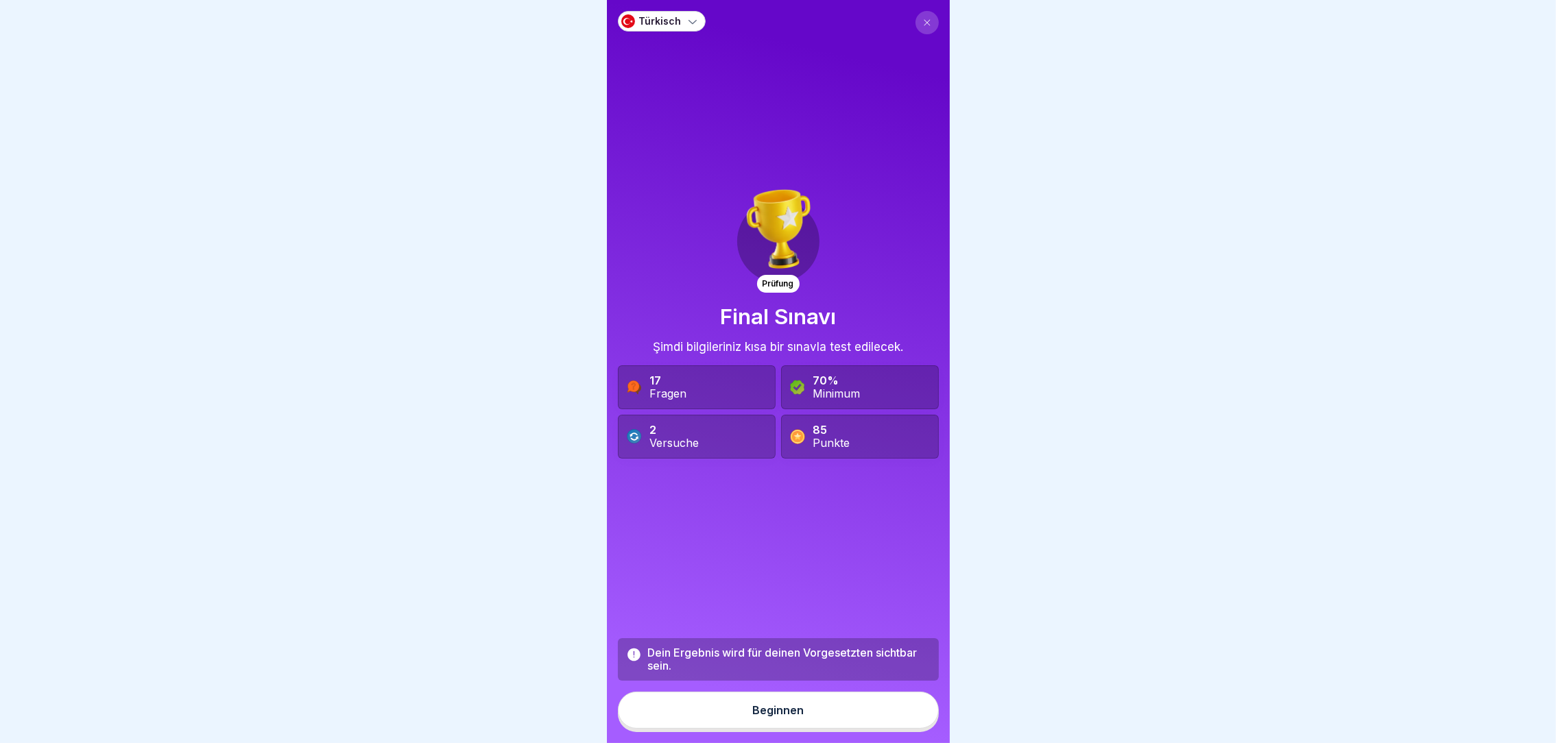
click at [674, 16] on p "Türkisch" at bounding box center [660, 22] width 43 height 12
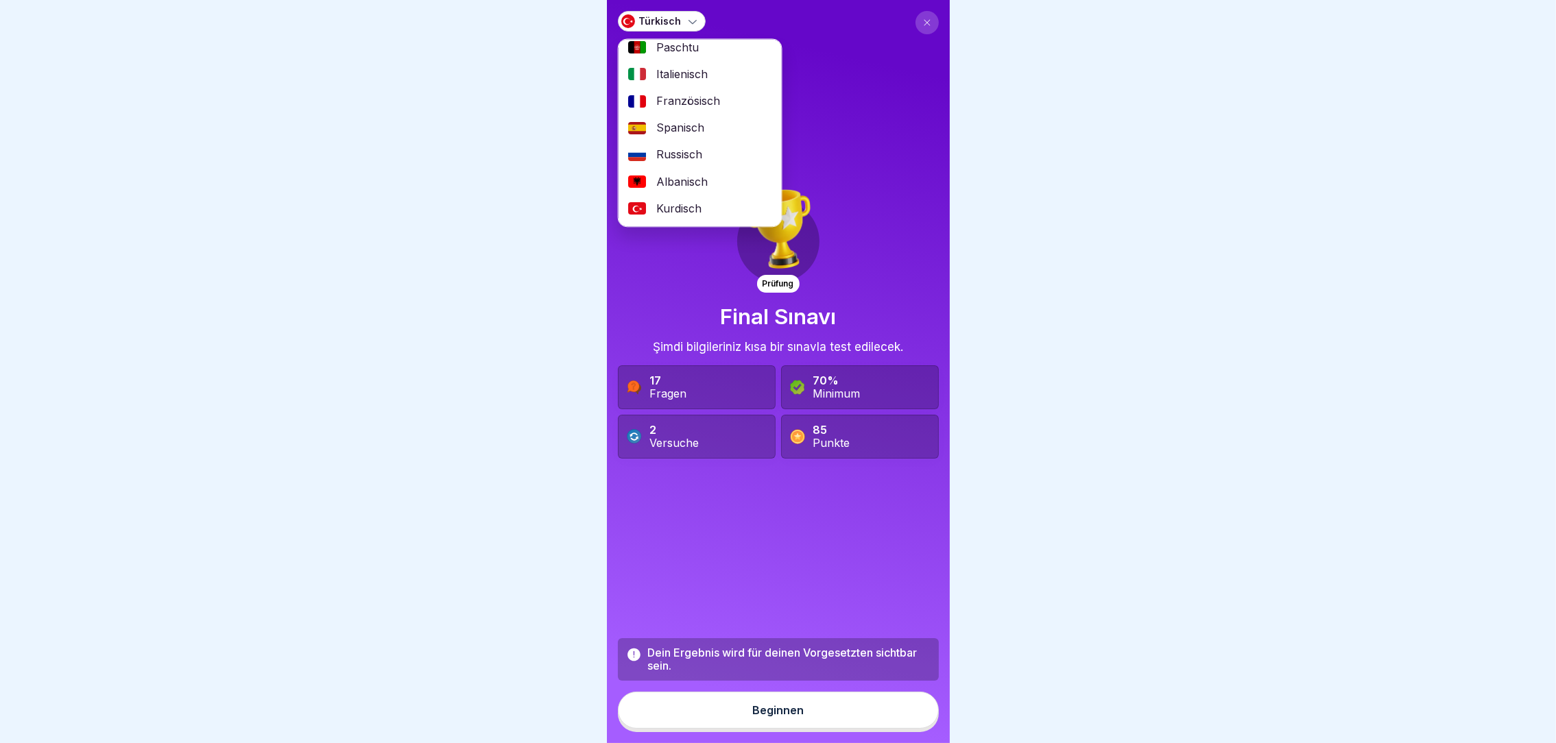
scroll to position [114, 0]
click at [730, 204] on div "Deutsch" at bounding box center [699, 210] width 163 height 27
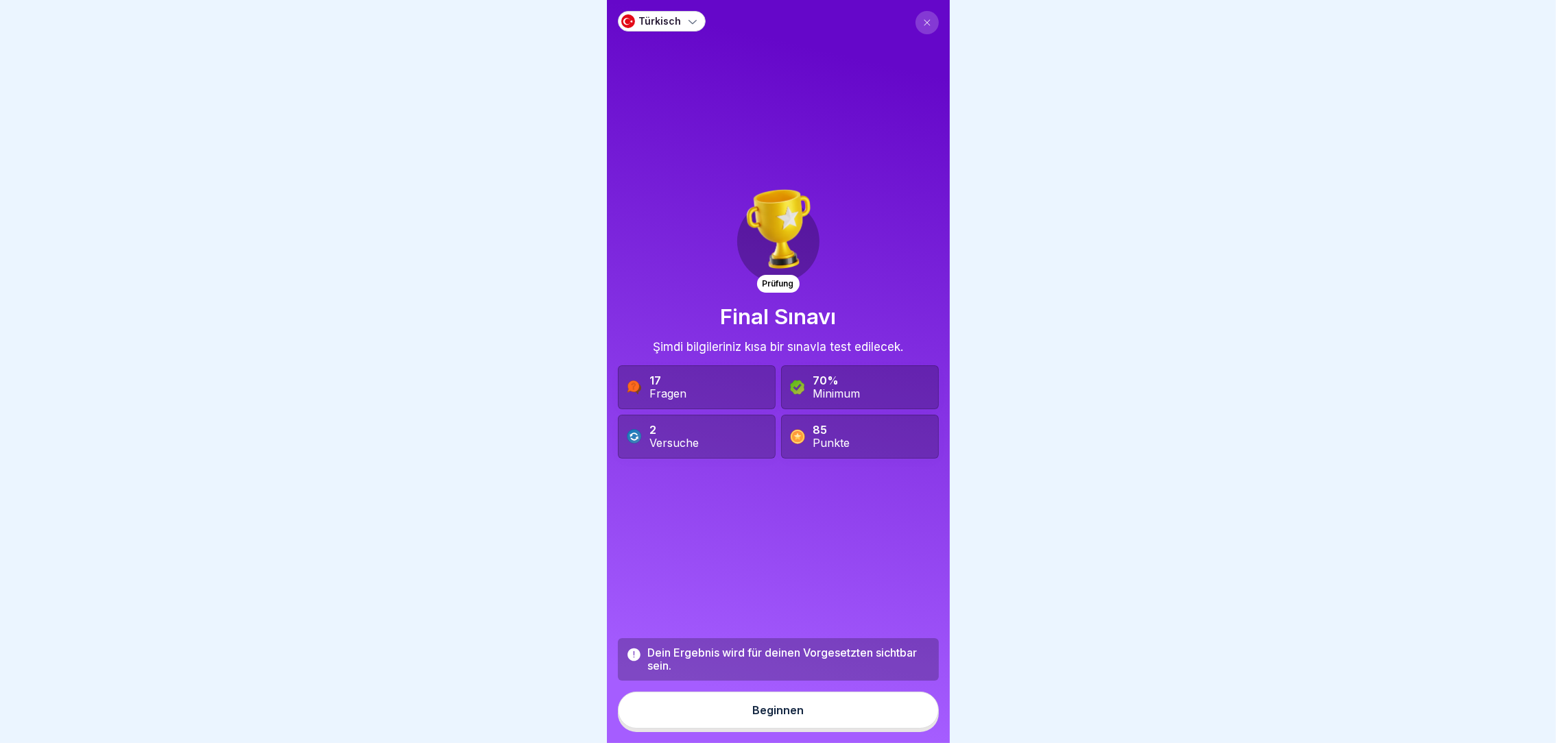
click at [756, 705] on button "Beginnen" at bounding box center [778, 710] width 321 height 37
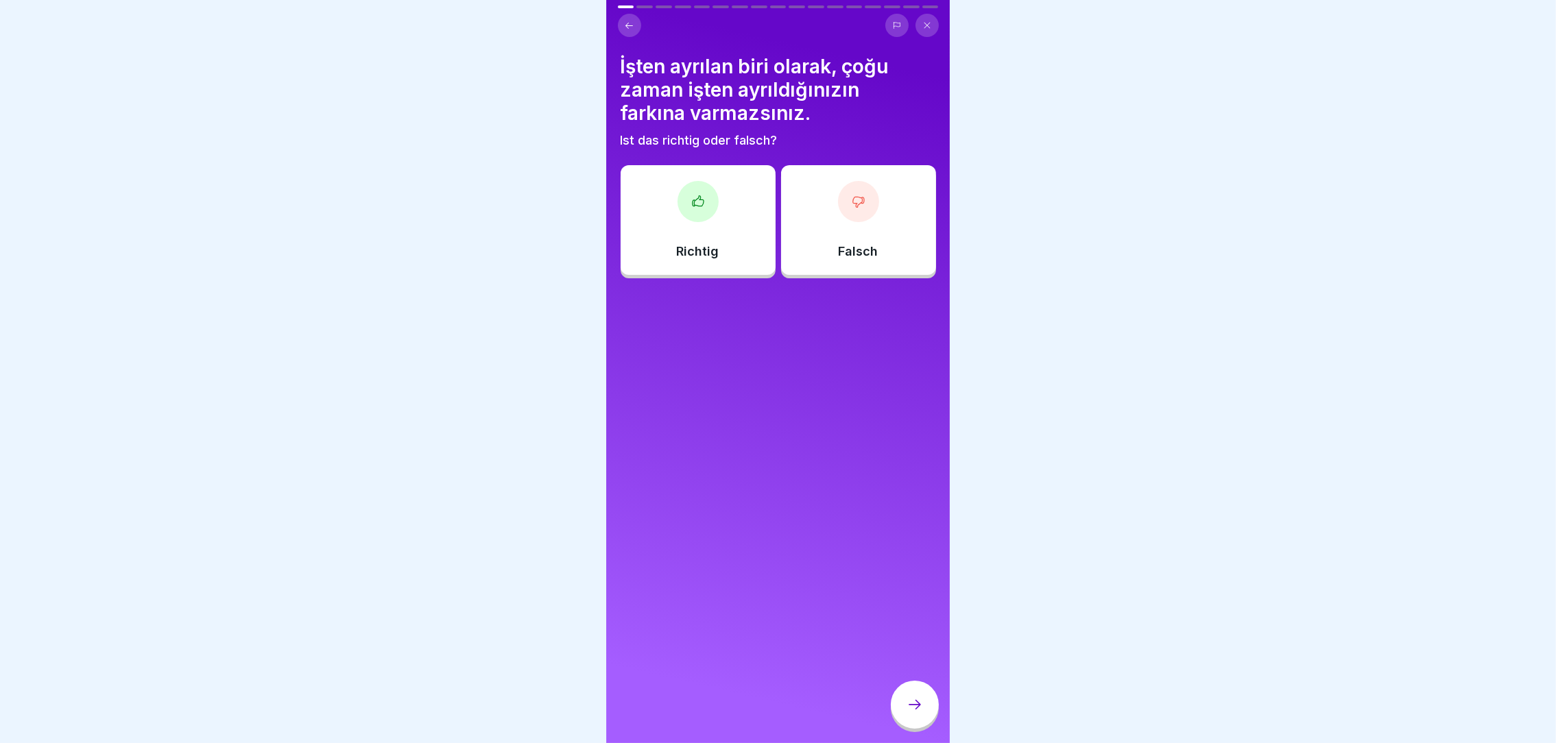
click at [633, 21] on icon at bounding box center [629, 26] width 10 height 10
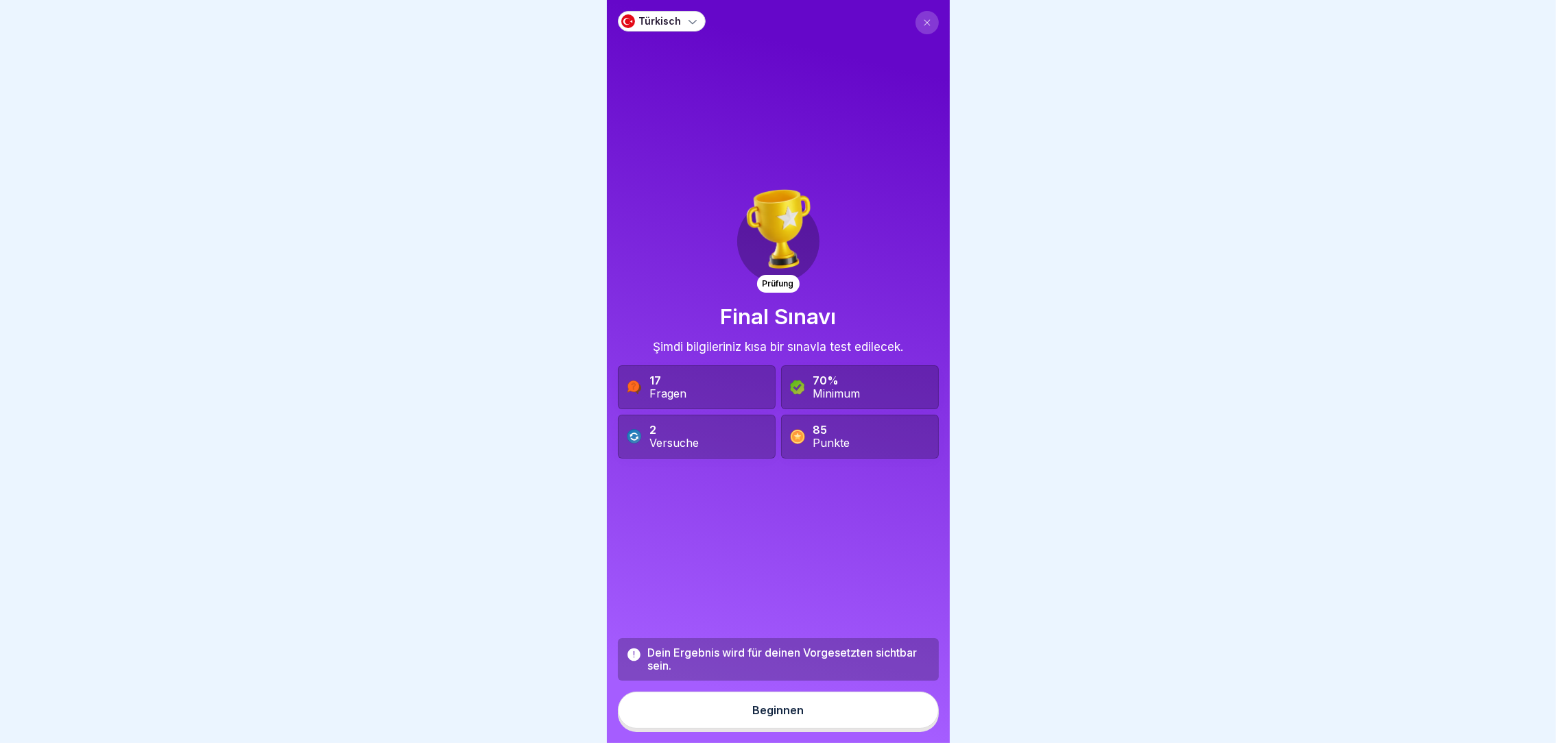
click at [652, 19] on p "Türkisch" at bounding box center [660, 22] width 43 height 12
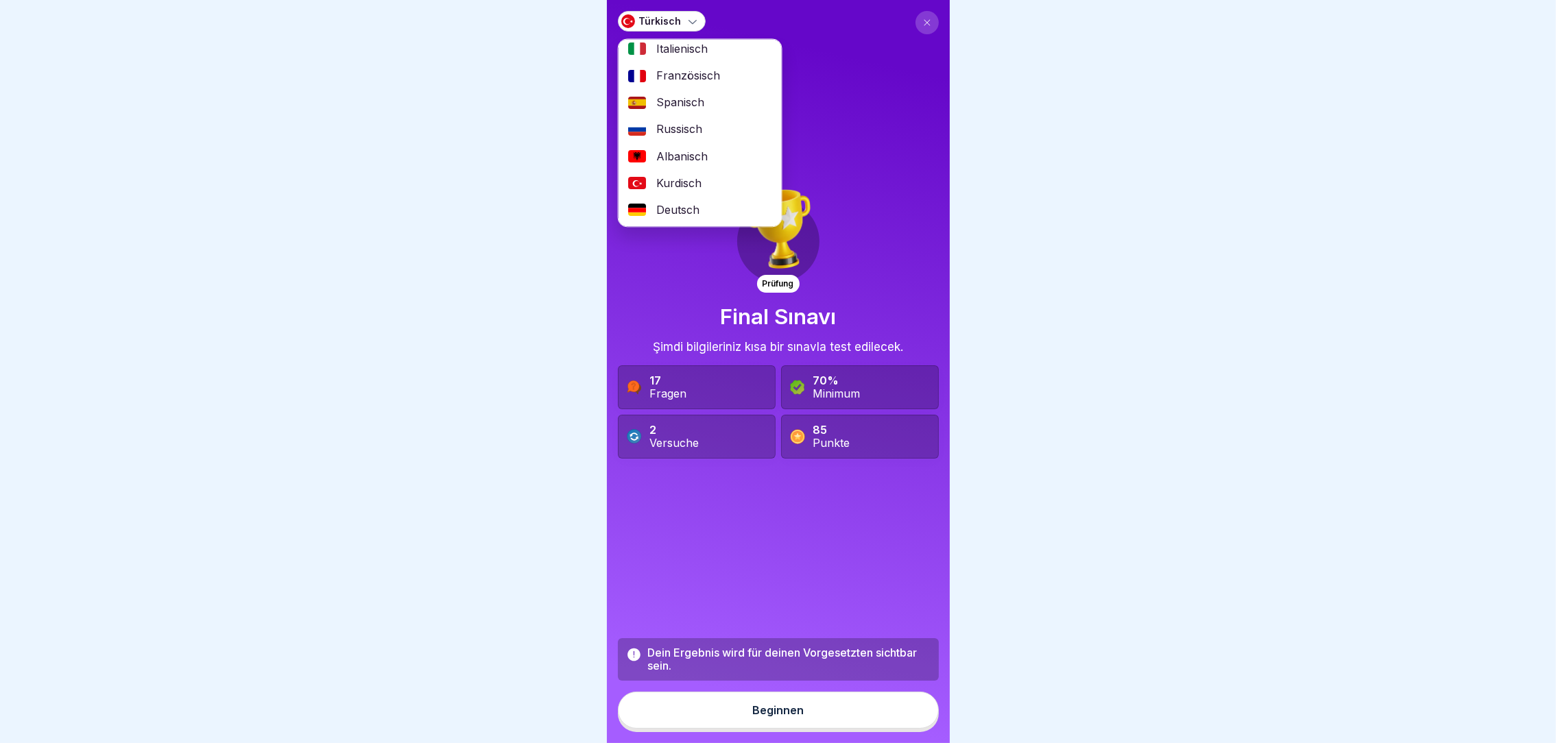
click at [673, 204] on span "Deutsch" at bounding box center [677, 210] width 43 height 13
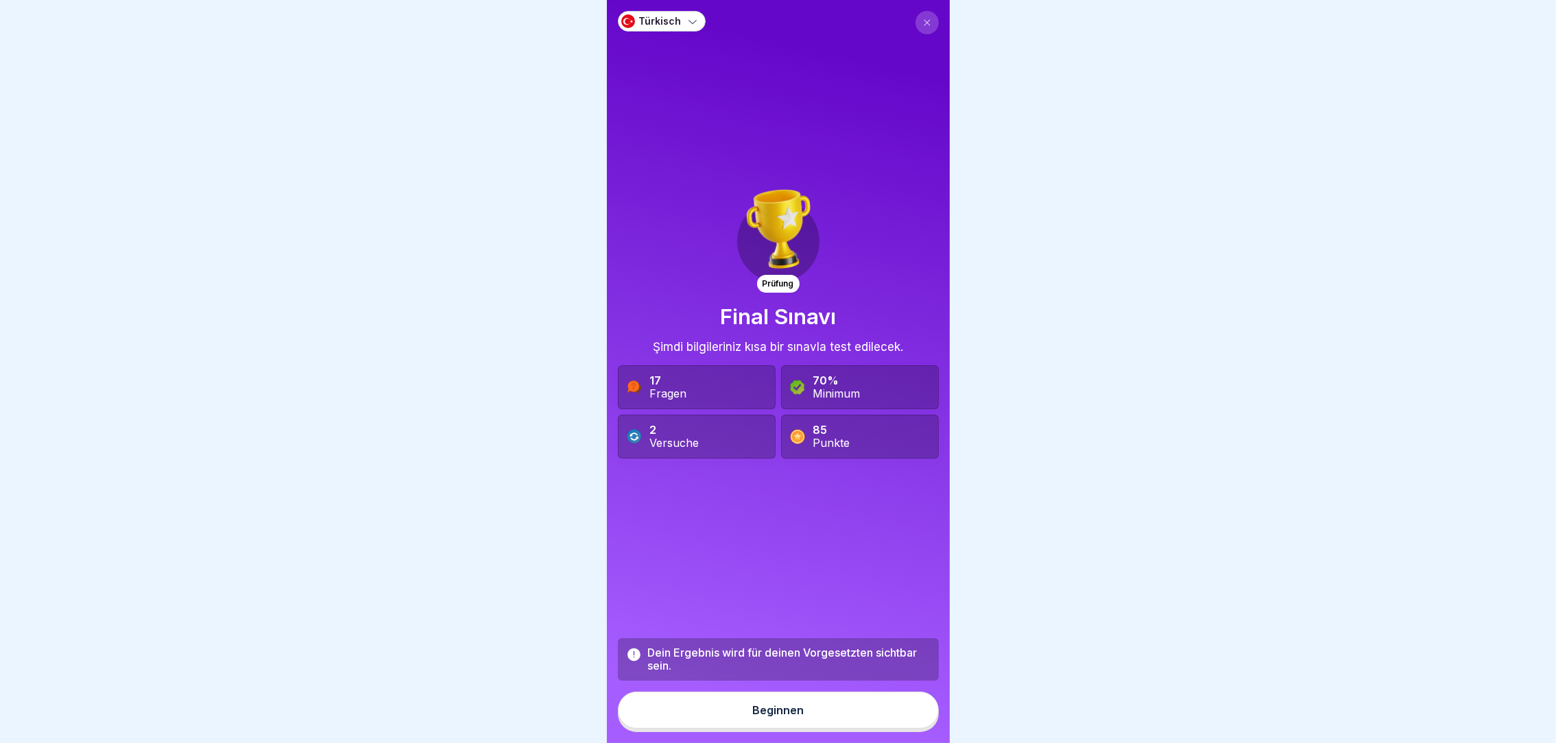
click at [676, 23] on div "Türkisch" at bounding box center [662, 21] width 88 height 21
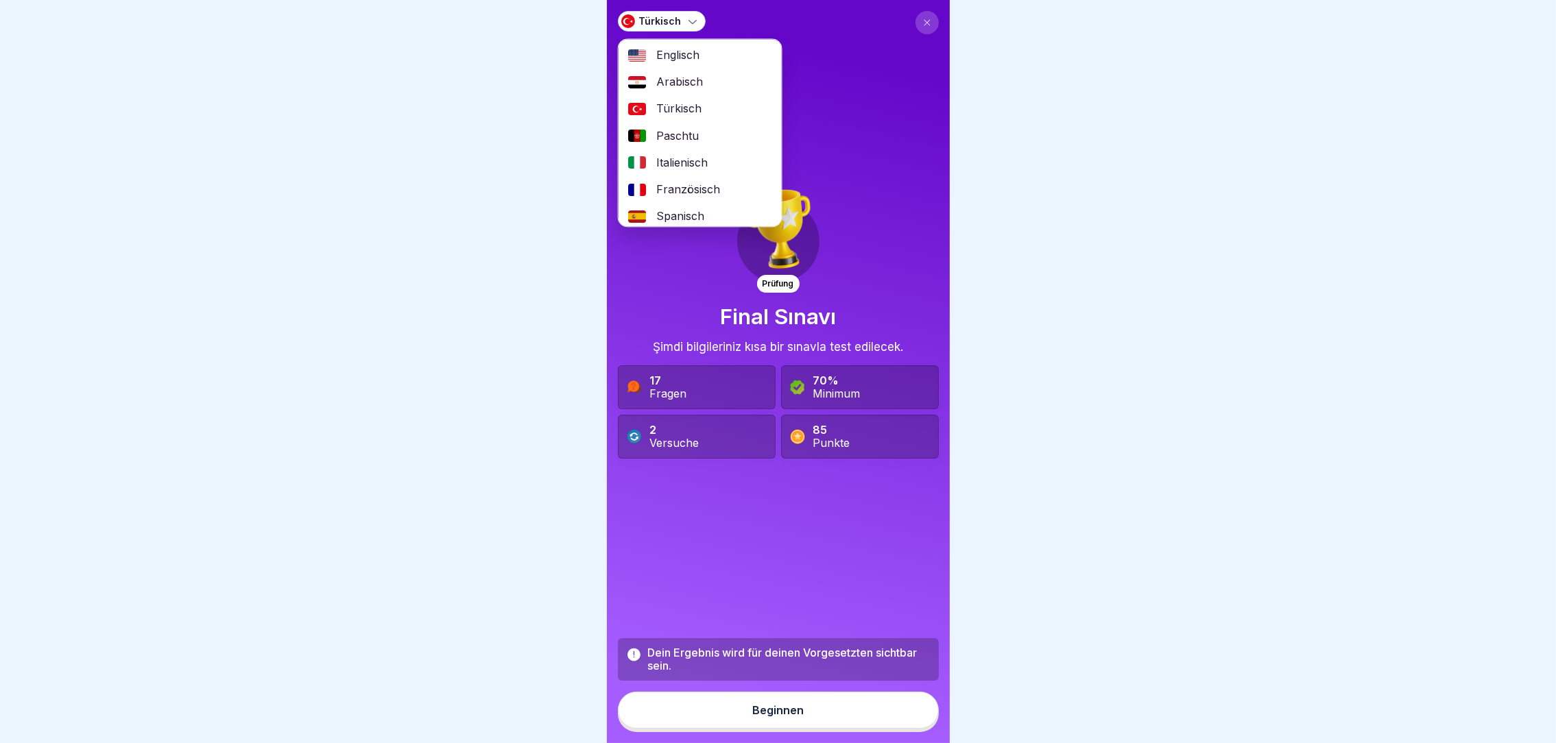
click at [677, 76] on span "Arabisch" at bounding box center [679, 82] width 47 height 13
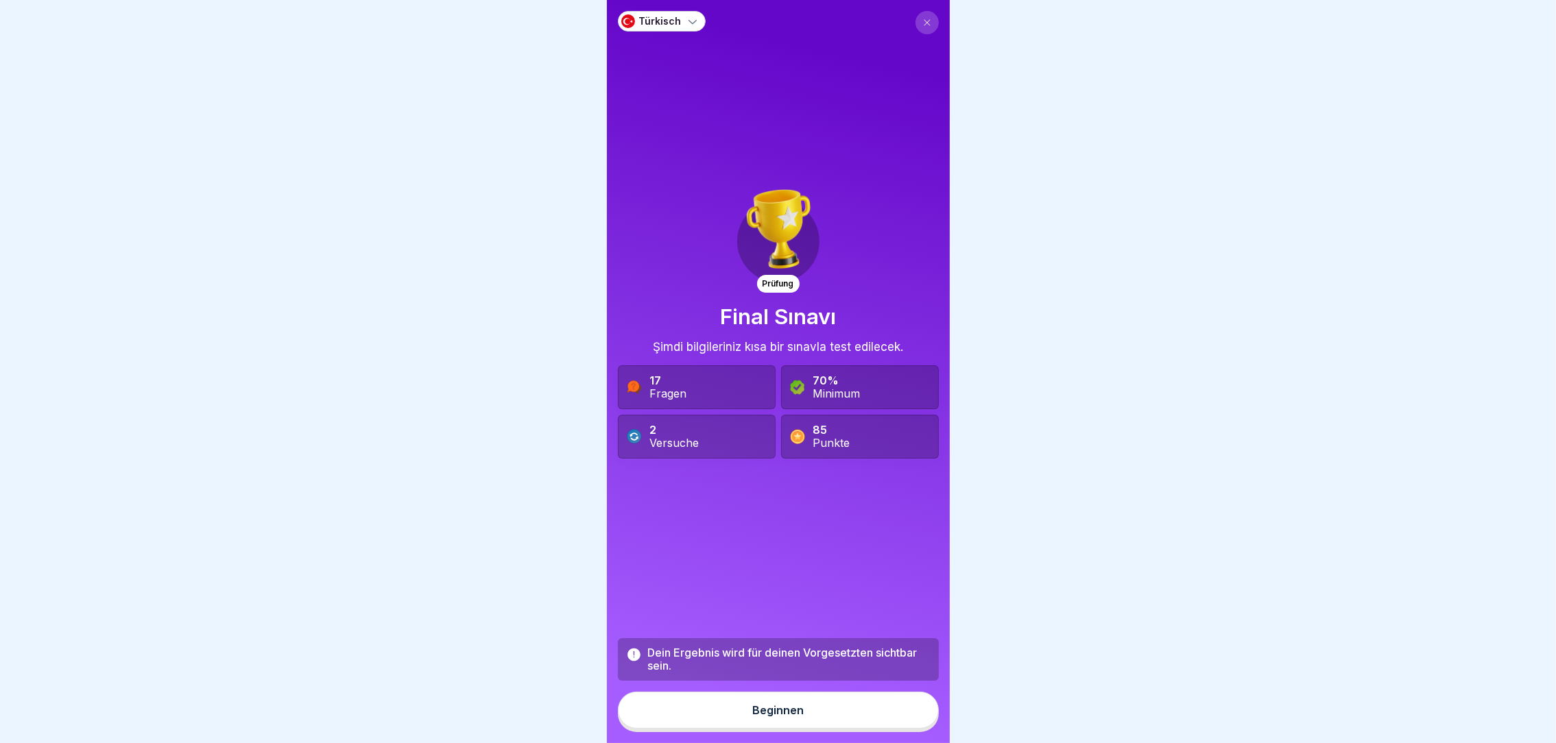
click at [669, 16] on p "Türkisch" at bounding box center [660, 22] width 43 height 12
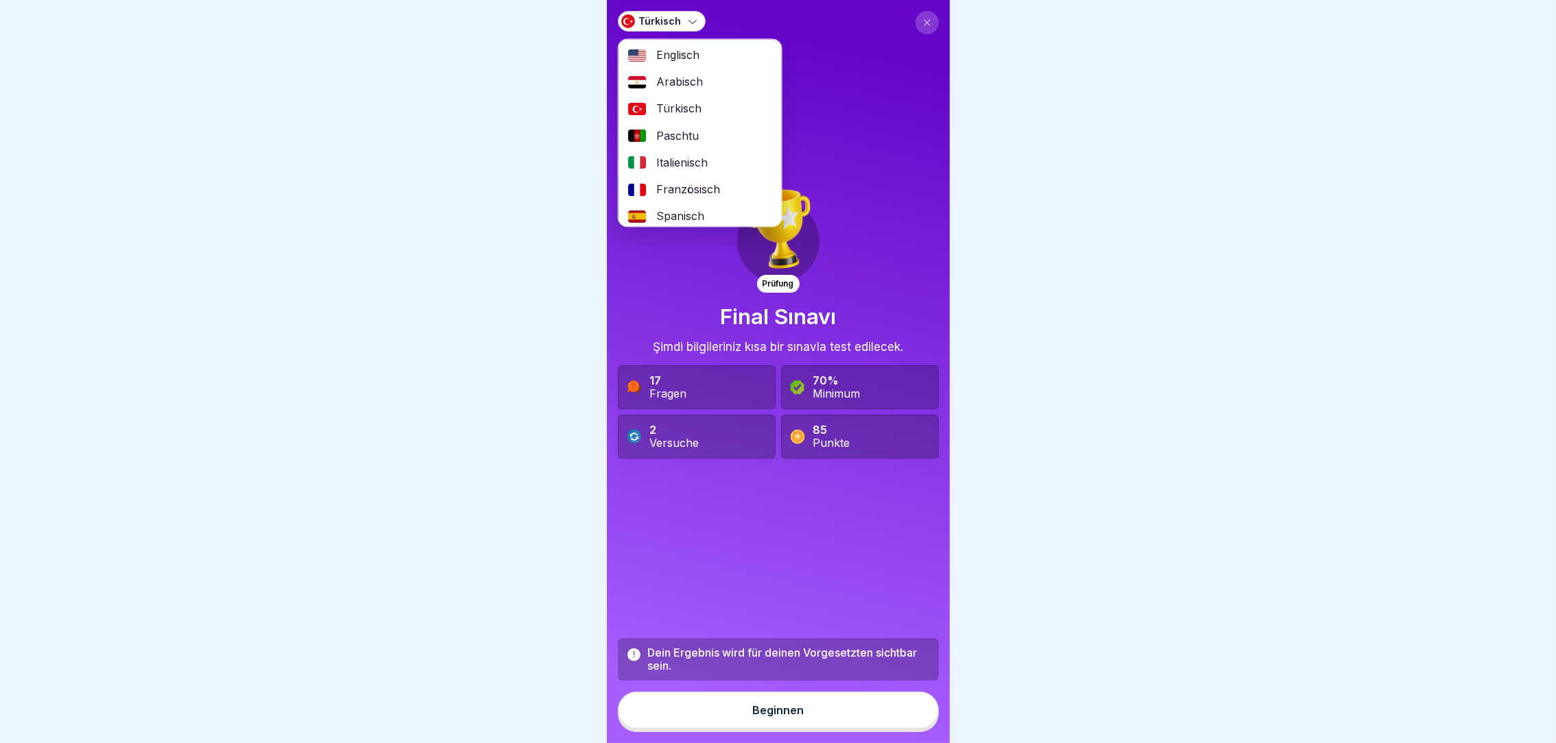
click at [688, 211] on span "Spanisch" at bounding box center [680, 217] width 48 height 13
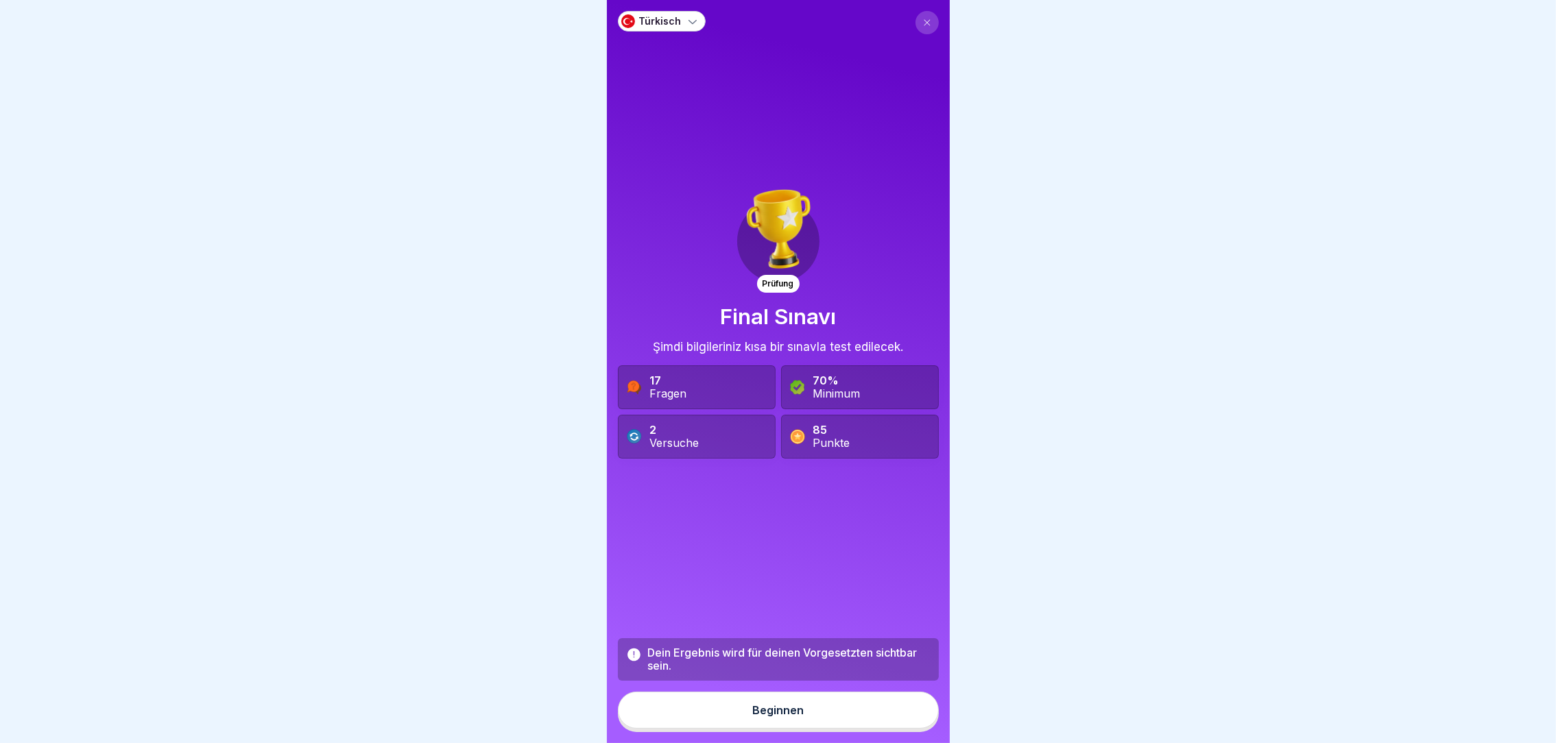
click at [673, 18] on p "Türkisch" at bounding box center [660, 22] width 43 height 12
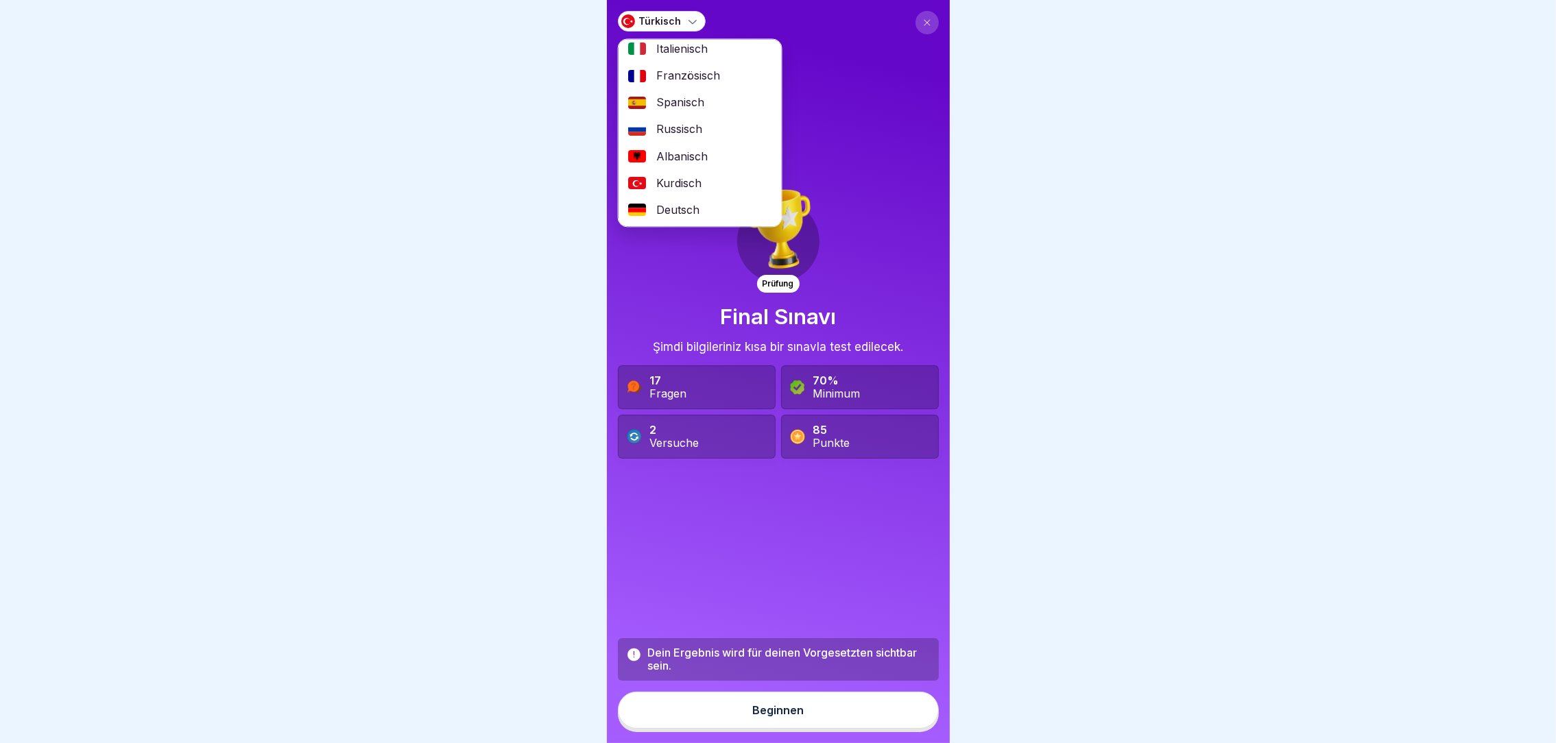
click at [684, 207] on span "Deutsch" at bounding box center [677, 210] width 43 height 13
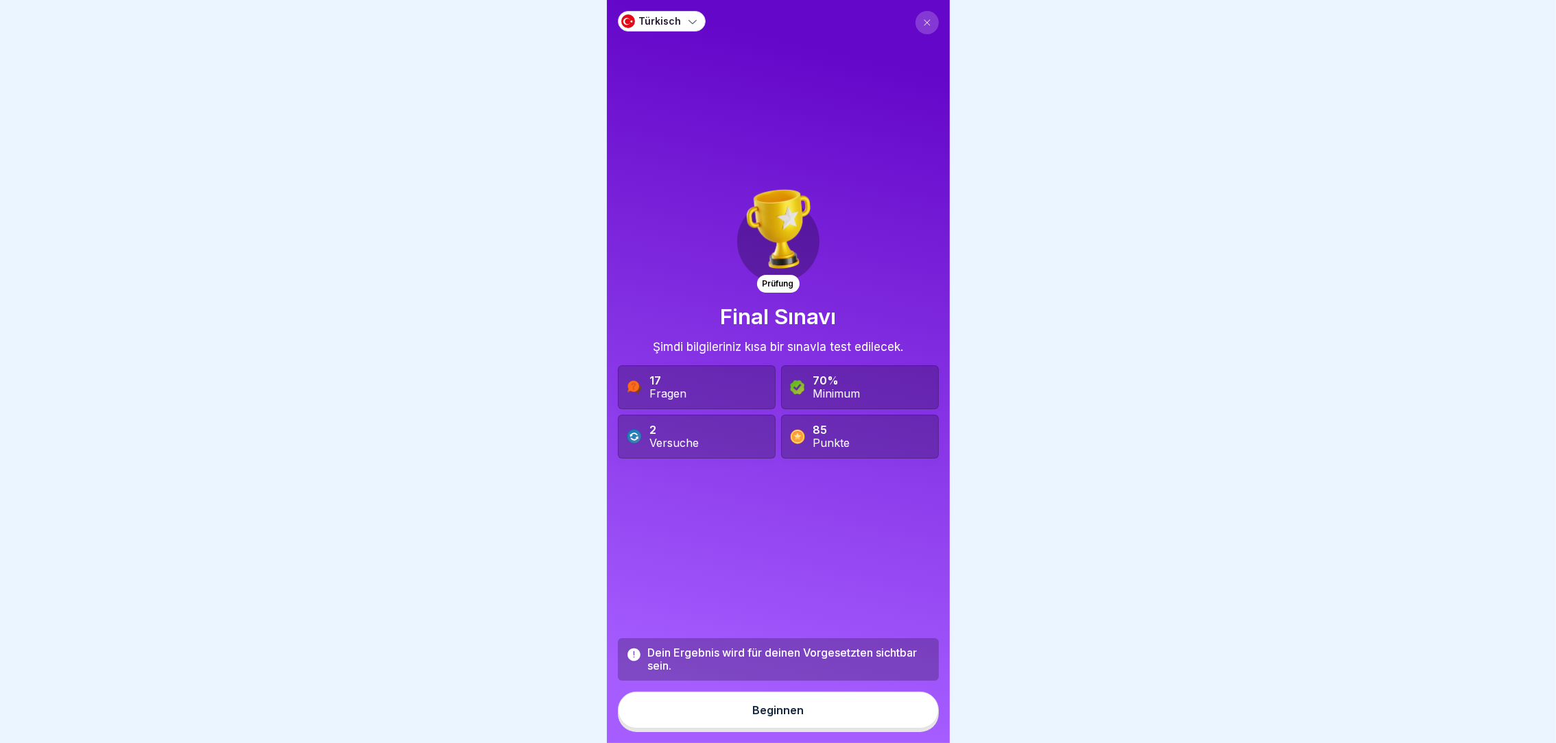
click at [763, 703] on button "Beginnen" at bounding box center [778, 710] width 321 height 37
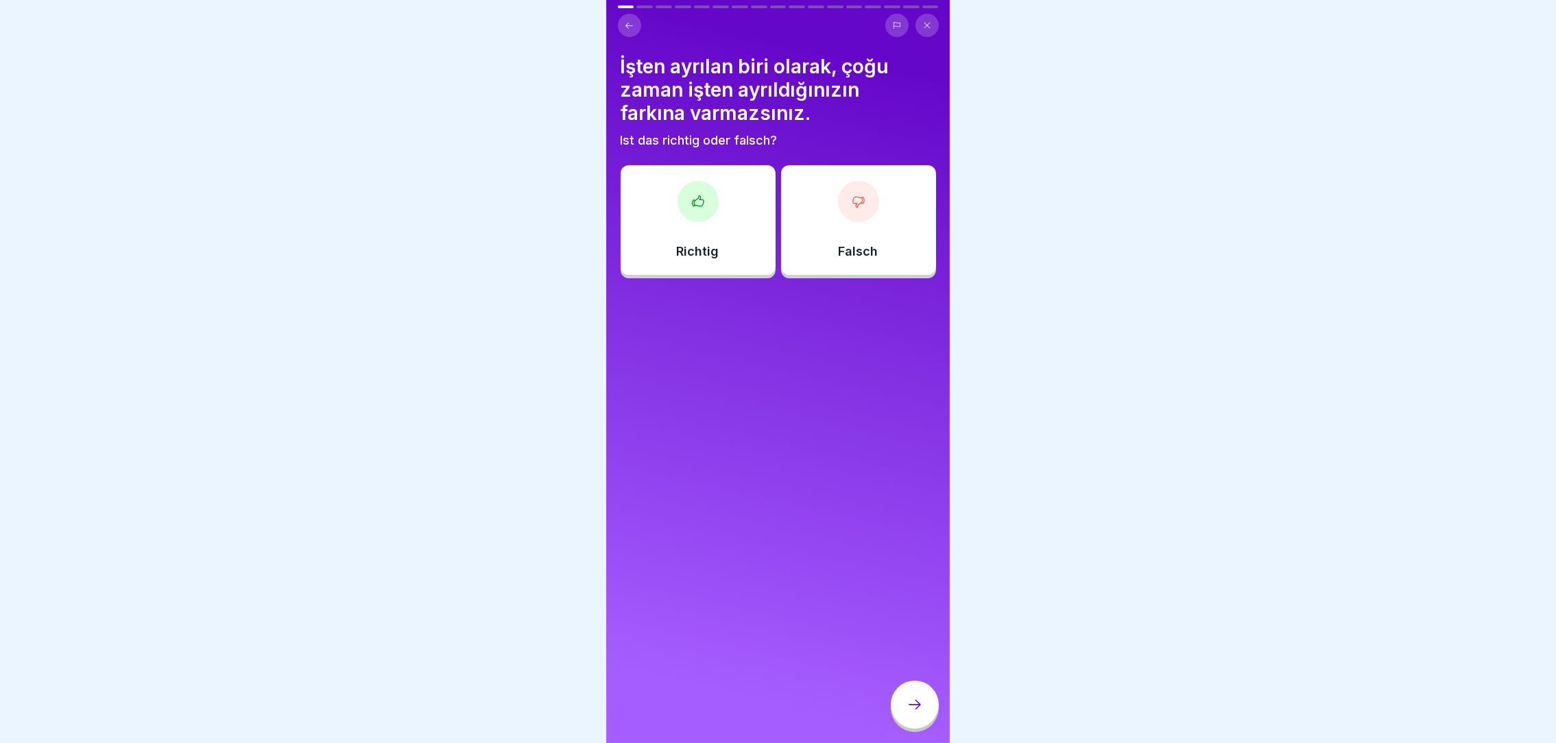
click at [624, 14] on button at bounding box center [629, 25] width 23 height 23
